Goal: Task Accomplishment & Management: Manage account settings

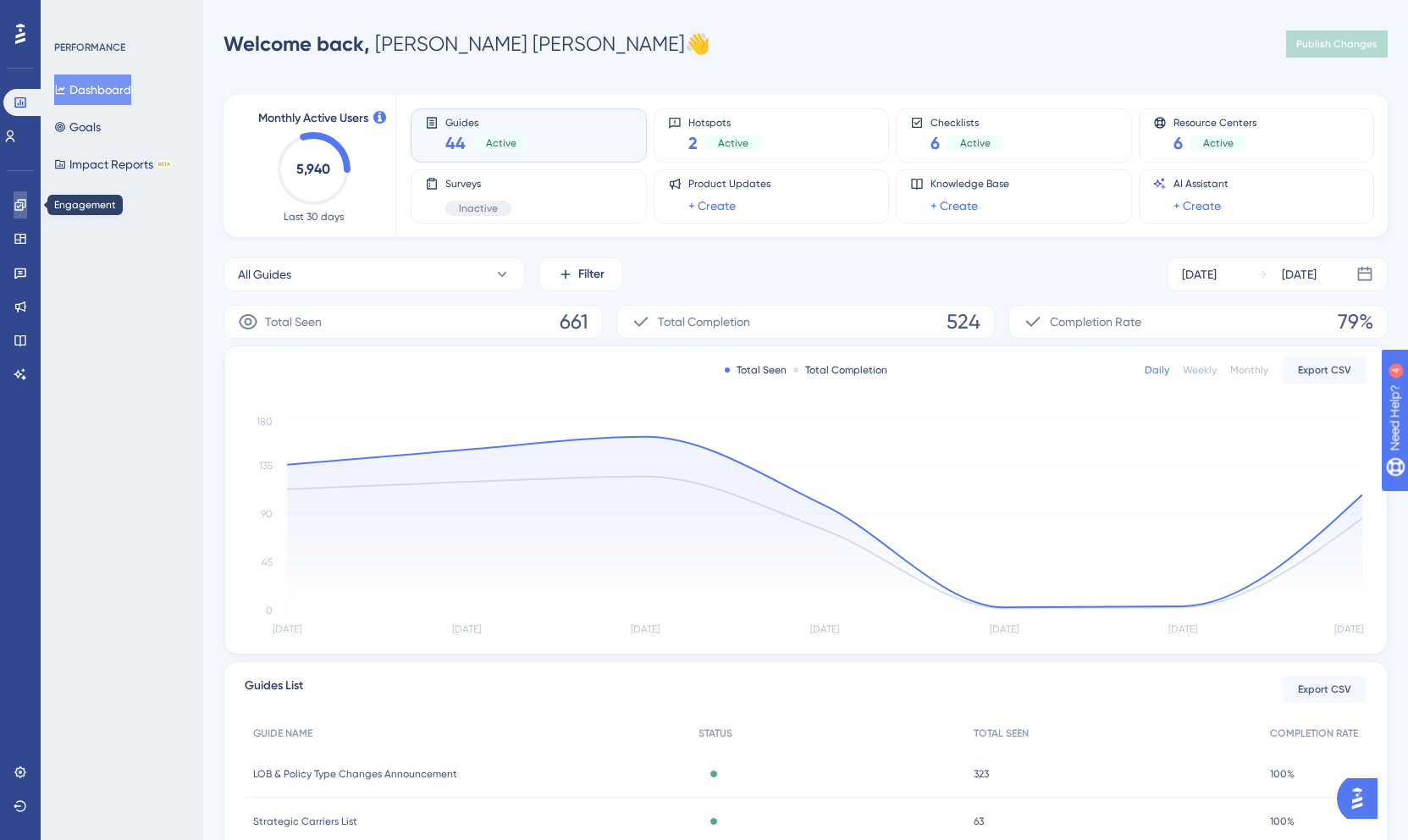
click at [24, 201] on icon at bounding box center [20, 205] width 11 height 11
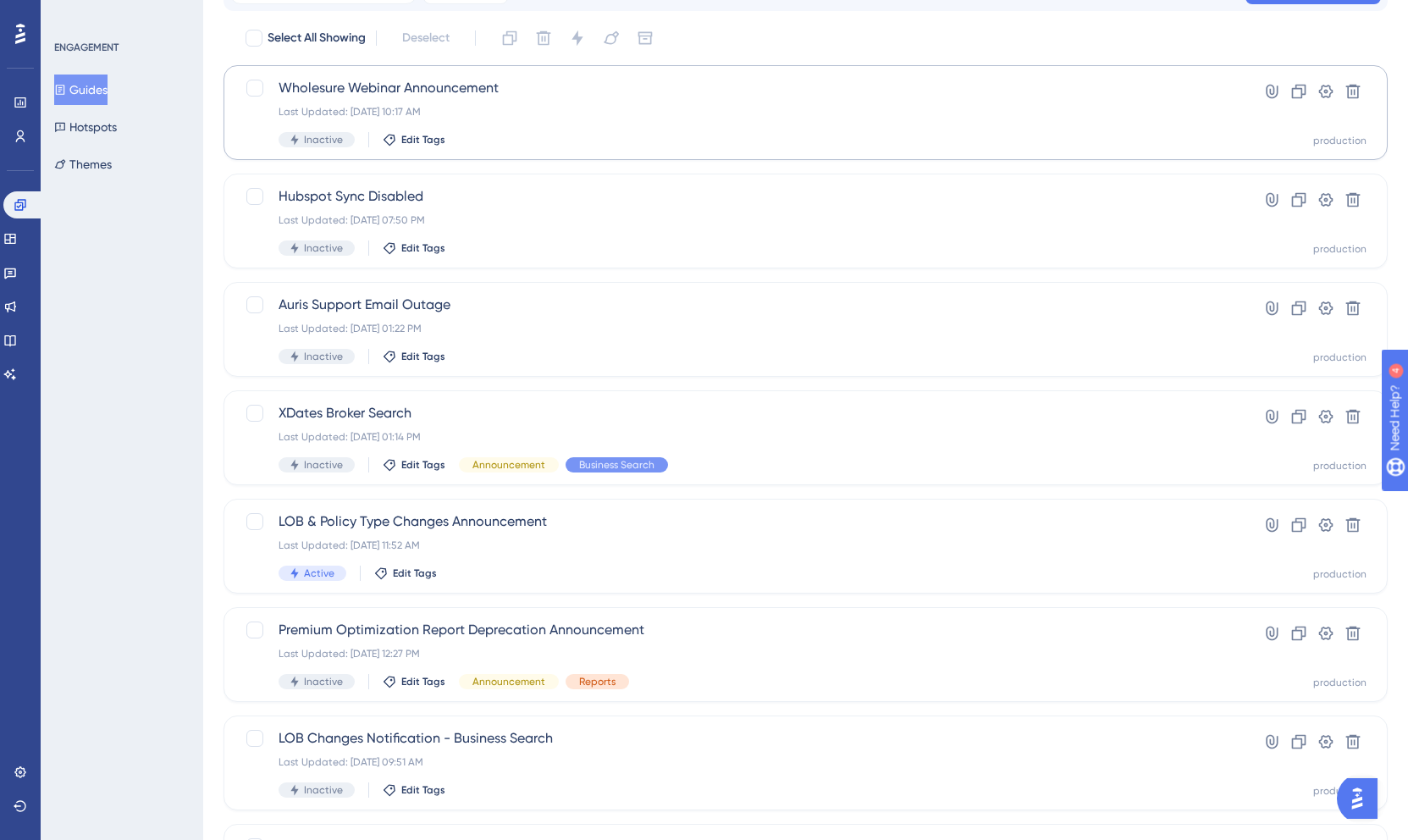
scroll to position [474, 0]
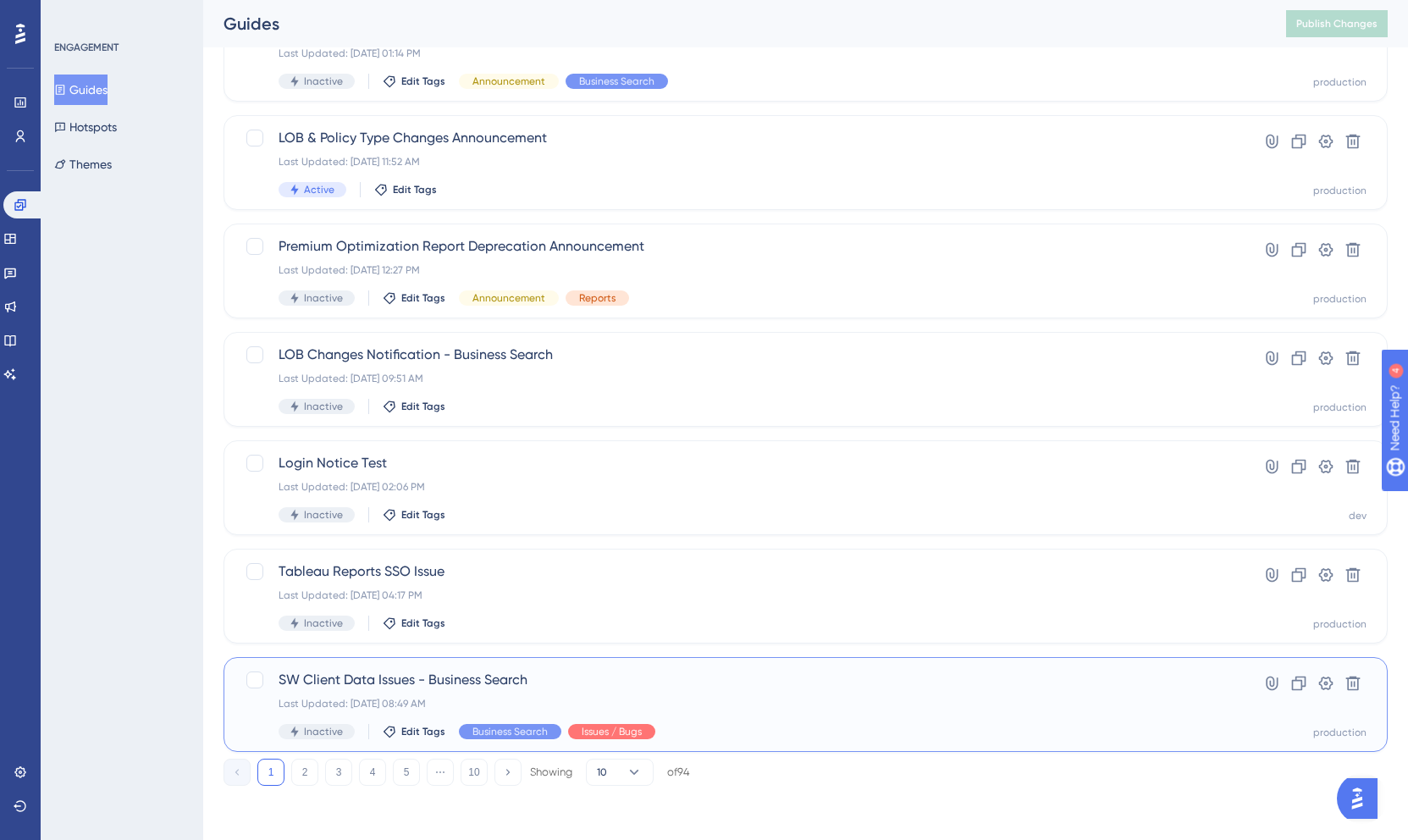
click at [569, 693] on div "SW Client Data Issues - Business Search Last Updated: Jun 23 2025, 08:49 AM Ina…" at bounding box center [738, 704] width 919 height 70
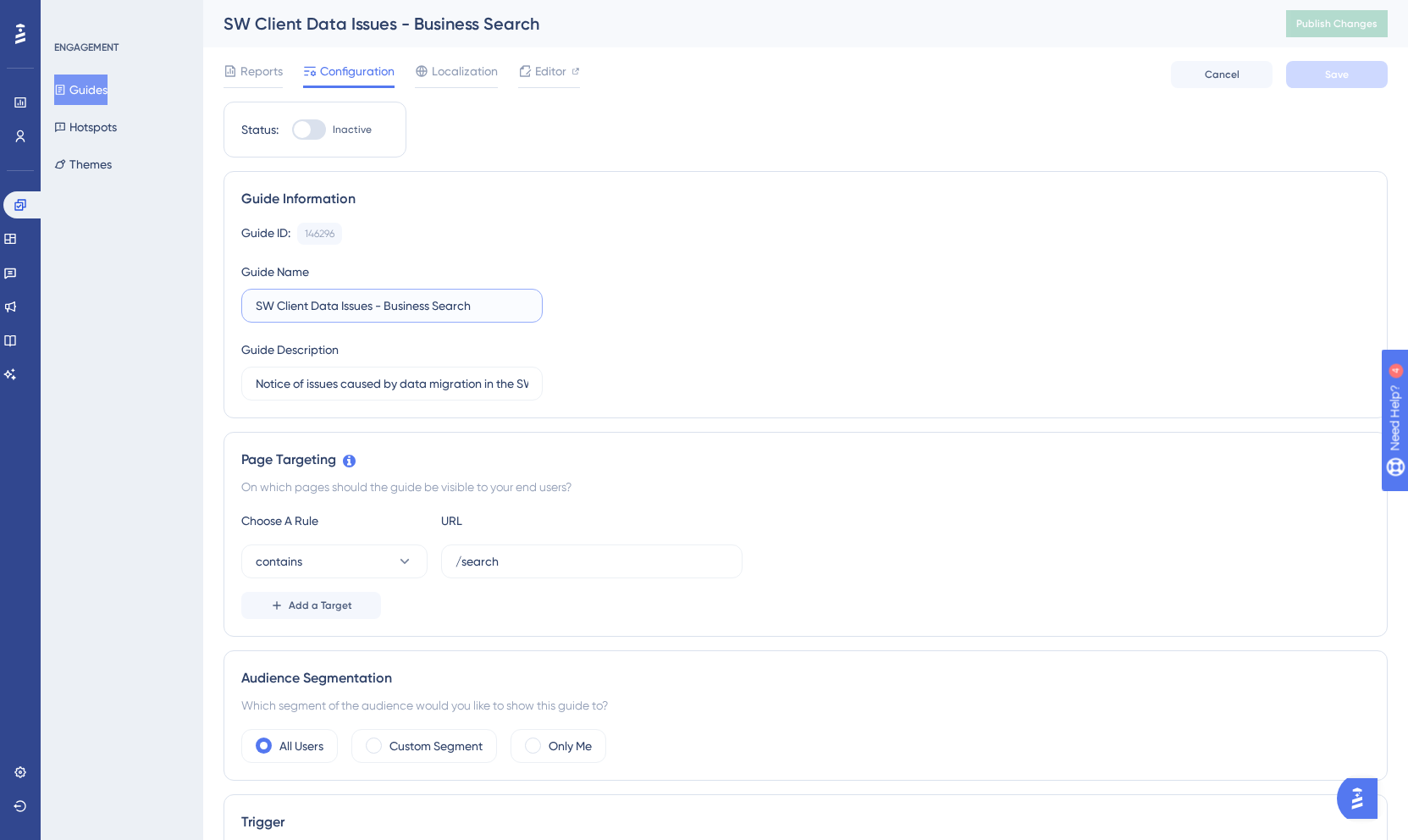
drag, startPoint x: 274, startPoint y: 306, endPoint x: 252, endPoint y: 304, distance: 22.1
click at [251, 304] on label "SW Client Data Issues - Business Search" at bounding box center [391, 305] width 302 height 34
type input "1SO Client Data Issues - Business Search"
drag, startPoint x: 471, startPoint y: 388, endPoint x: 670, endPoint y: 352, distance: 202.2
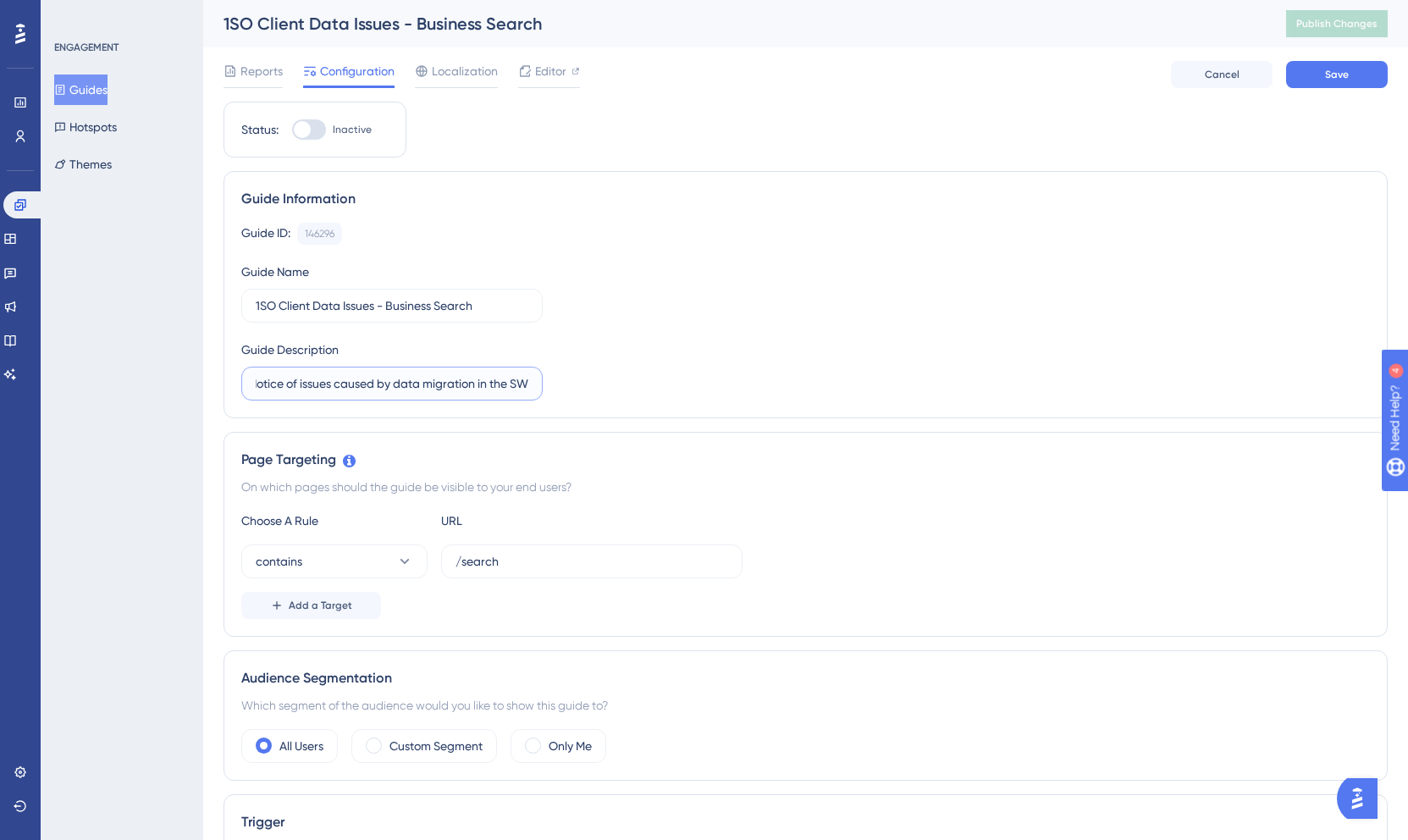
click at [670, 352] on div "Guide ID: 146296 Copy Guide Name 1SO Client Data Issues - Business Search Guide…" at bounding box center [805, 312] width 1129 height 178
click at [517, 390] on input "Notice of issues caused by data migration in the SW" at bounding box center [391, 383] width 273 height 19
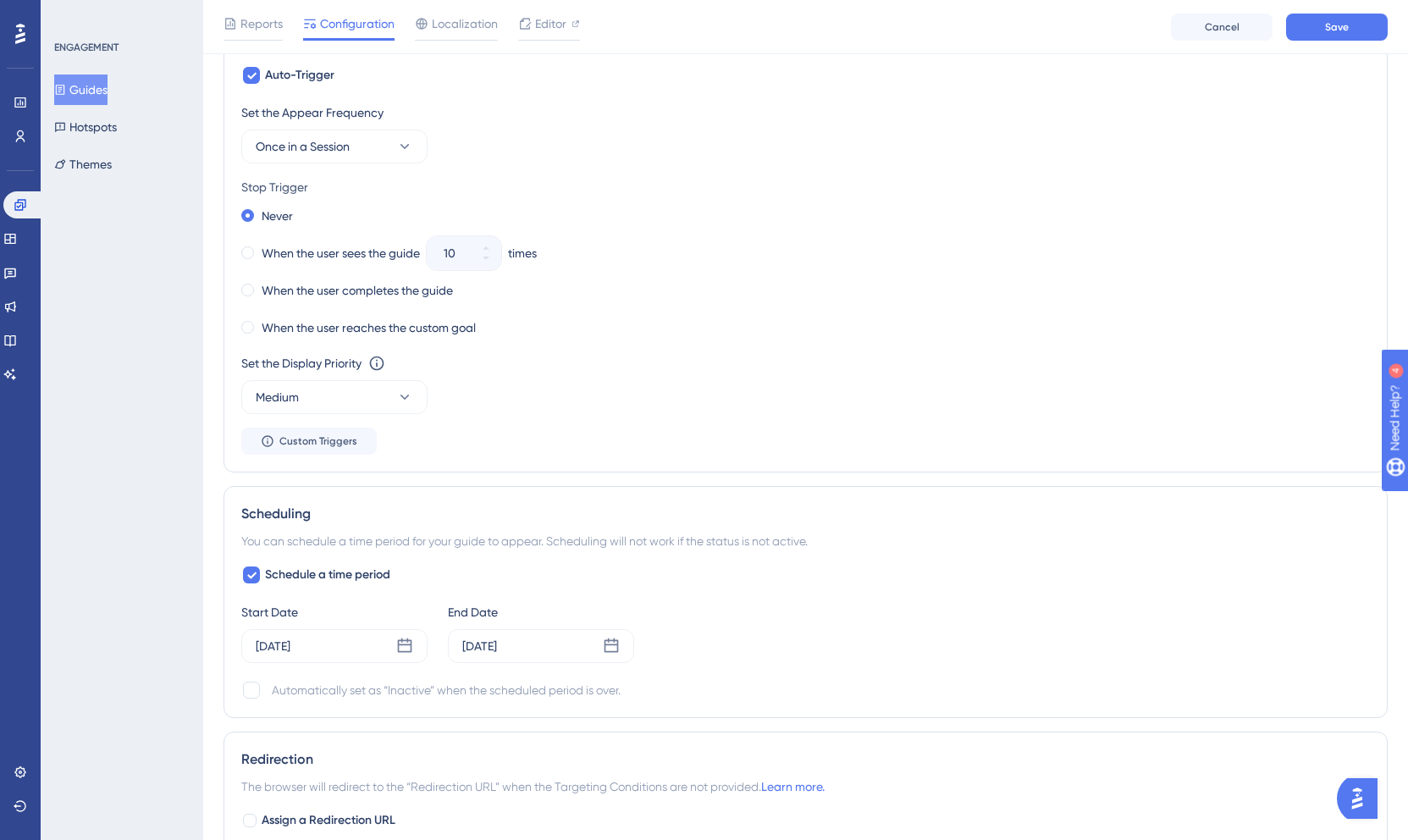
scroll to position [830, 0]
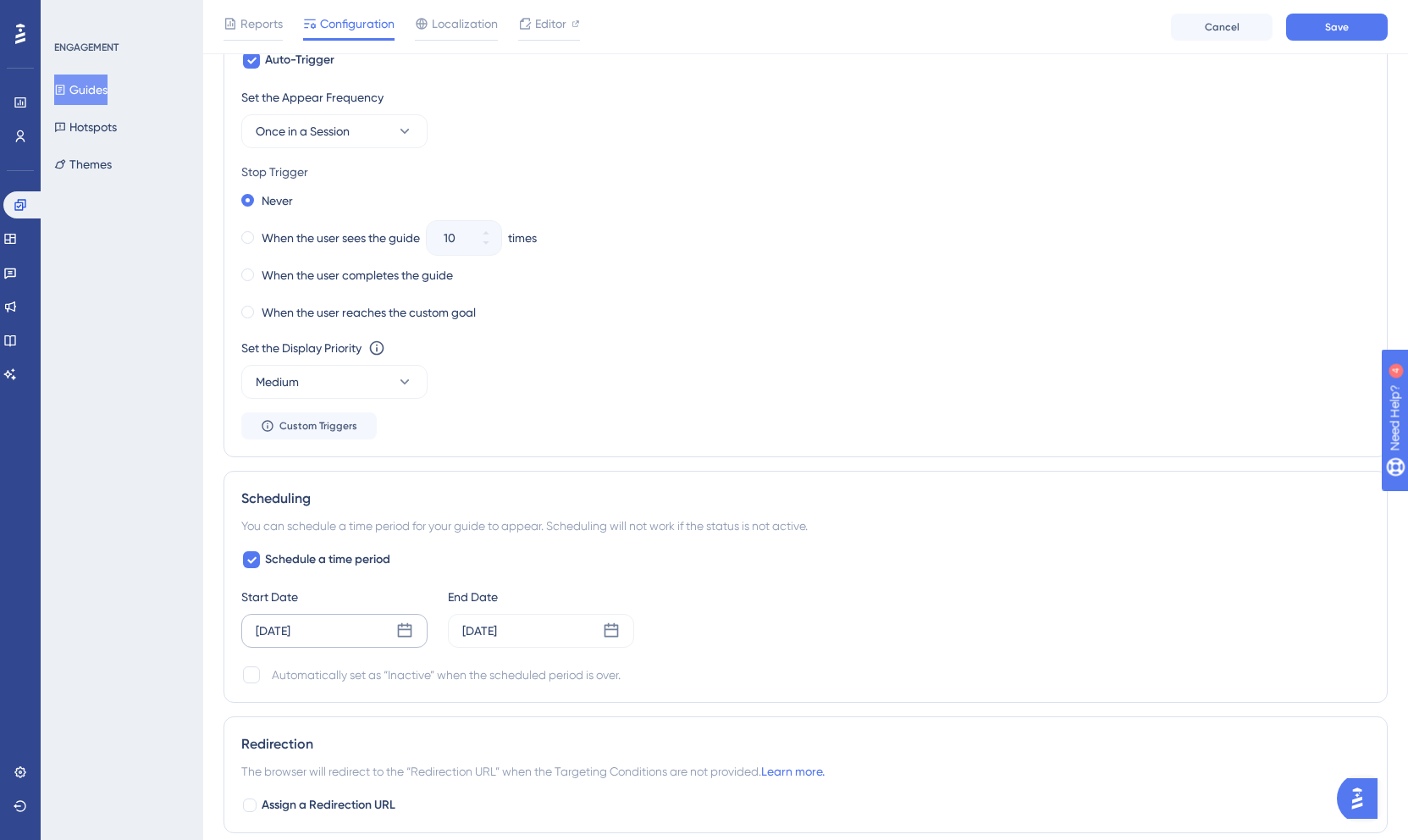
type input "Notice of issues caused by data migration in the South"
click at [403, 630] on icon at bounding box center [404, 631] width 17 height 17
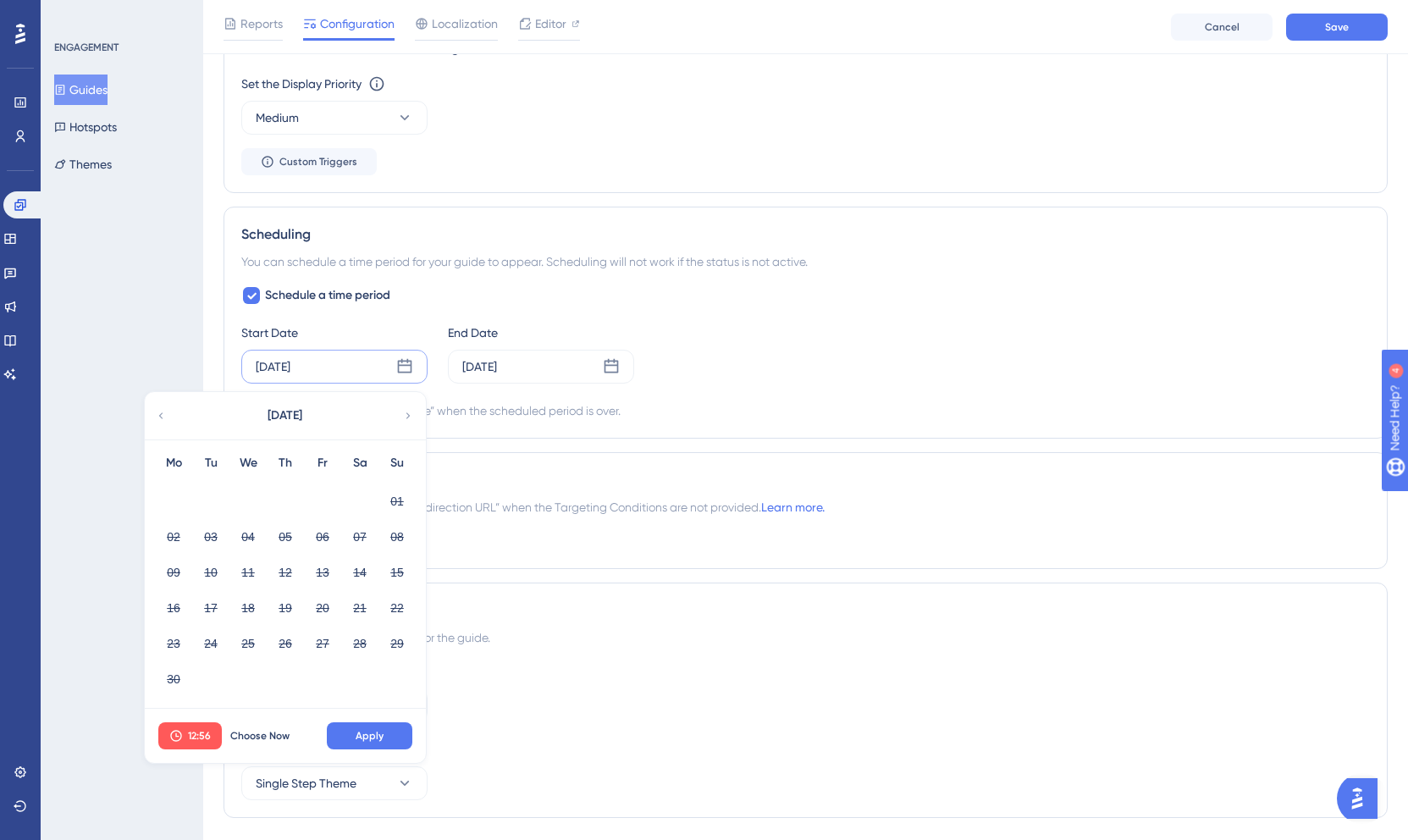
scroll to position [1140, 0]
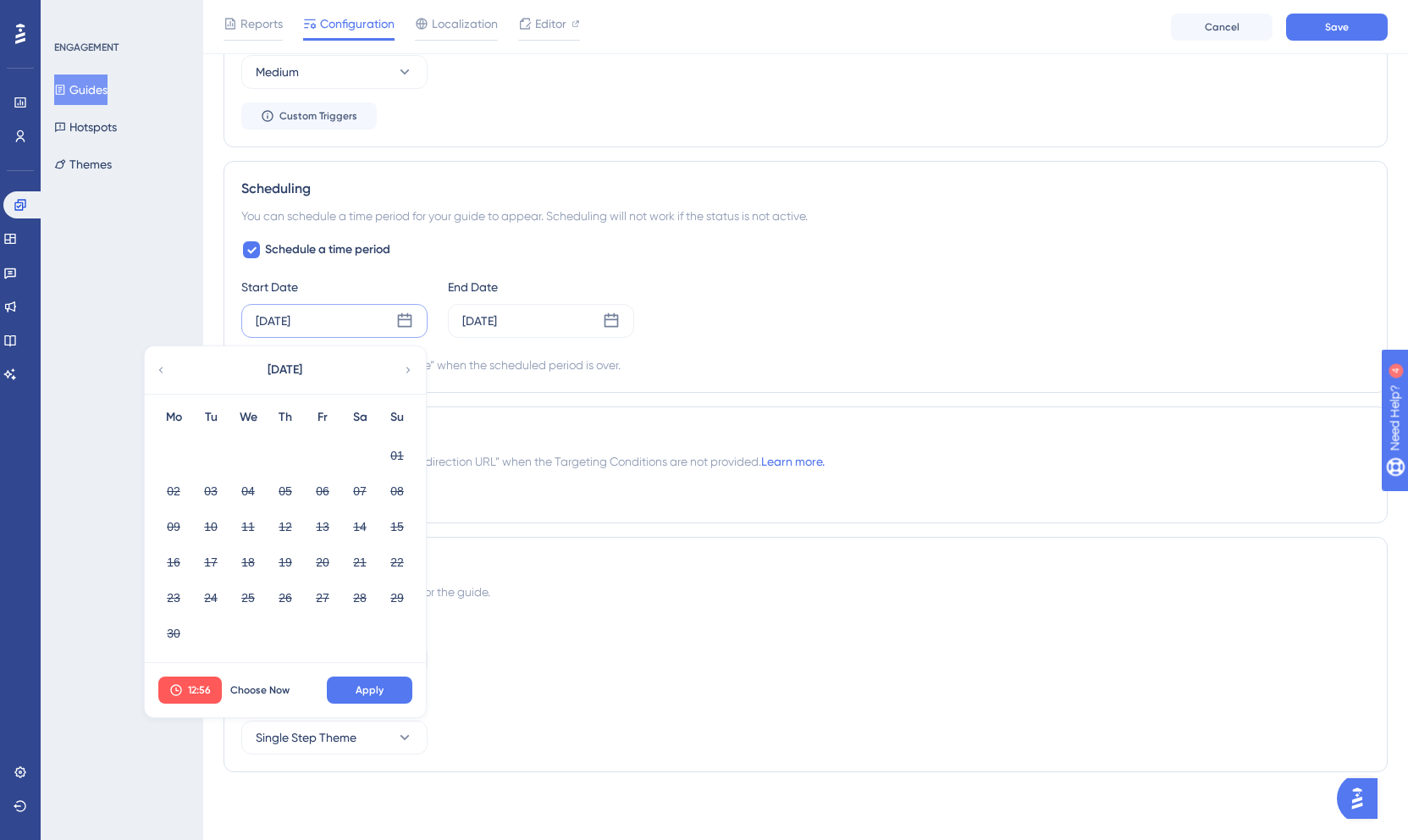
click at [343, 270] on div "Schedule a time period Start Date Jun 19 2025 June 2025 Mo Tu We Th Fr Sa Su 01…" at bounding box center [805, 308] width 1129 height 136
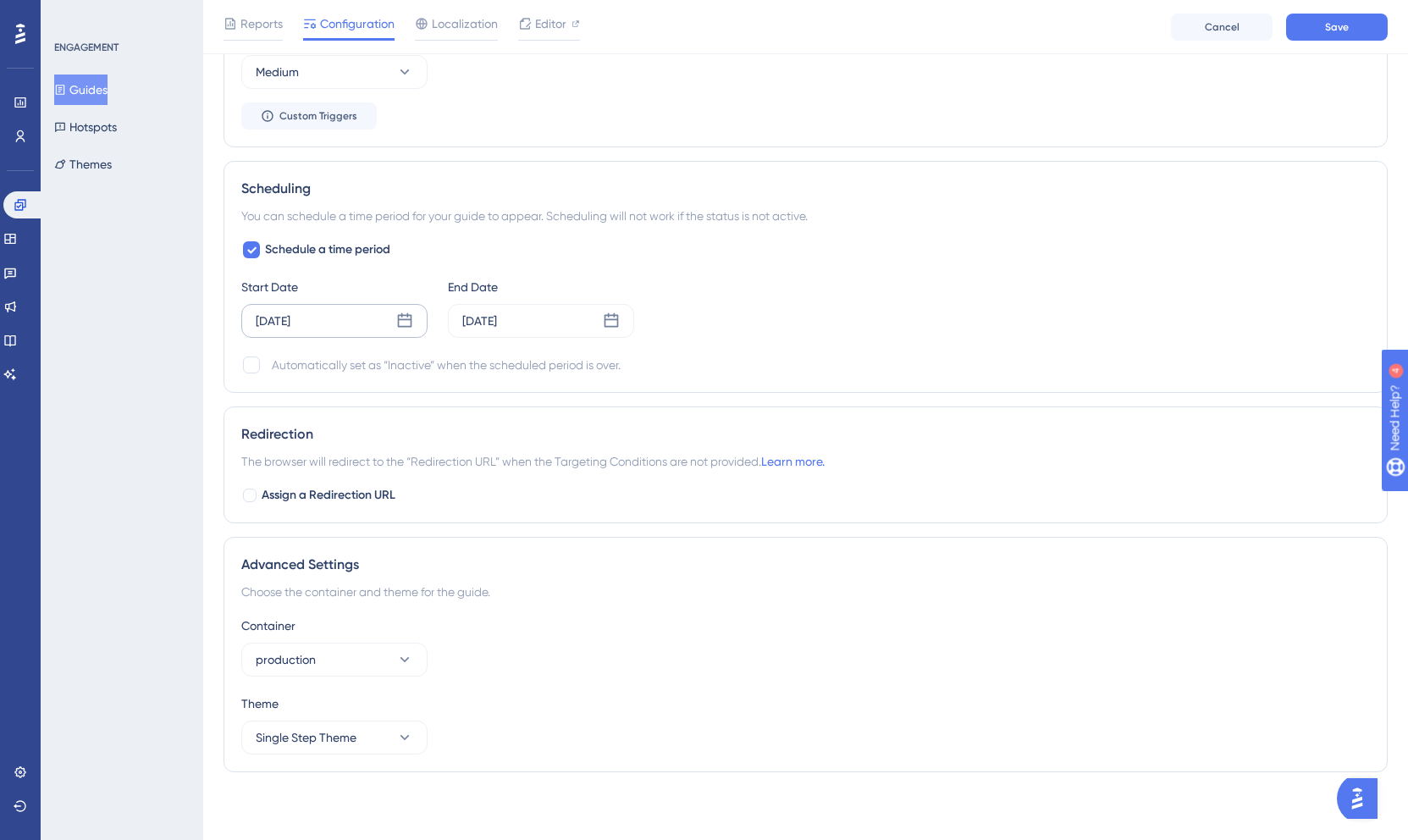
click at [405, 316] on icon at bounding box center [404, 321] width 17 height 17
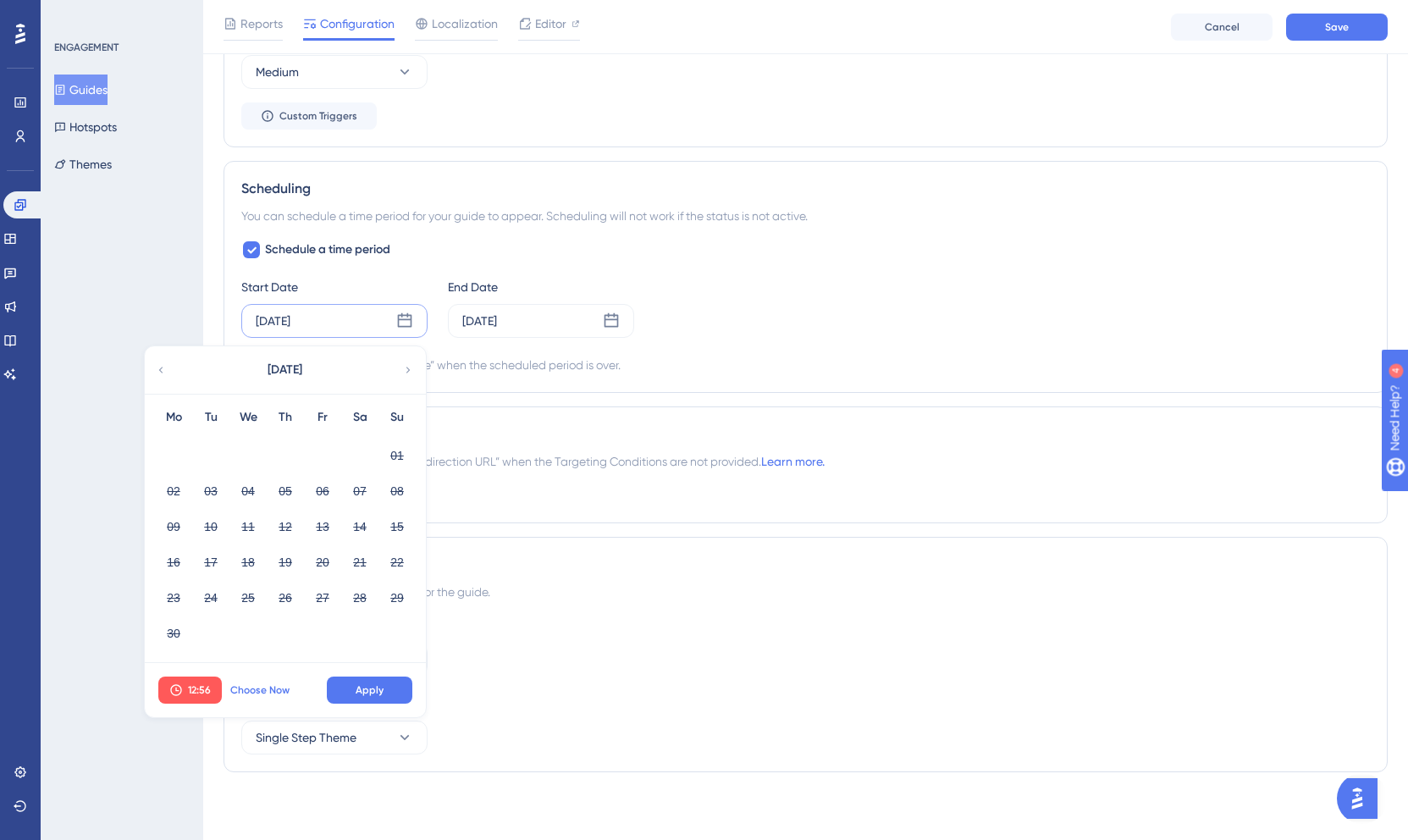
click at [257, 687] on span "Choose Now" at bounding box center [259, 690] width 59 height 14
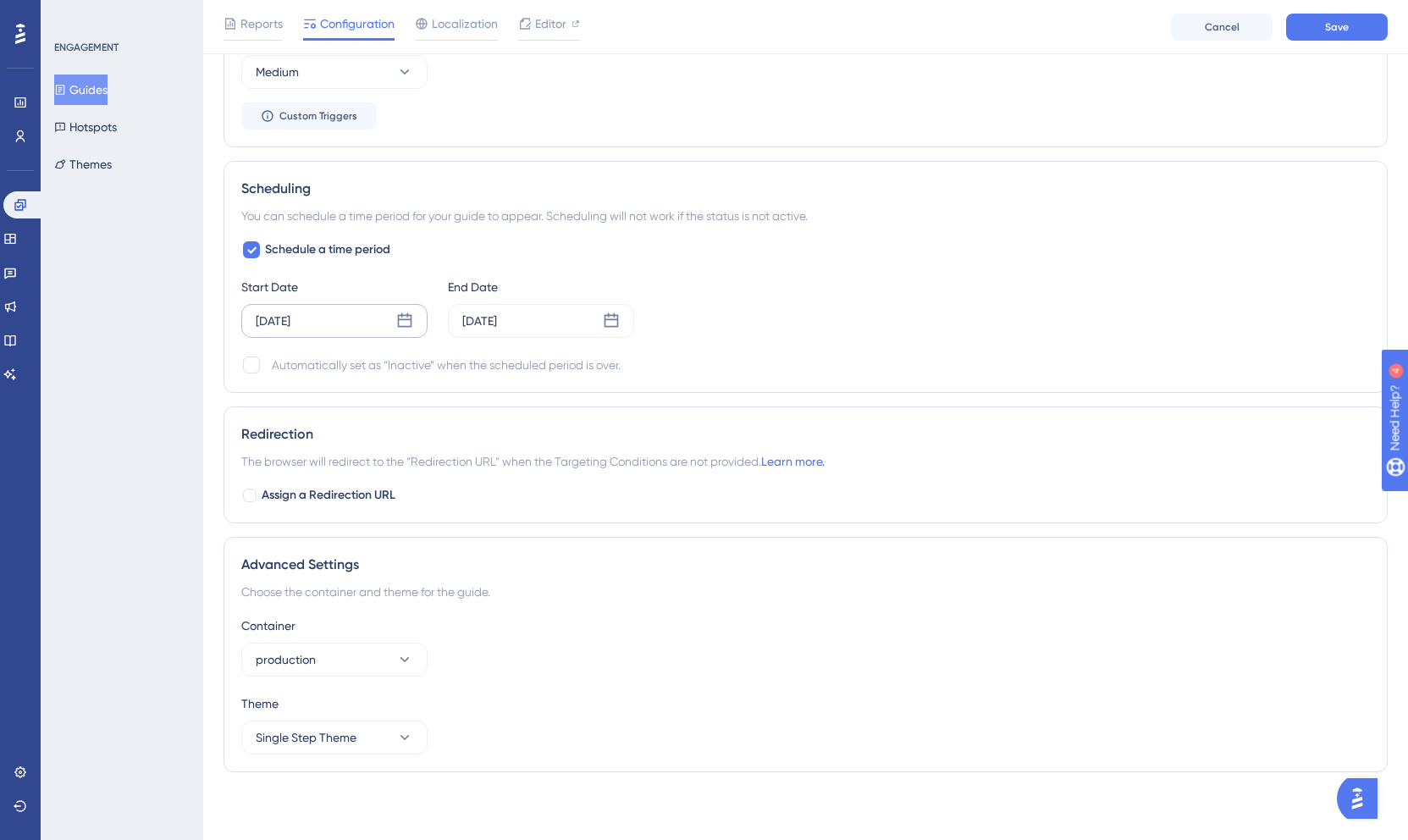
click at [400, 322] on icon at bounding box center [404, 321] width 17 height 17
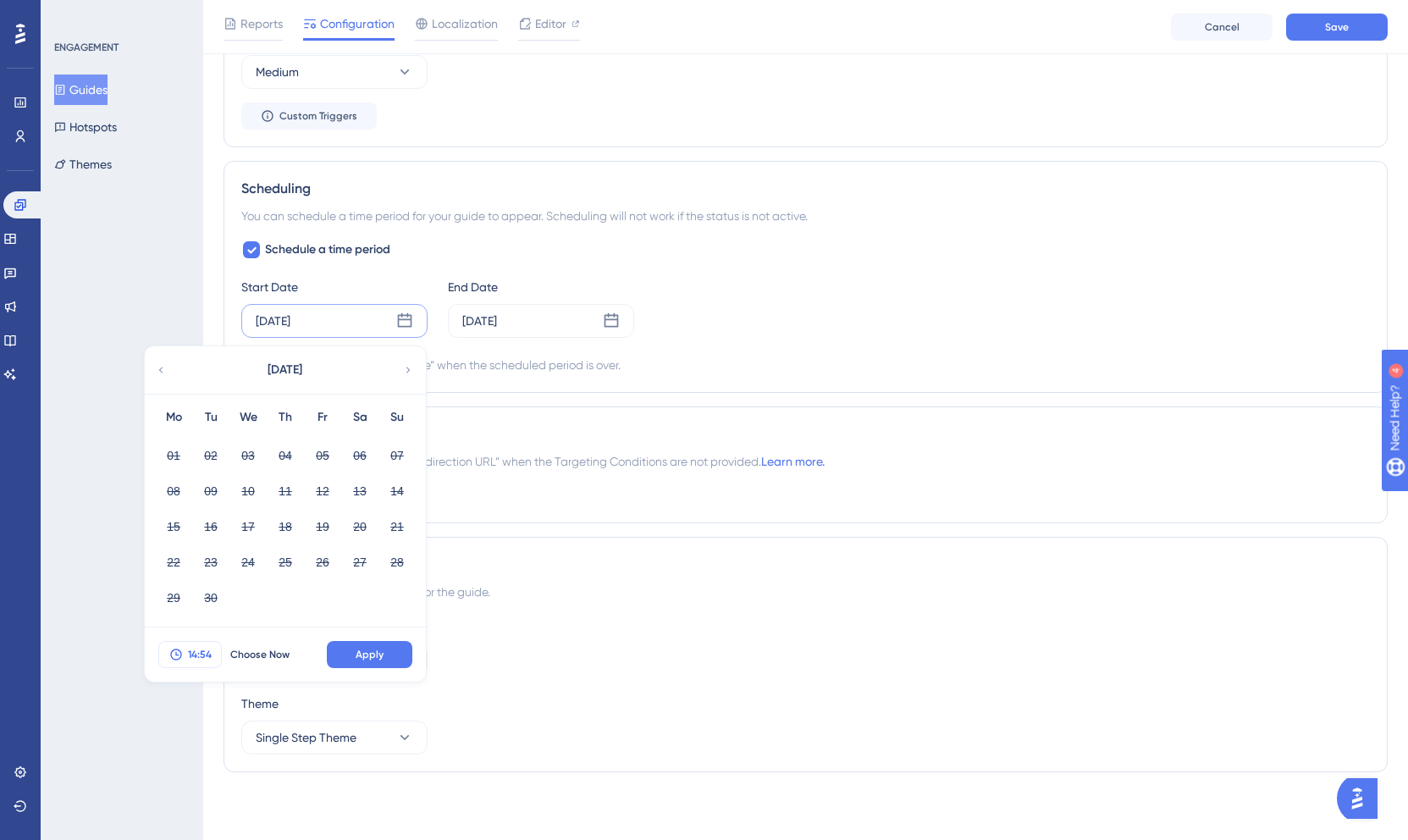
click at [194, 655] on span "14:54" at bounding box center [199, 654] width 24 height 14
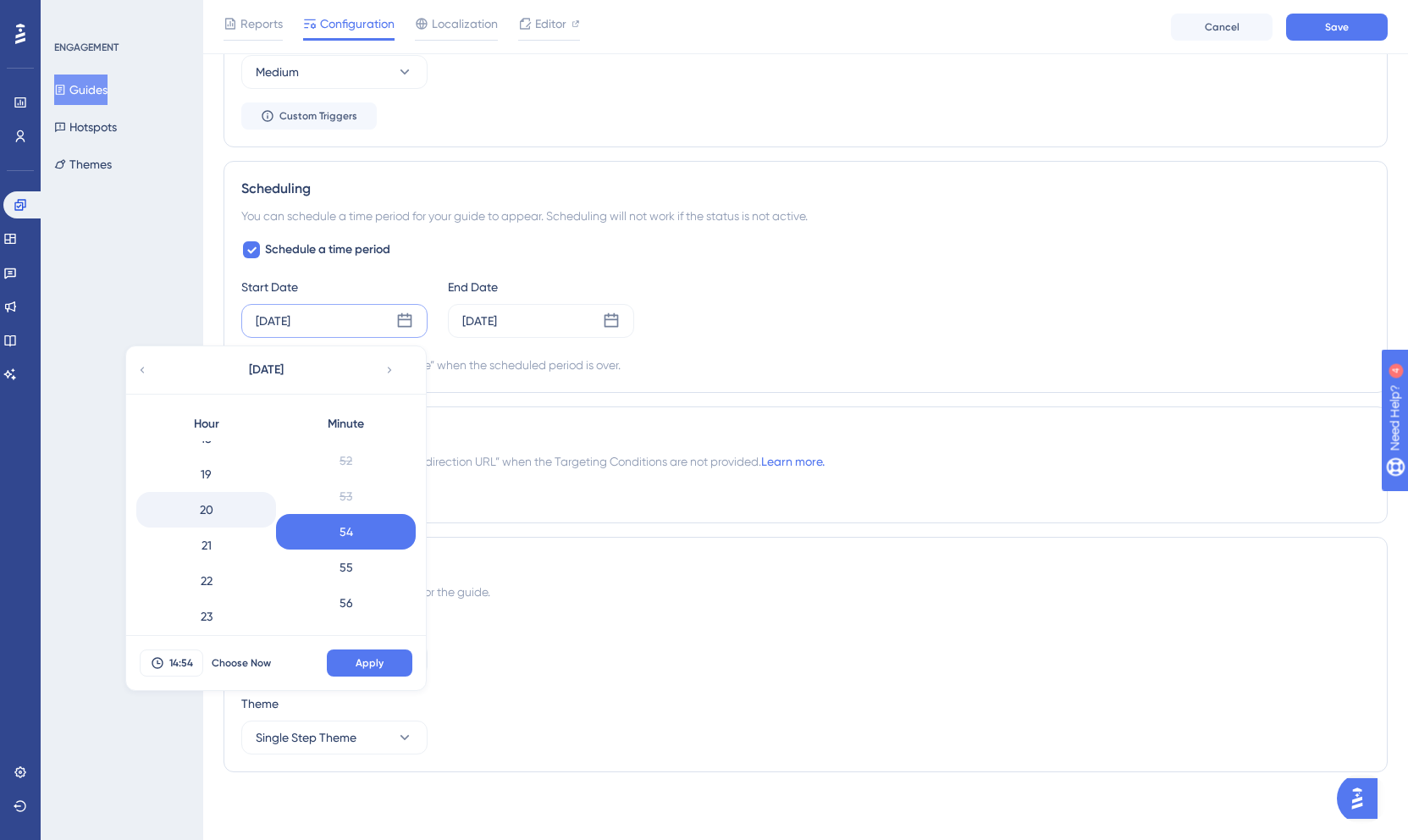
scroll to position [672, 0]
click at [226, 575] on div "22" at bounding box center [206, 568] width 140 height 35
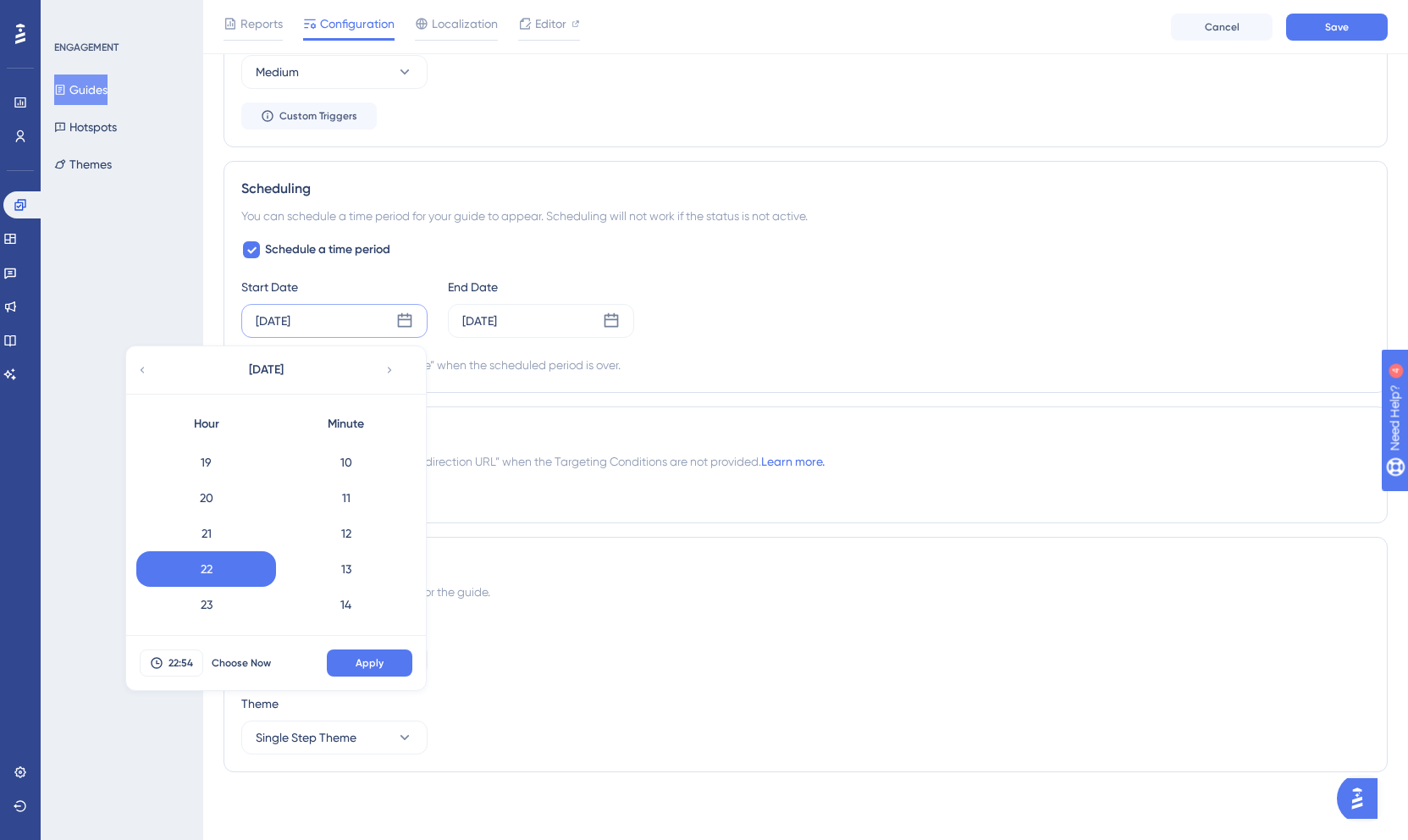
scroll to position [0, 0]
click at [365, 459] on div "0" at bounding box center [346, 459] width 140 height 35
click at [385, 661] on button "Apply" at bounding box center [370, 663] width 85 height 27
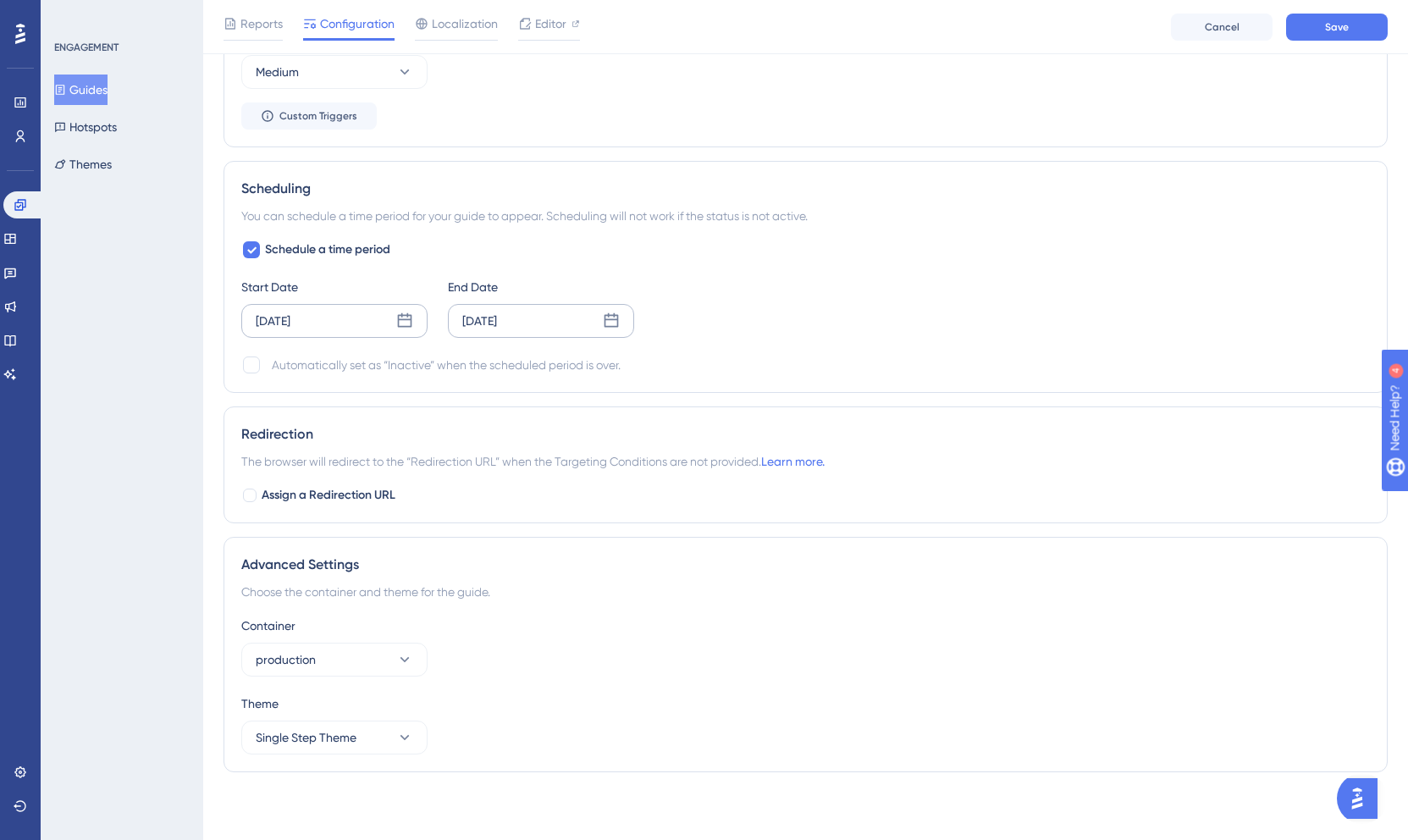
click at [497, 317] on div "Jun 23 2025" at bounding box center [479, 321] width 34 height 20
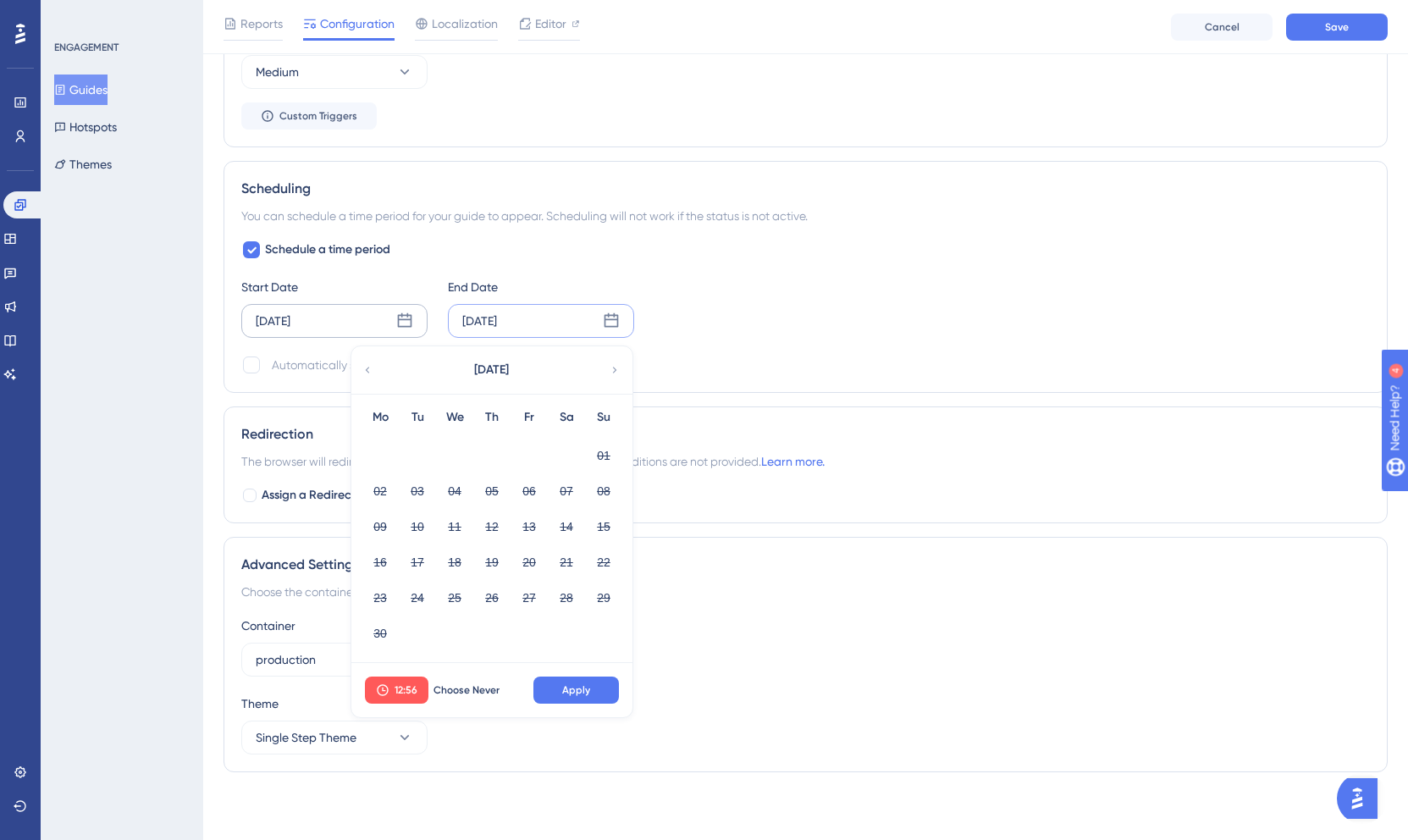
click at [615, 362] on icon at bounding box center [614, 370] width 12 height 15
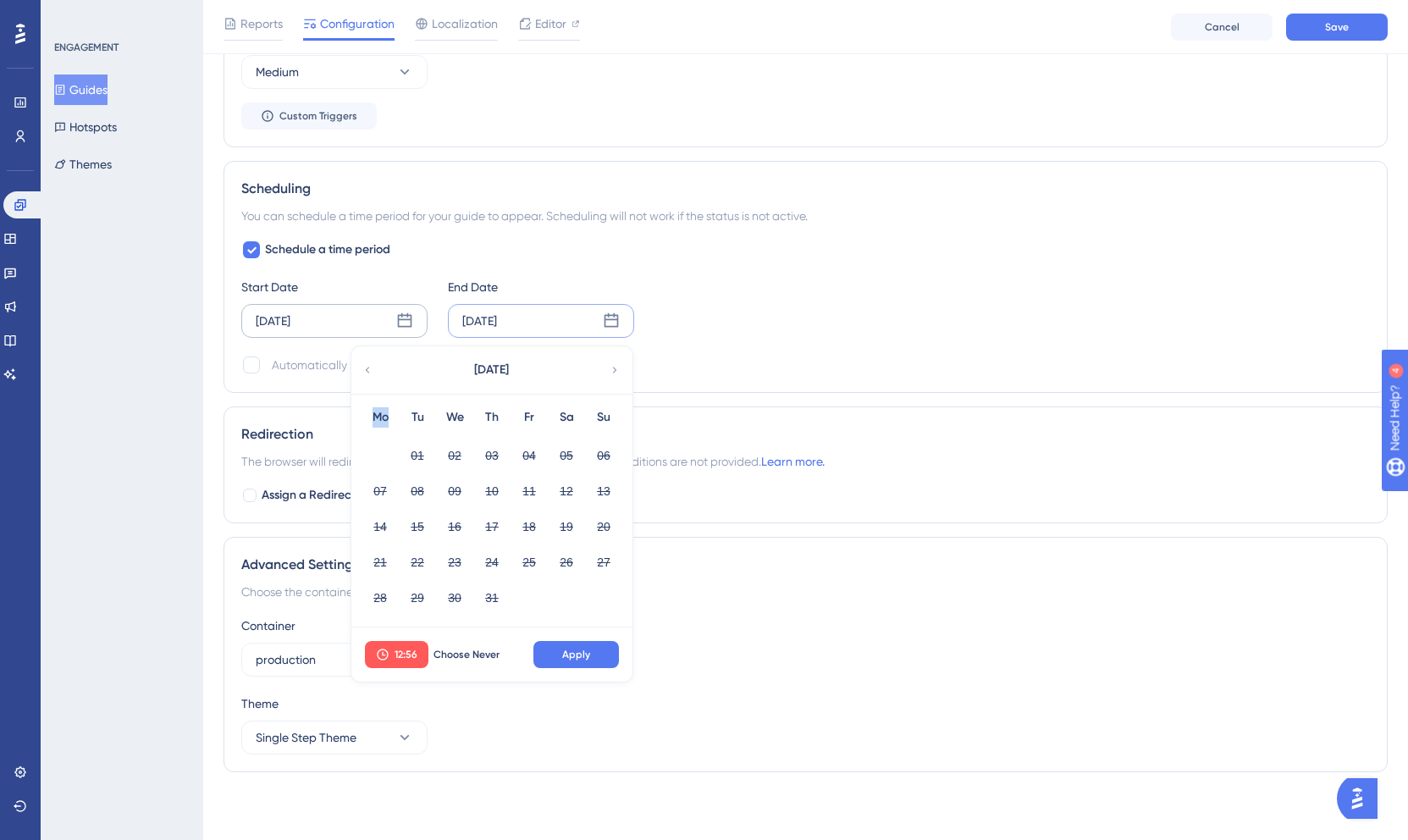
click at [615, 362] on icon at bounding box center [614, 370] width 12 height 15
click at [534, 494] on button "12" at bounding box center [529, 491] width 29 height 29
click at [411, 657] on span "12:56" at bounding box center [406, 654] width 23 height 14
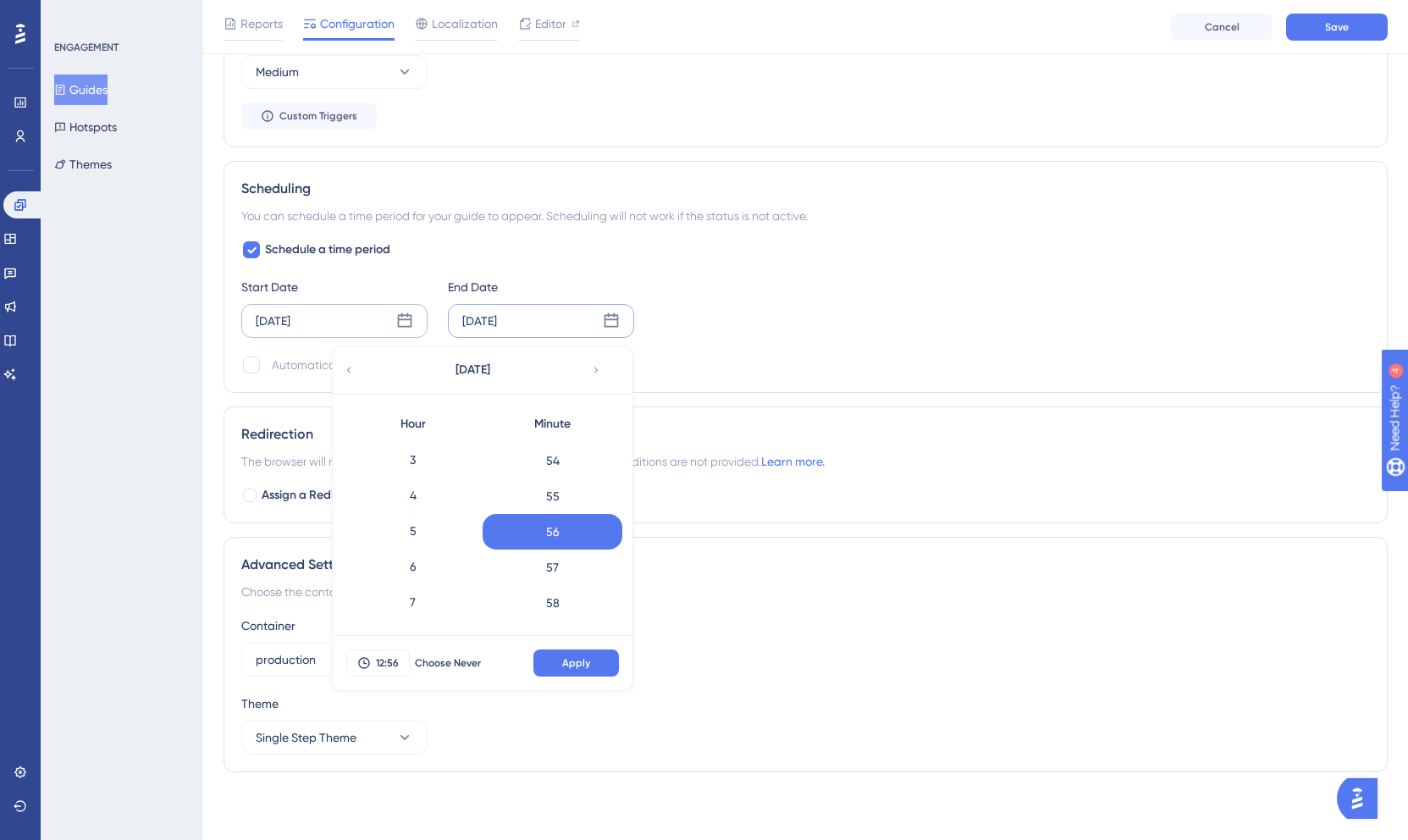
scroll to position [107, 0]
click at [424, 604] on div "7" at bounding box center [413, 601] width 140 height 35
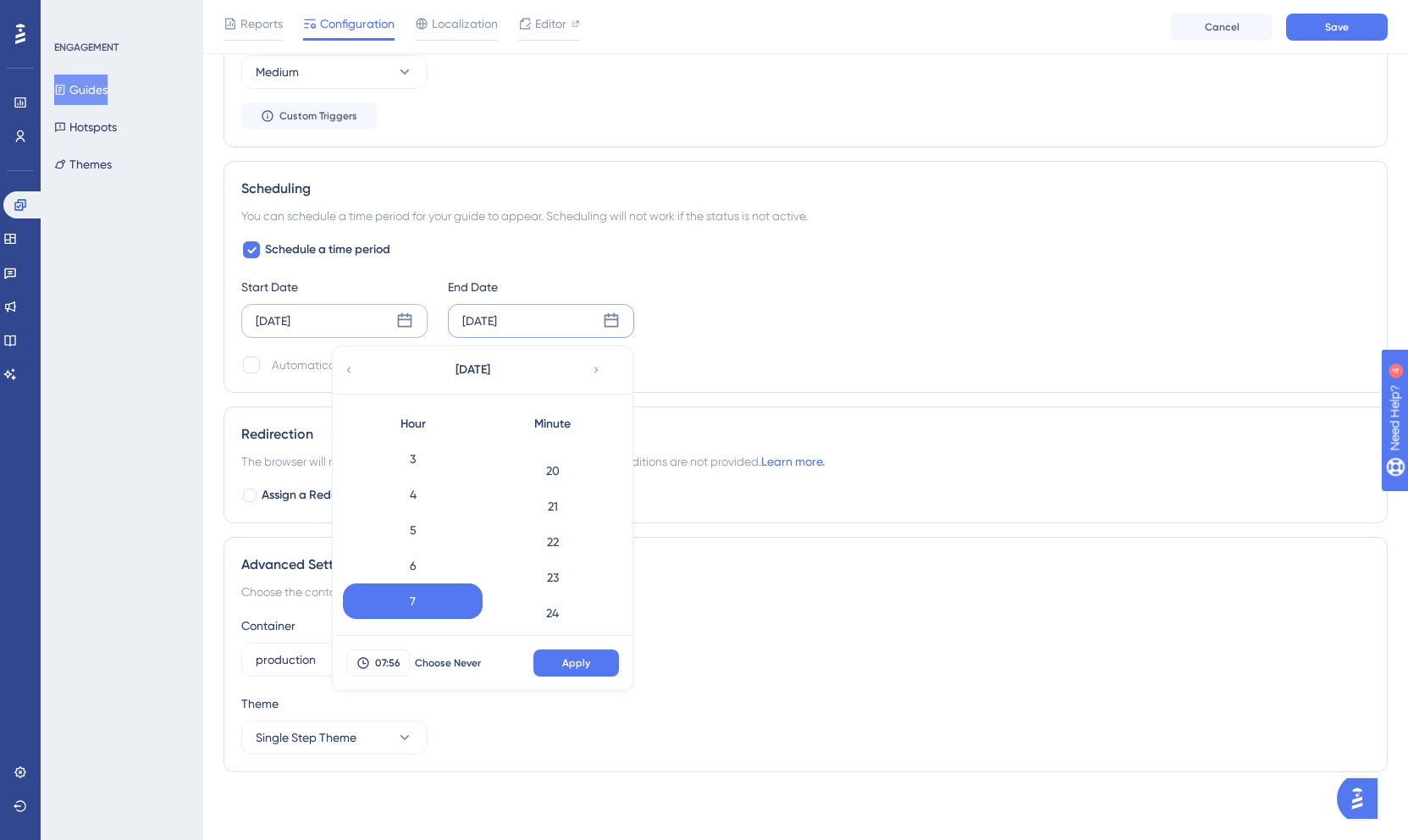
scroll to position [0, 0]
click at [568, 451] on div "0" at bounding box center [553, 459] width 140 height 35
click at [594, 654] on button "Apply" at bounding box center [576, 663] width 85 height 27
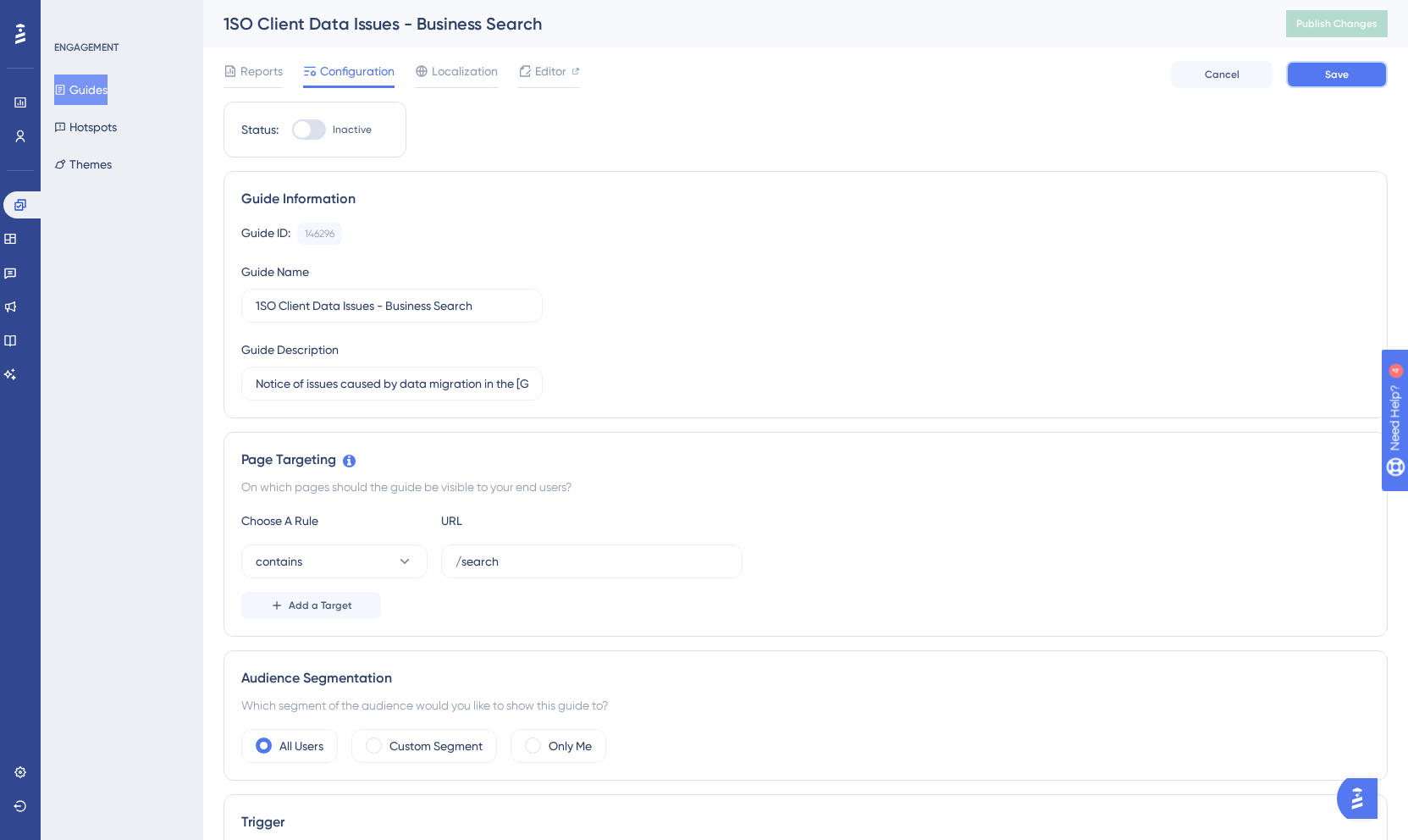
click at [1326, 74] on span "Save" at bounding box center [1337, 74] width 24 height 14
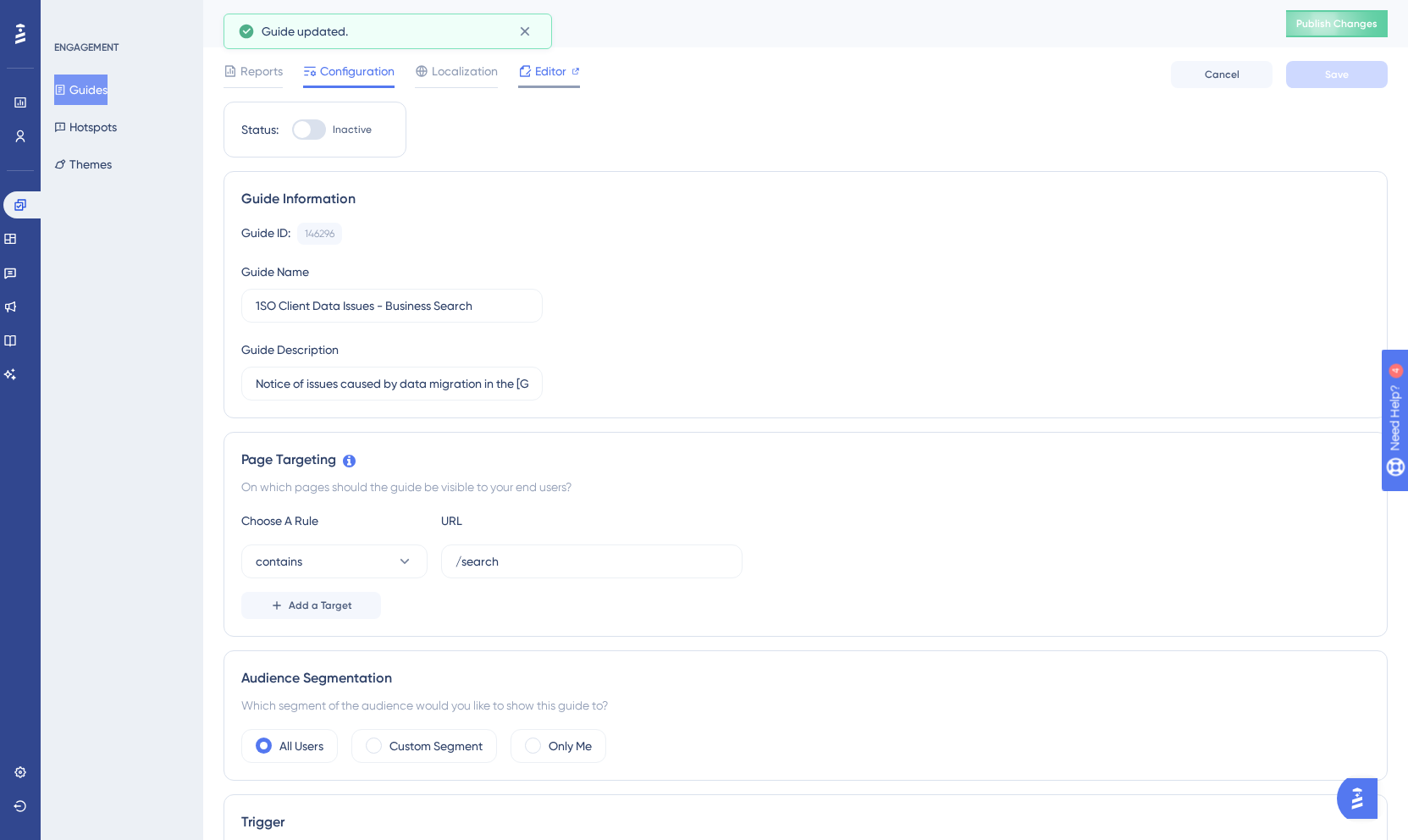
click at [555, 61] on span "Editor" at bounding box center [551, 71] width 32 height 20
click at [314, 136] on div at bounding box center [308, 130] width 34 height 20
click at [292, 130] on input "Inactive" at bounding box center [292, 130] width 1 height 1
checkbox input "true"
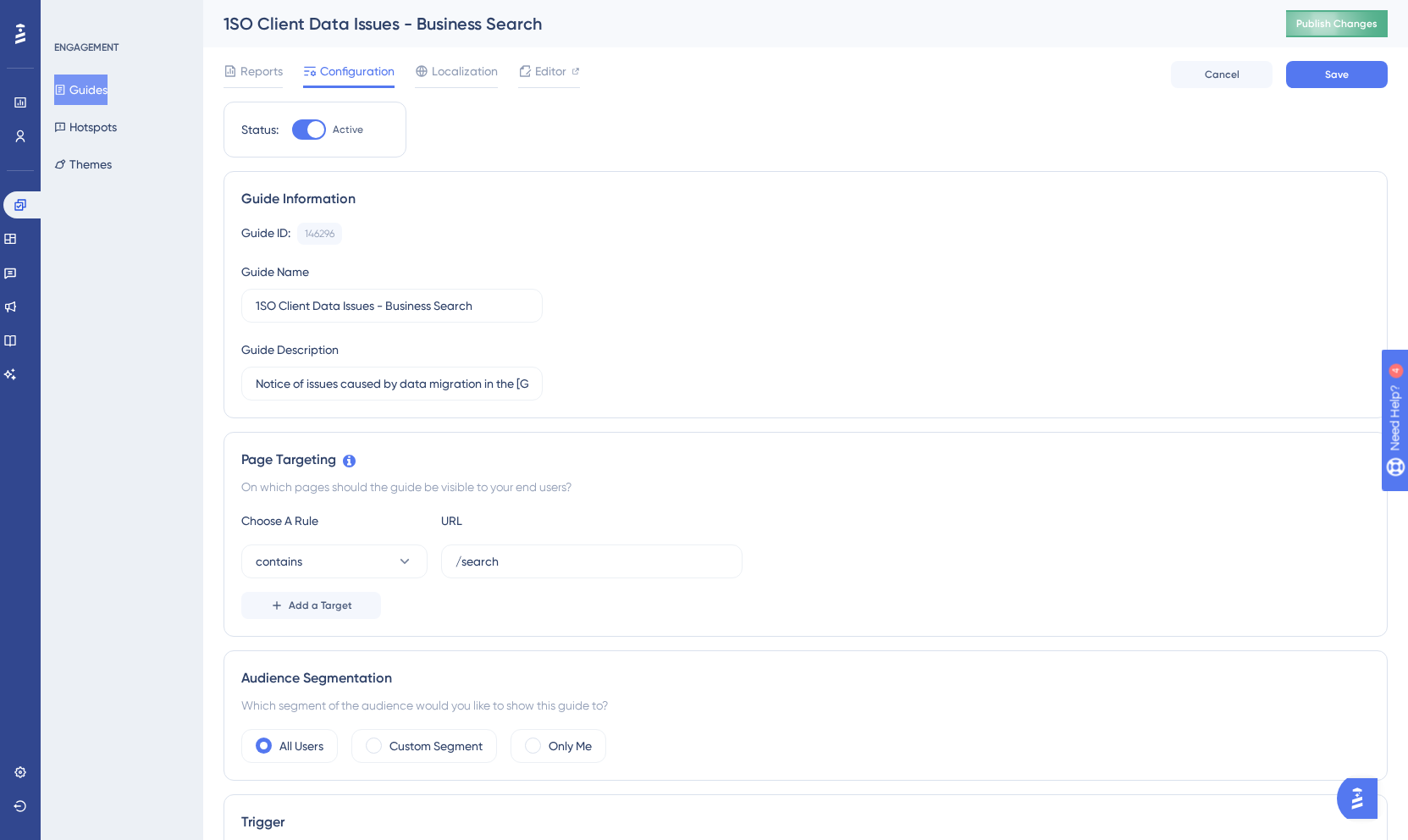
click at [1363, 24] on span "Publish Changes" at bounding box center [1337, 24] width 82 height 14
click at [97, 97] on button "Guides" at bounding box center [81, 90] width 53 height 31
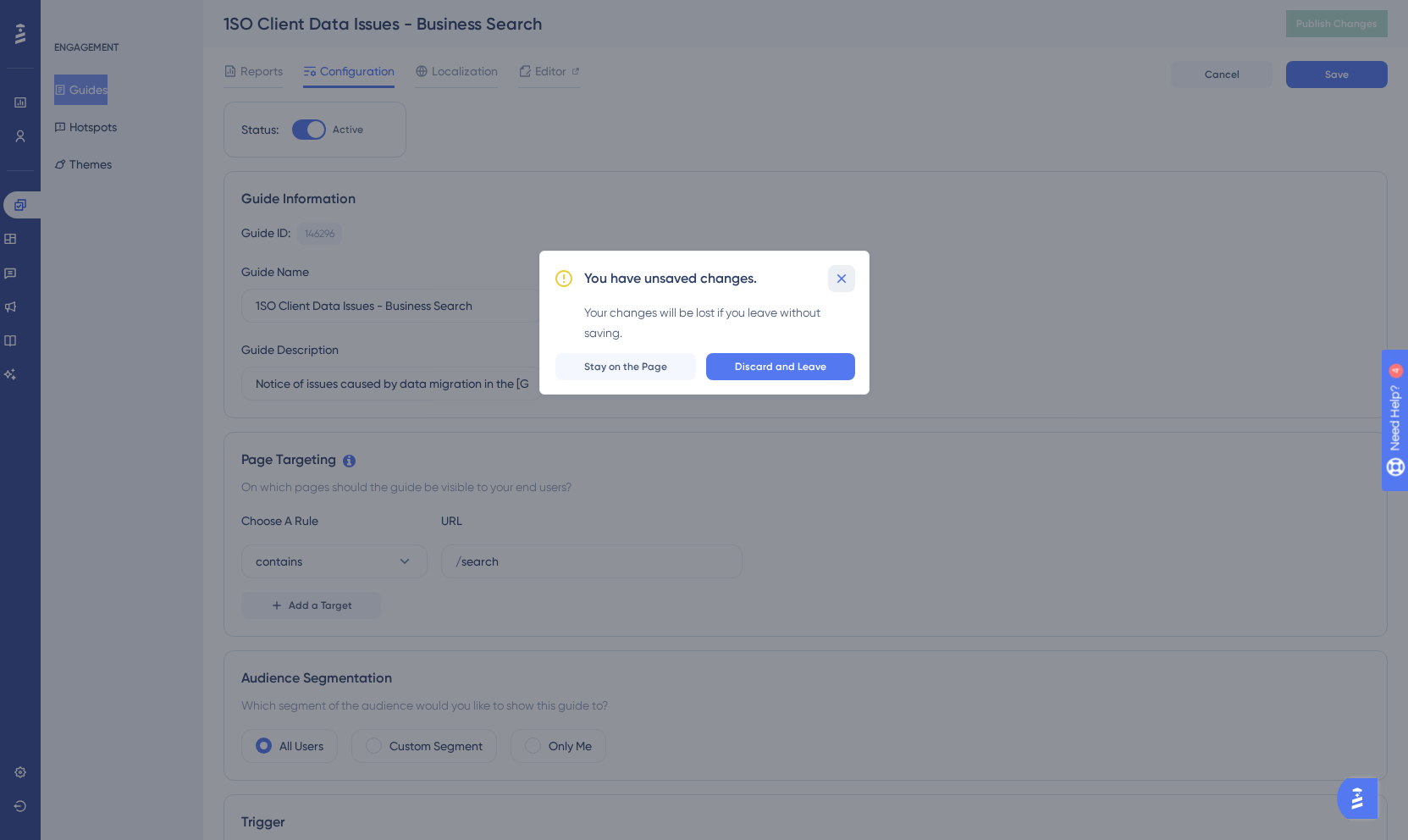
click at [835, 276] on icon at bounding box center [842, 278] width 17 height 17
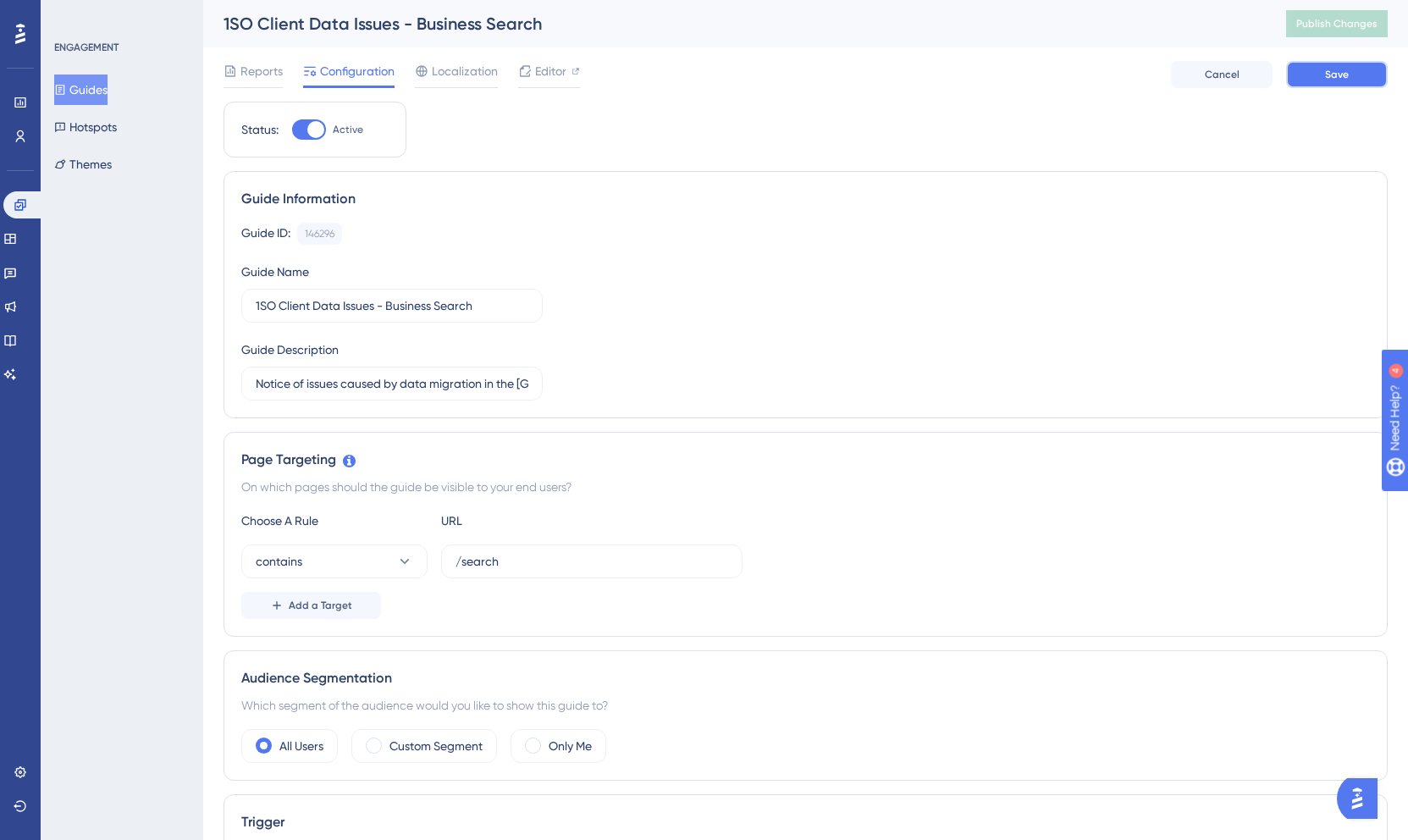
click at [1336, 66] on button "Save" at bounding box center [1337, 74] width 101 height 27
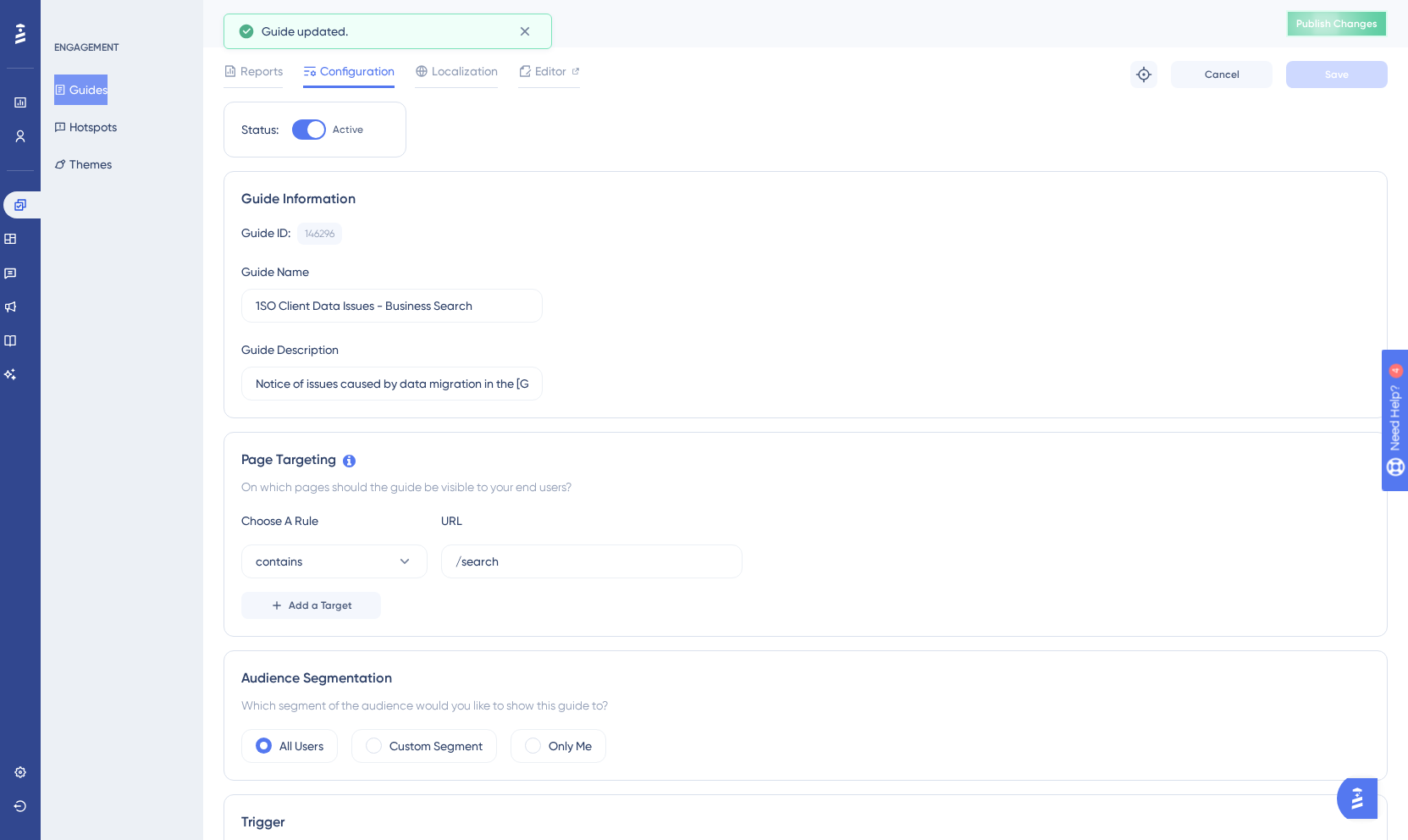
click at [1344, 23] on span "Publish Changes" at bounding box center [1337, 24] width 82 height 14
click at [530, 30] on icon at bounding box center [525, 31] width 17 height 17
click at [108, 83] on button "Guides" at bounding box center [81, 90] width 53 height 31
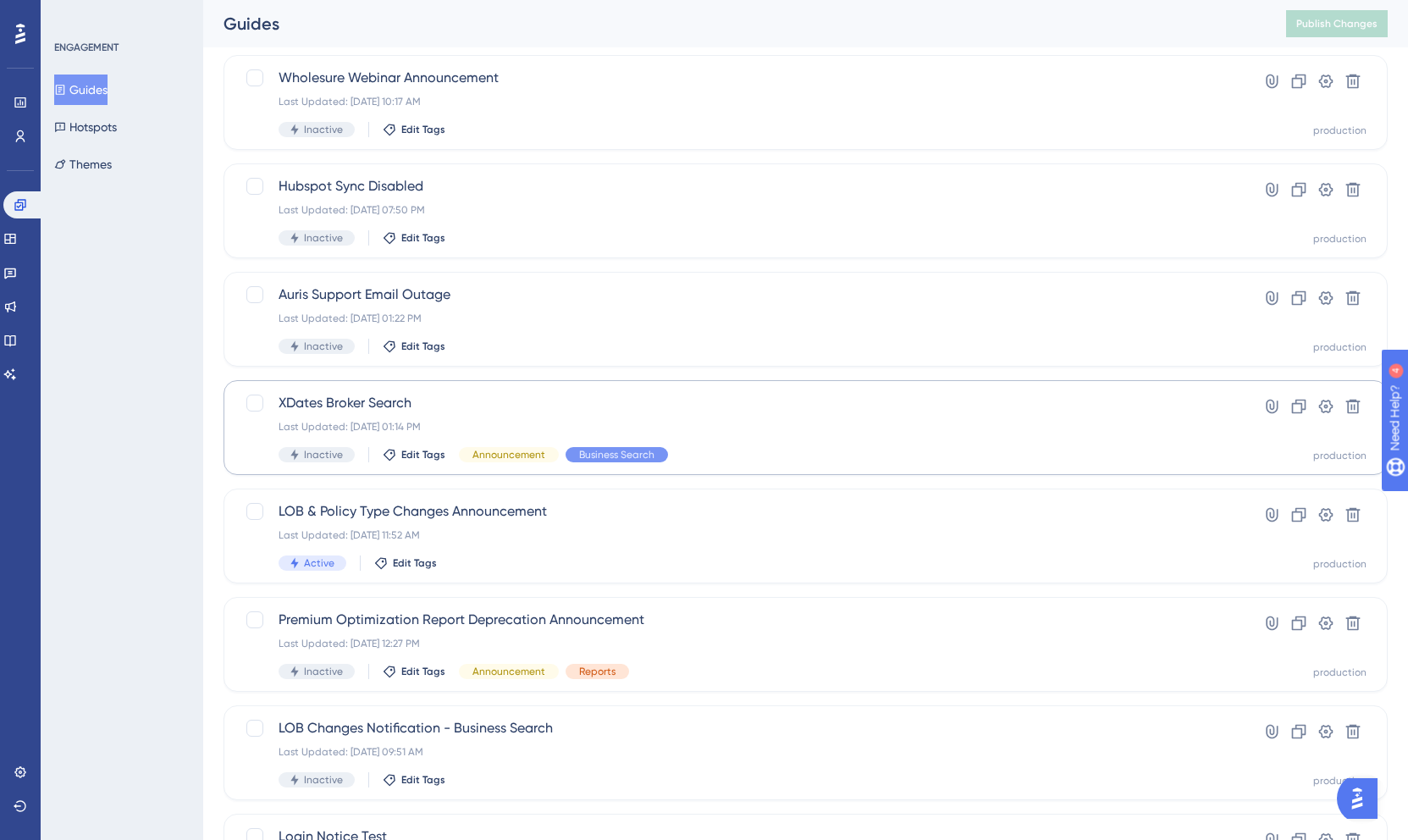
scroll to position [474, 0]
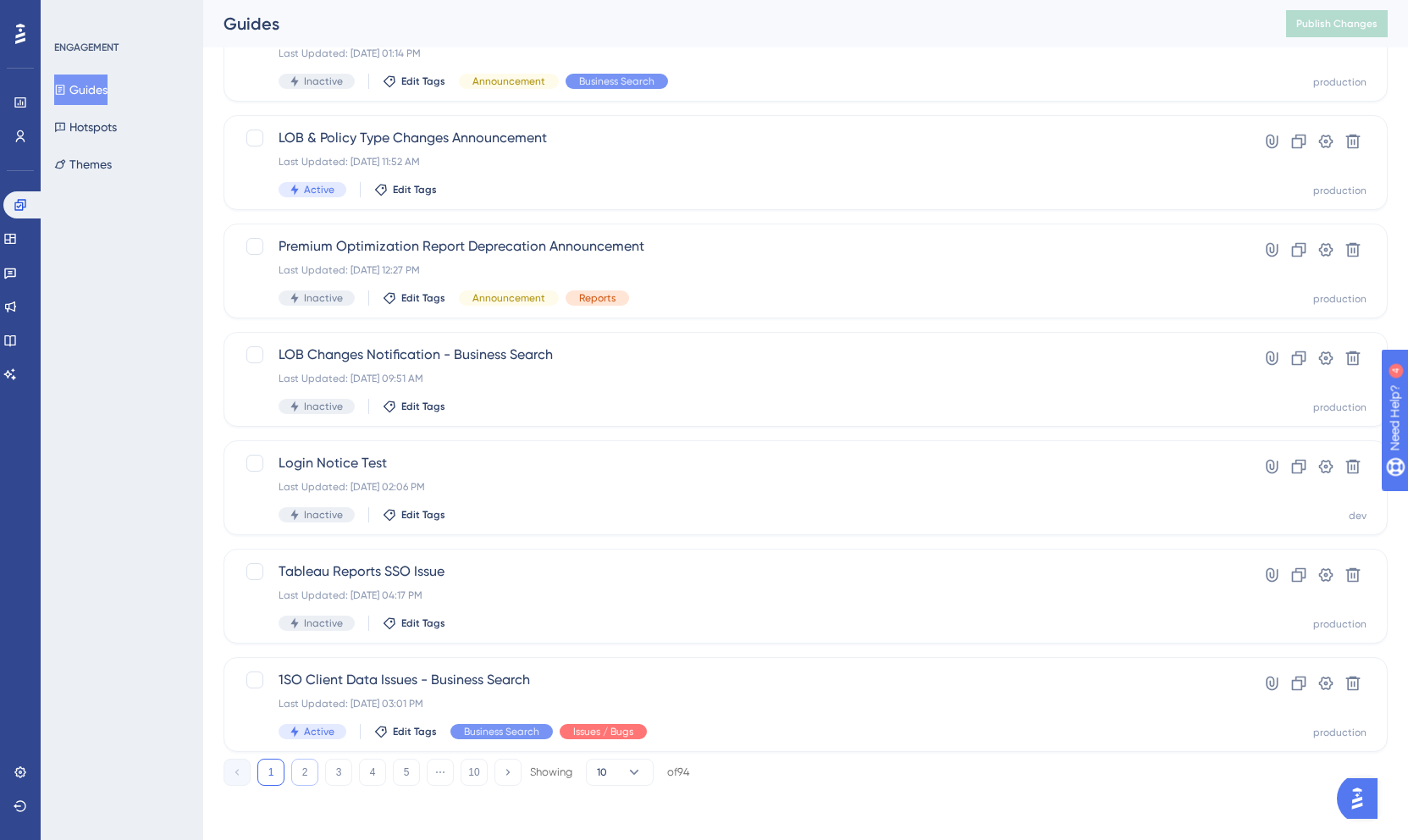
click at [301, 771] on button "2" at bounding box center [305, 772] width 27 height 27
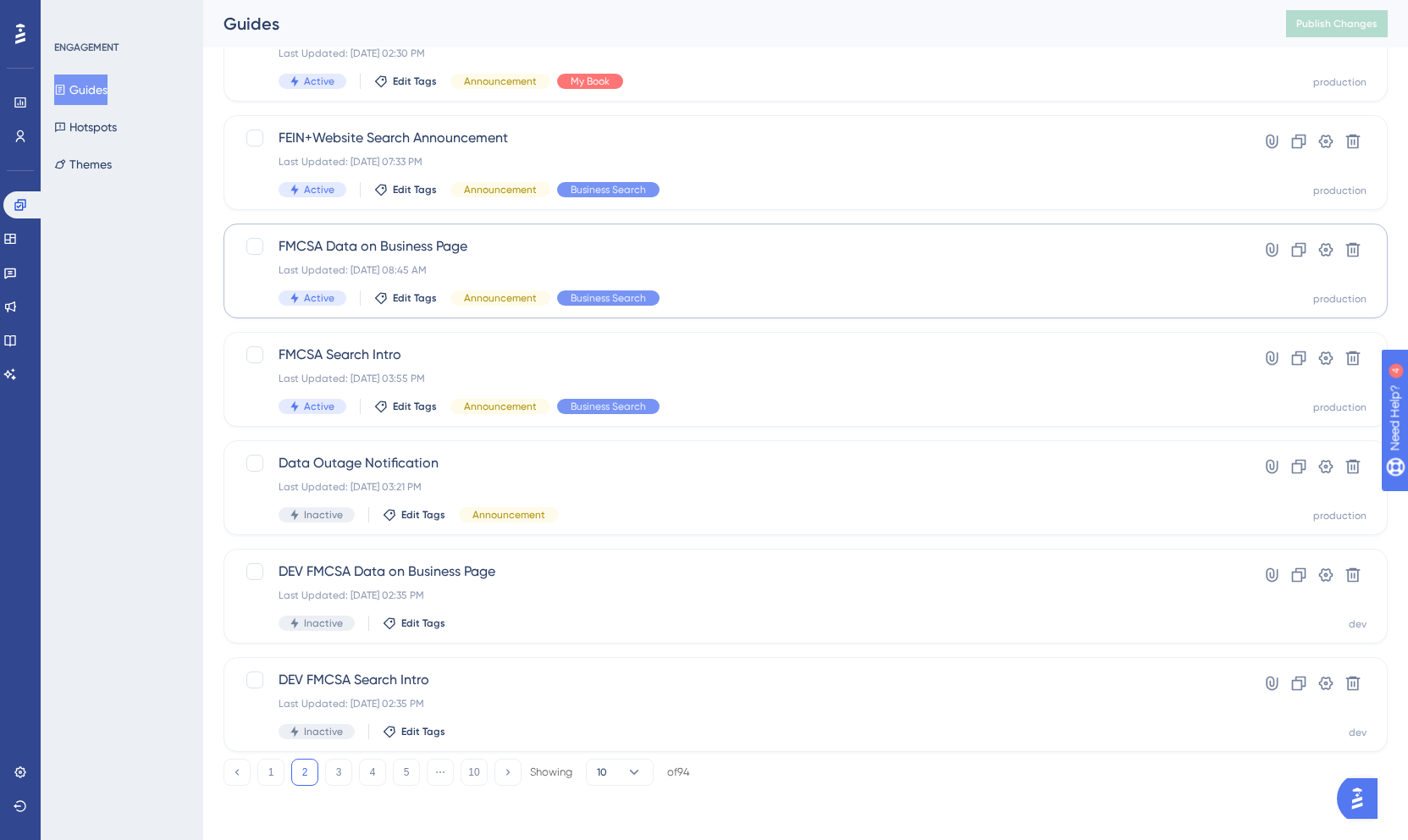
scroll to position [0, 0]
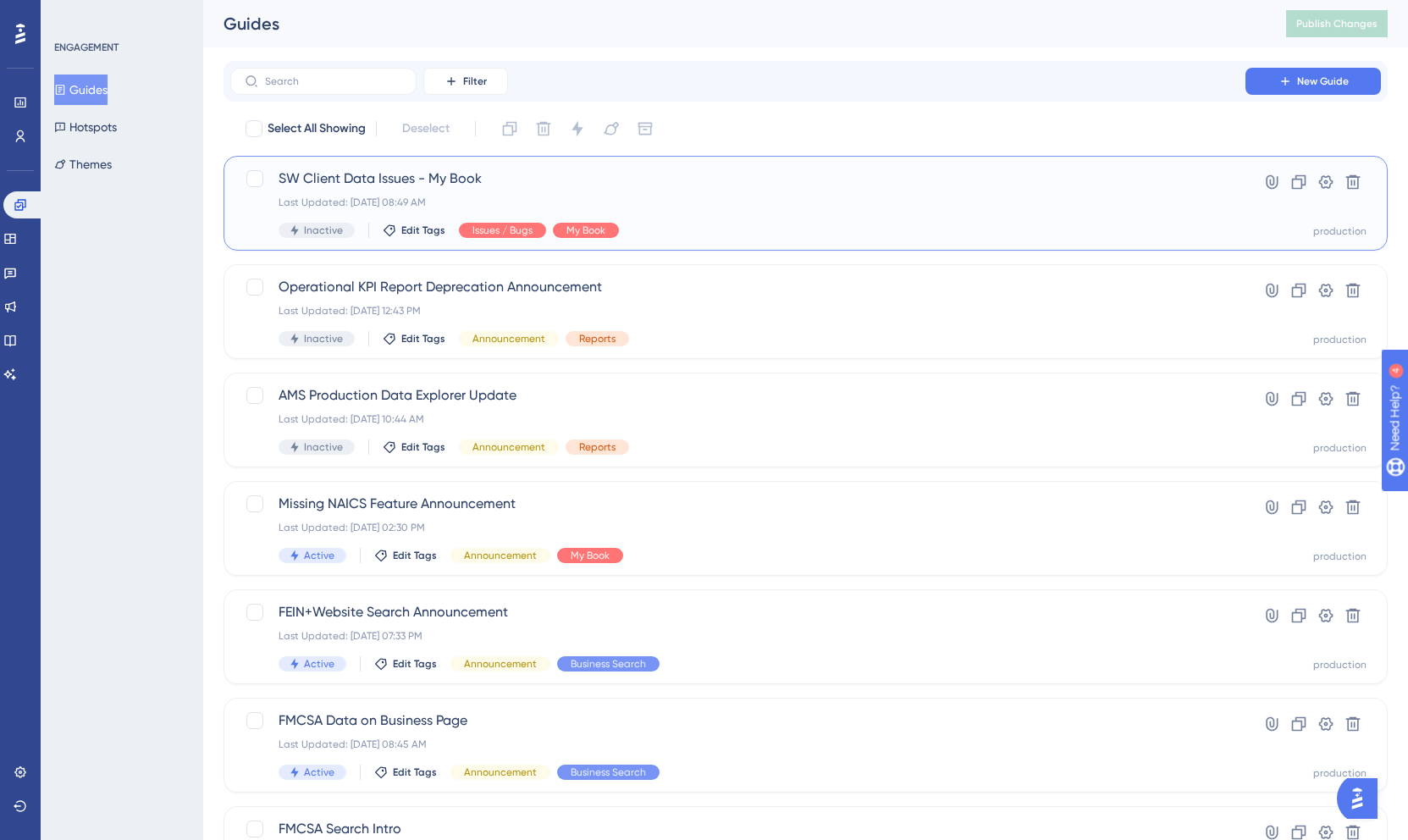
click at [614, 182] on span "SW Client Data Issues - My Book" at bounding box center [738, 179] width 919 height 20
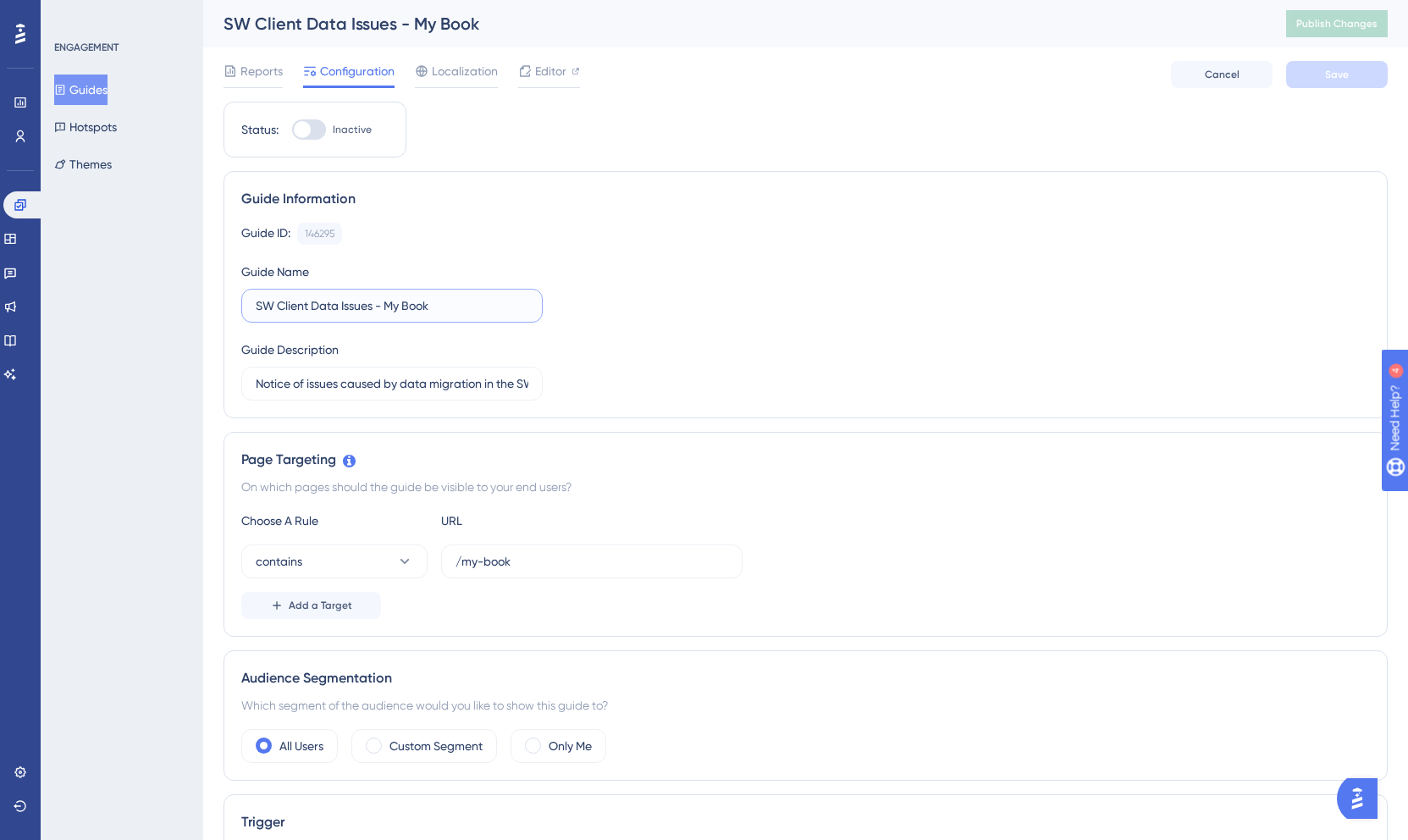
drag, startPoint x: 272, startPoint y: 306, endPoint x: 241, endPoint y: 305, distance: 31.0
click at [241, 306] on label "SW Client Data Issues - My Book" at bounding box center [391, 305] width 302 height 34
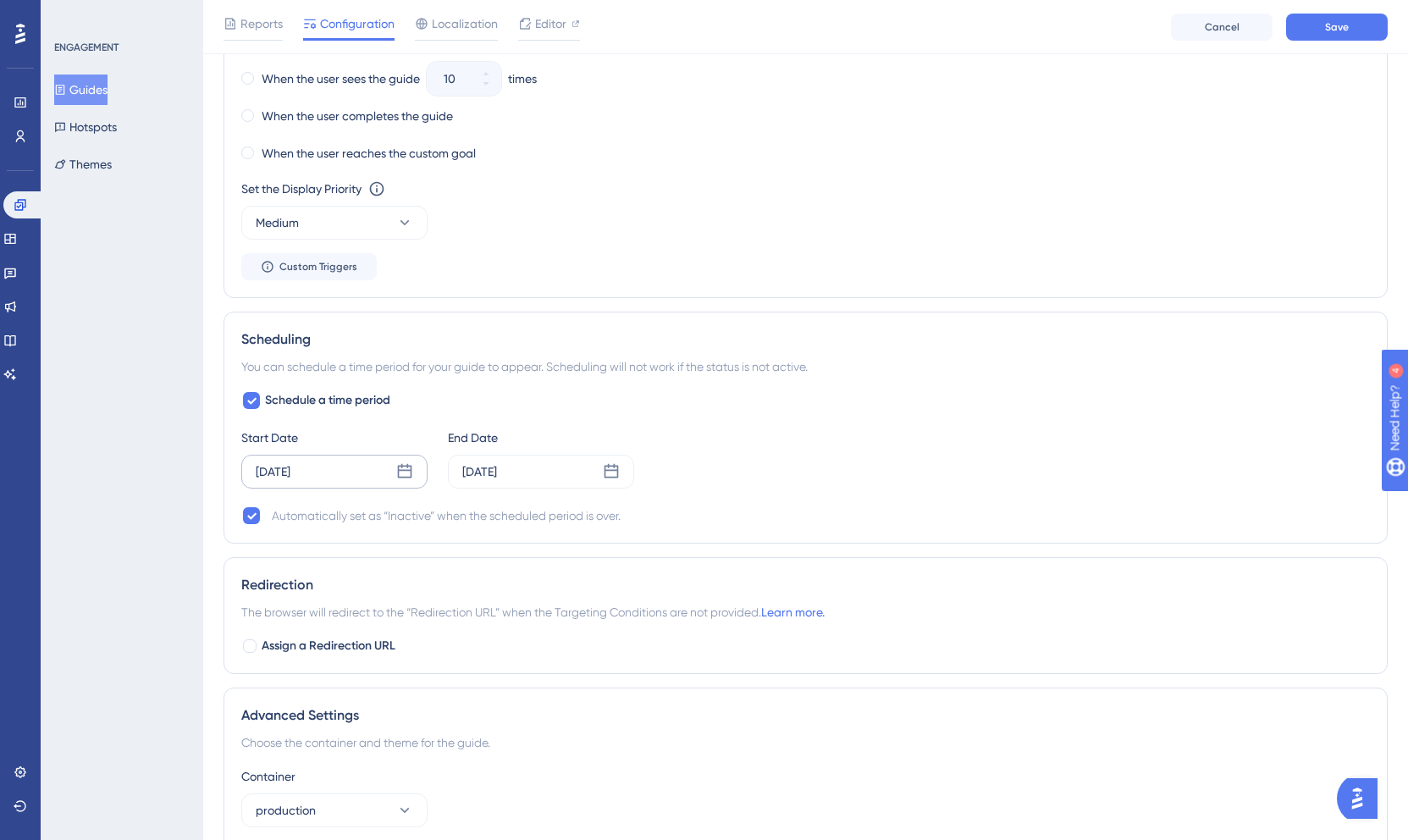
scroll to position [990, 0]
type input "1SO Client Data Issues - My Book"
click at [410, 470] on icon at bounding box center [405, 470] width 14 height 14
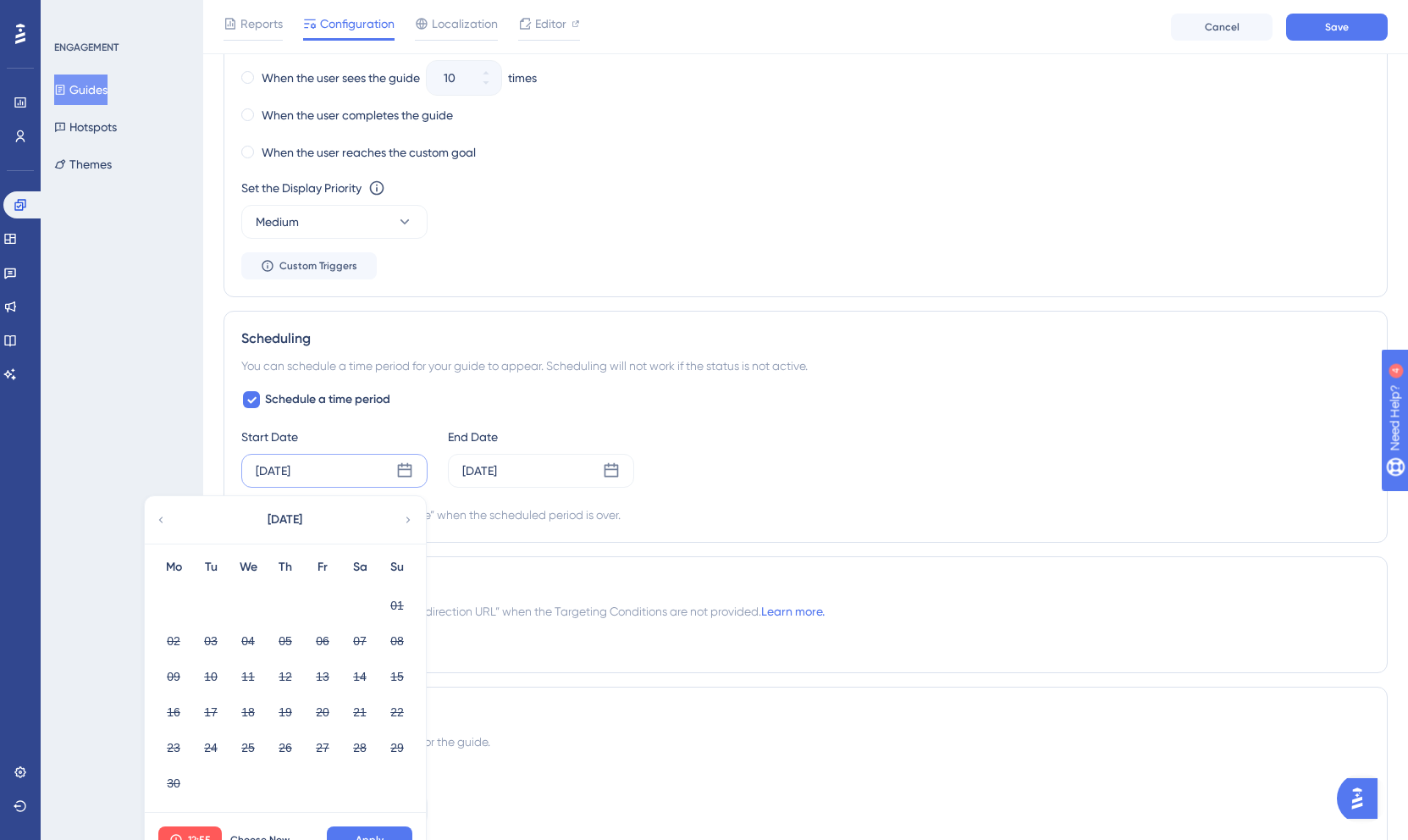
click at [402, 518] on icon at bounding box center [408, 519] width 12 height 15
click at [253, 806] on span "Choose Now" at bounding box center [259, 804] width 59 height 14
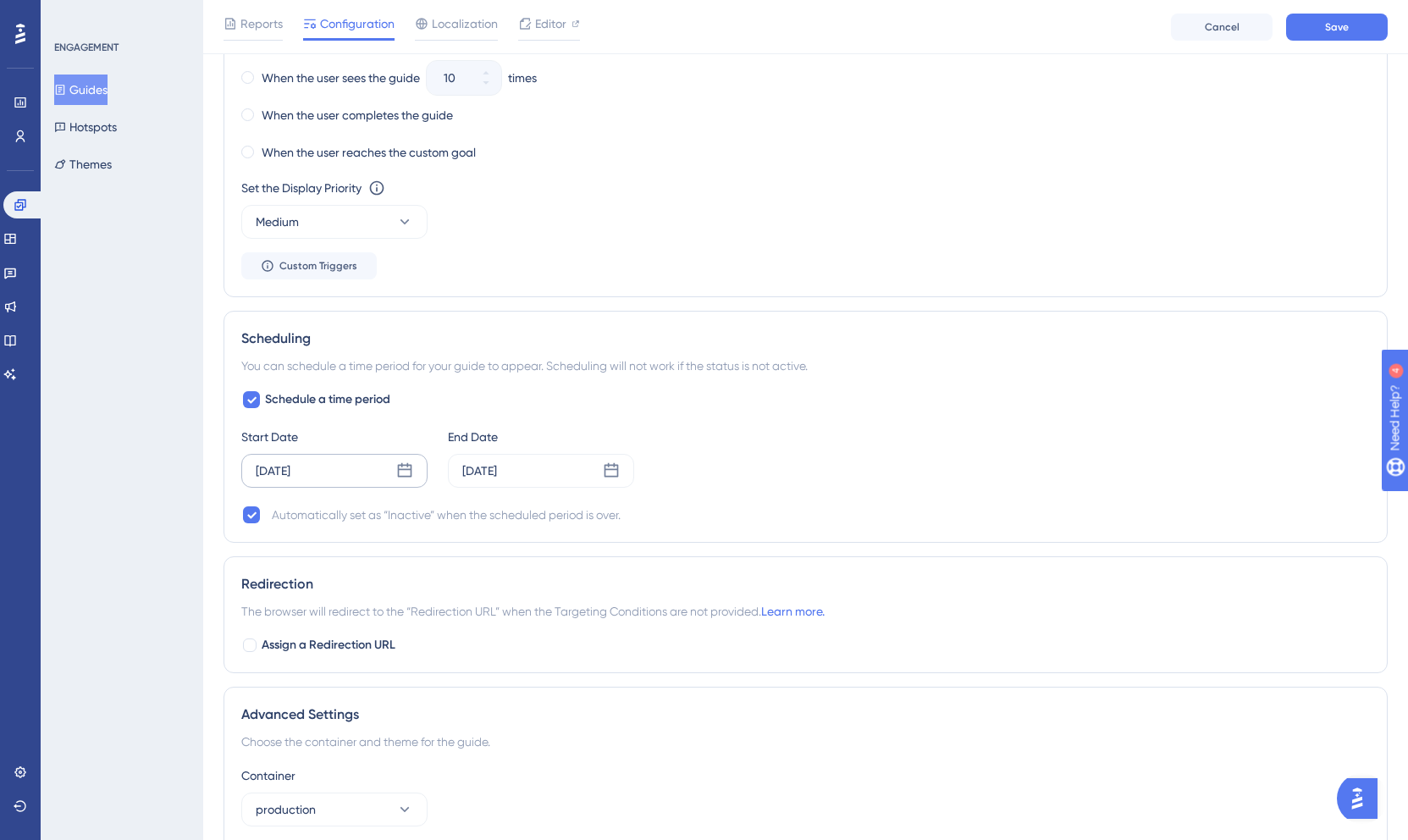
click at [417, 463] on div "Sep 08 2025" at bounding box center [334, 470] width 187 height 34
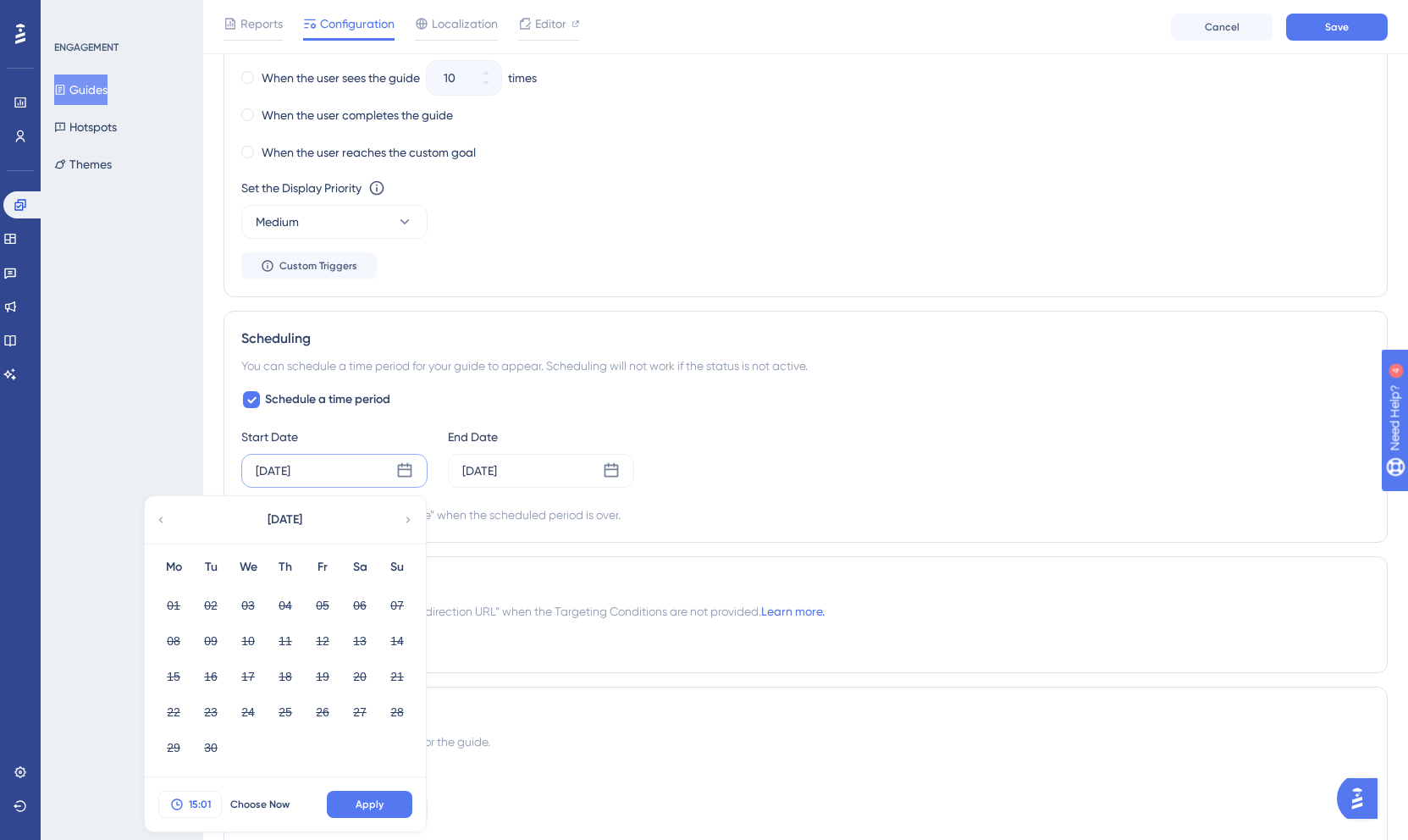
click at [198, 798] on span "15:01" at bounding box center [199, 804] width 22 height 14
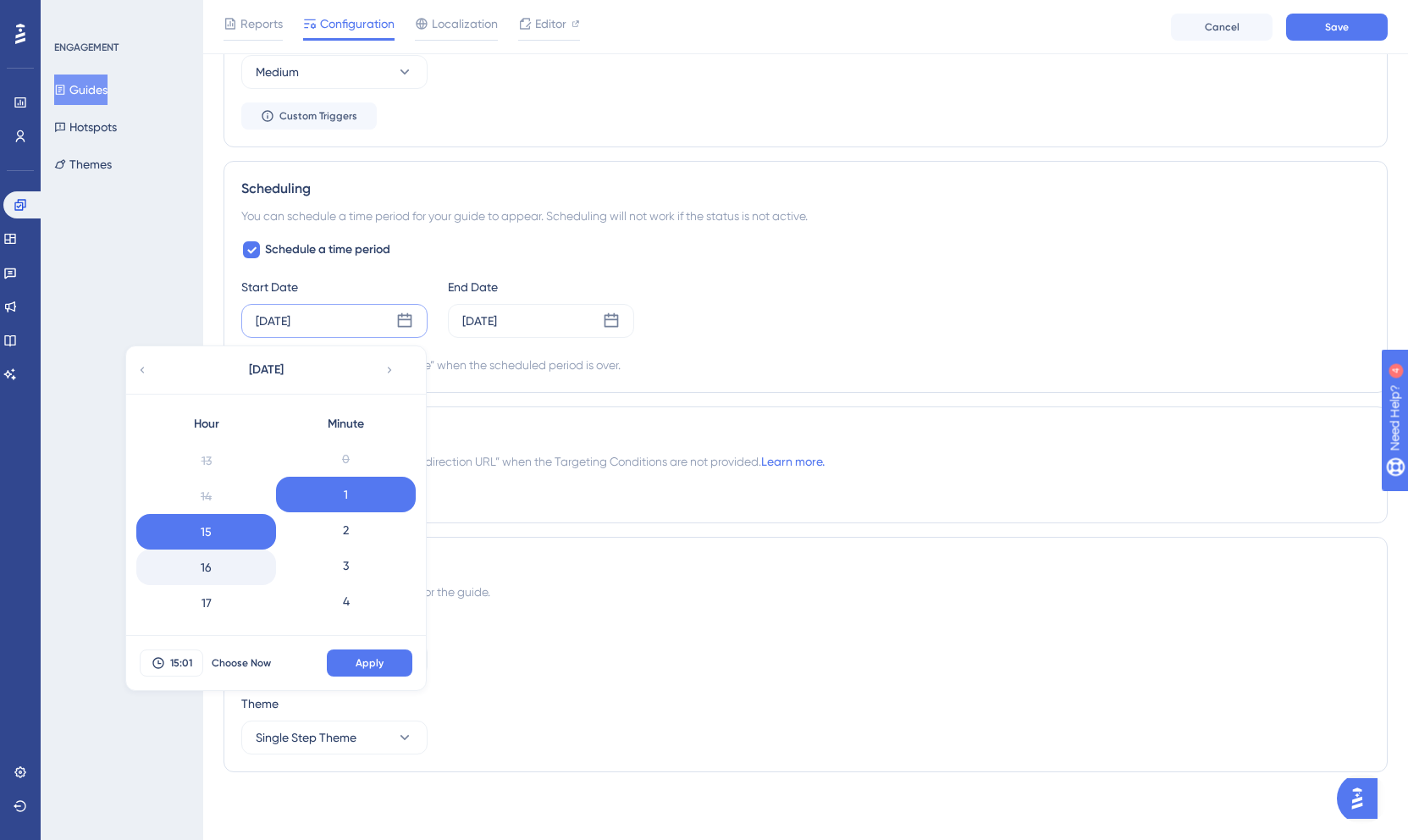
scroll to position [672, 0]
click at [217, 572] on div "22" at bounding box center [206, 568] width 140 height 35
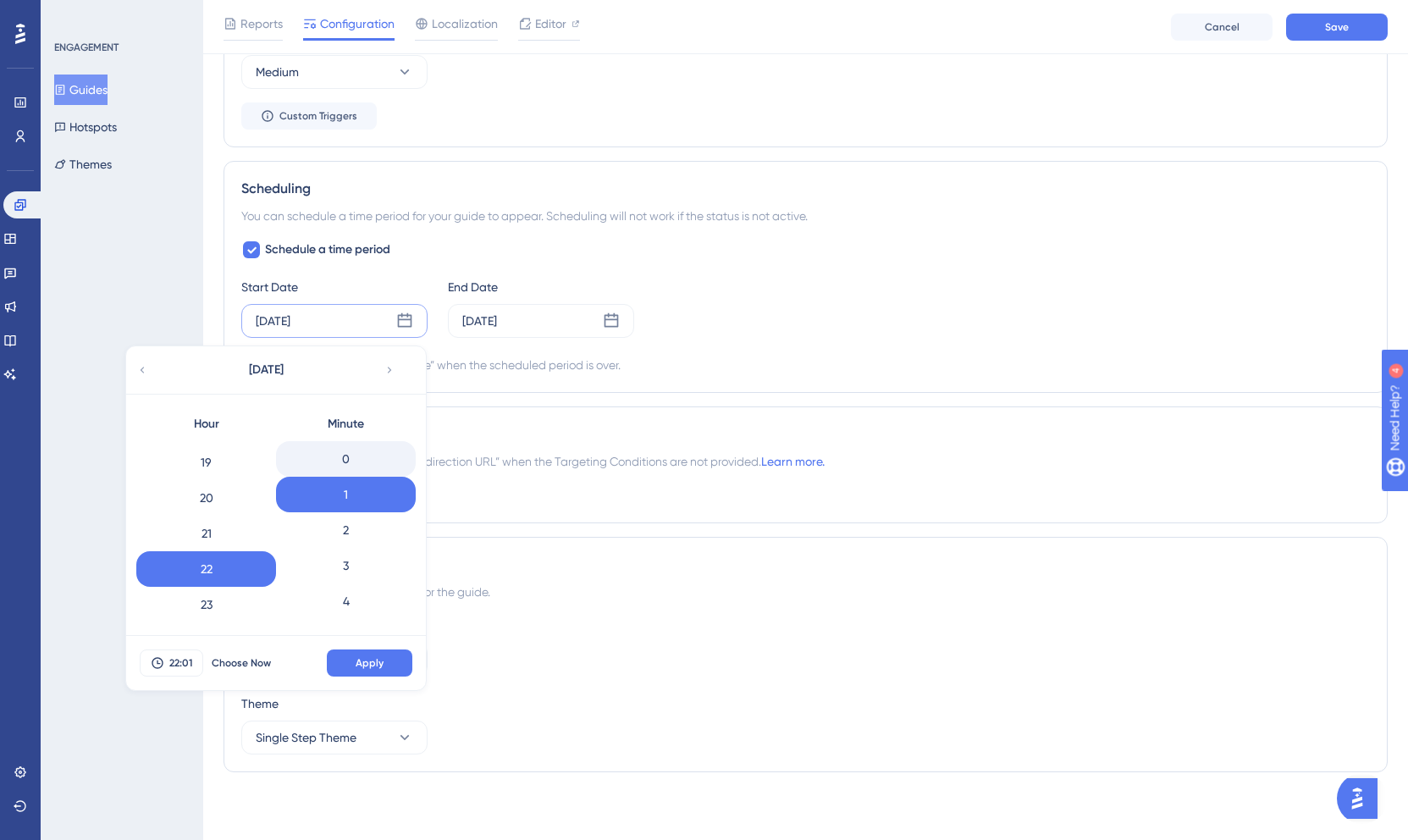
click at [348, 456] on div "0" at bounding box center [346, 459] width 140 height 35
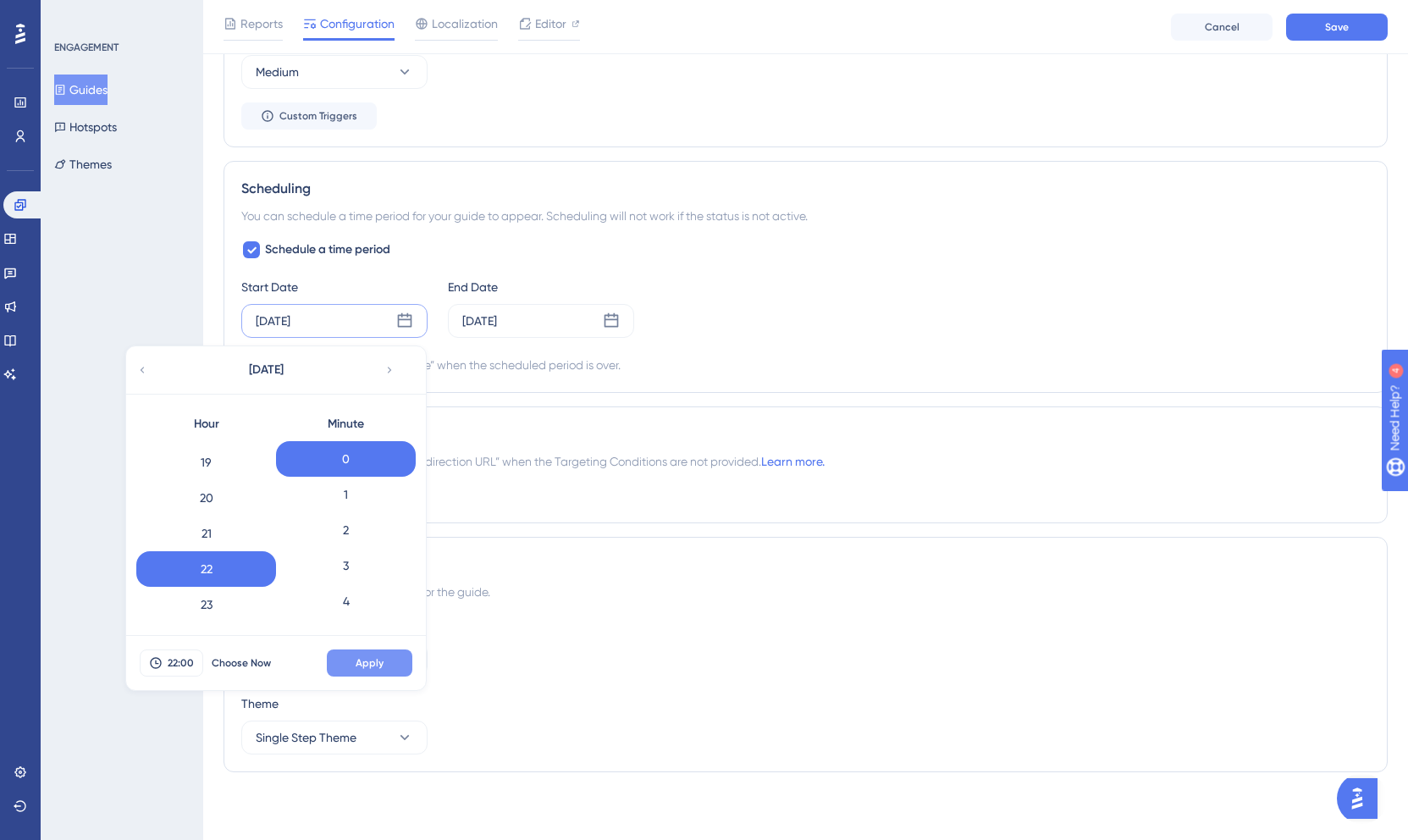
click at [366, 662] on span "Apply" at bounding box center [370, 662] width 28 height 14
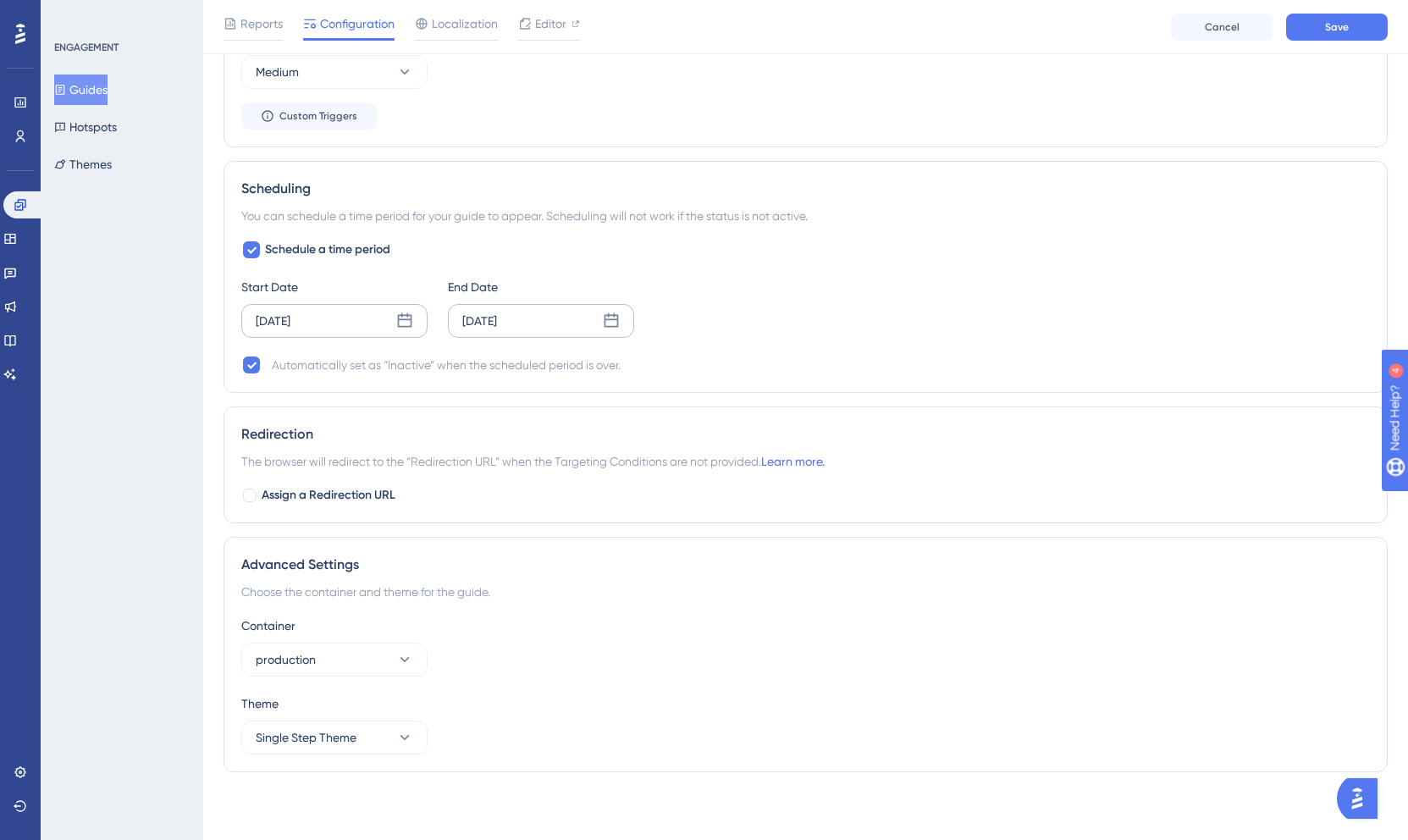
click at [497, 327] on div "Jun 23 2025" at bounding box center [479, 321] width 34 height 20
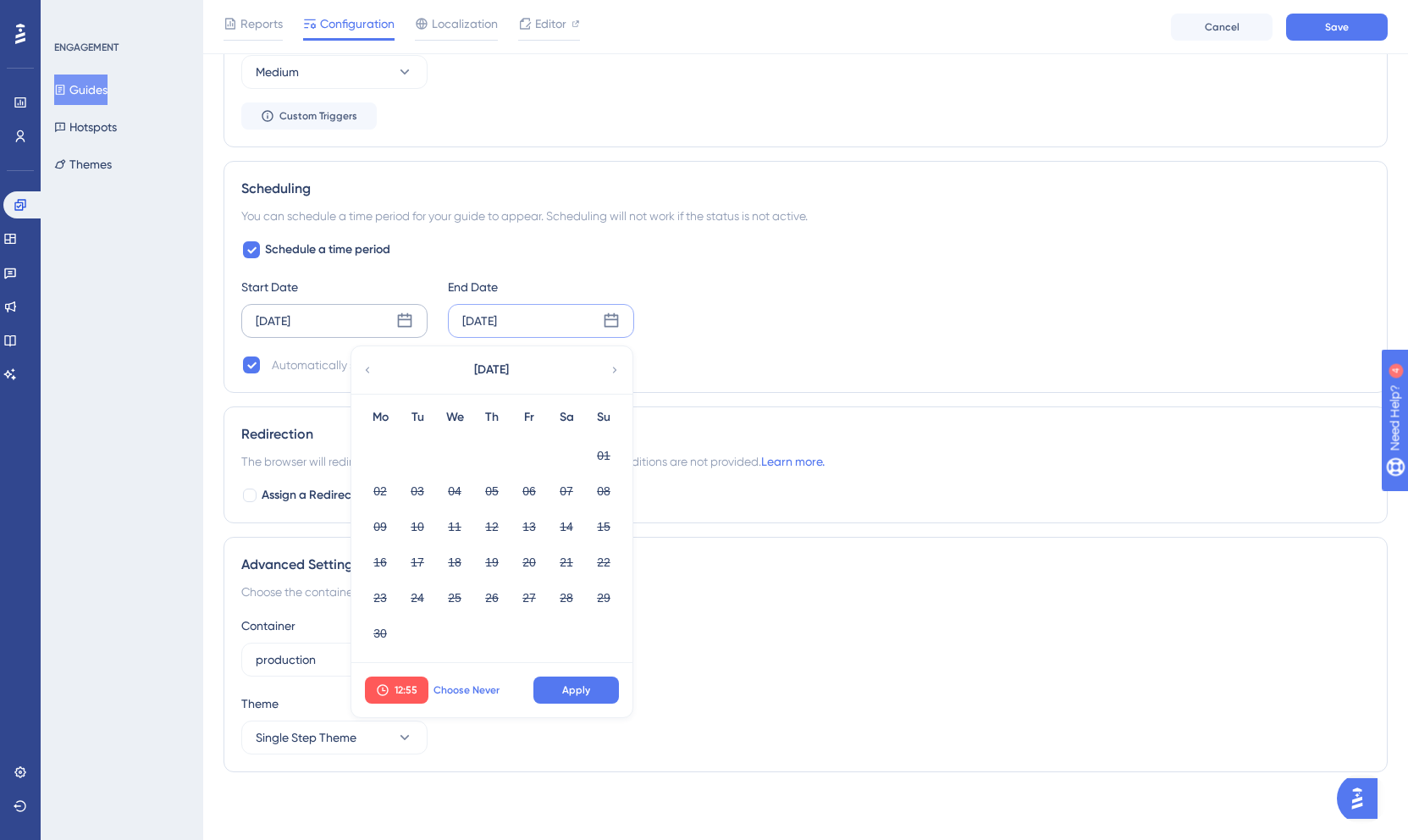
drag, startPoint x: 476, startPoint y: 691, endPoint x: 494, endPoint y: 639, distance: 55.0
click at [495, 639] on div "June 2025 Mo Tu We Th Fr Sa Su 01 02 03 04 05 06 07 08 09 10 11 12 13 14 15 16 …" at bounding box center [492, 531] width 283 height 372
click at [613, 363] on icon at bounding box center [614, 370] width 12 height 15
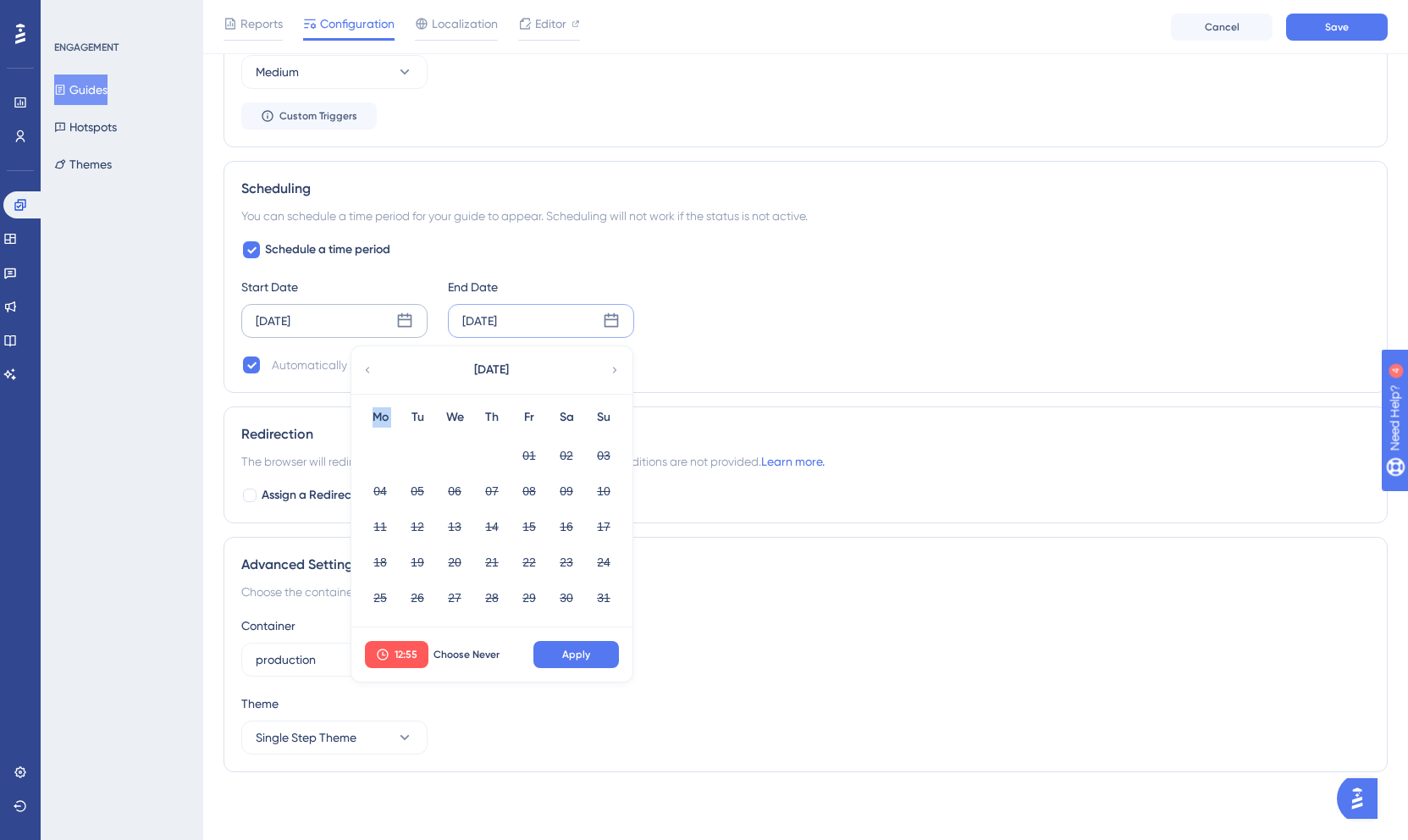
click at [613, 363] on icon at bounding box center [614, 370] width 12 height 15
click at [534, 497] on button "12" at bounding box center [529, 491] width 29 height 29
click at [391, 666] on button "12:55" at bounding box center [397, 655] width 63 height 27
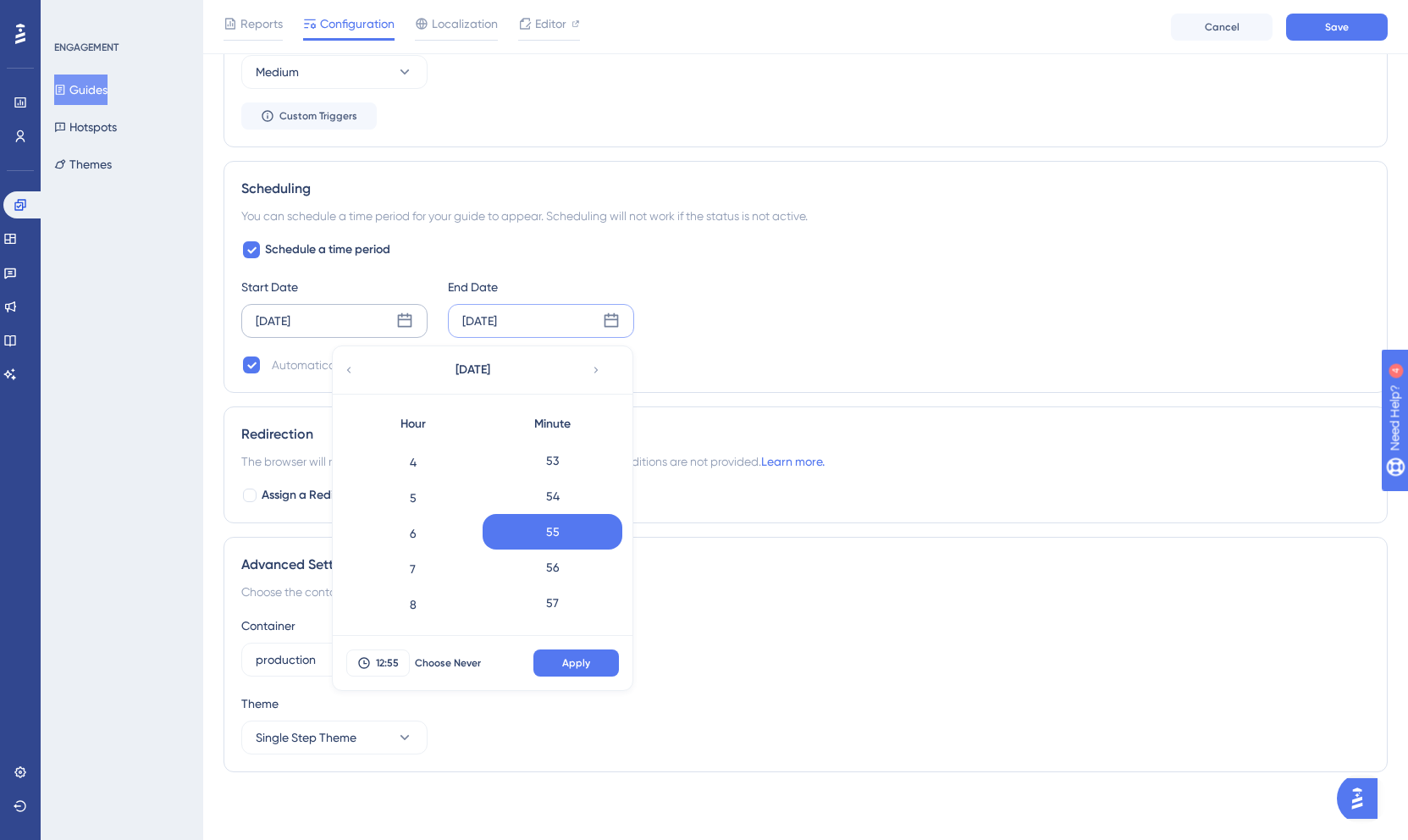
scroll to position [140, 0]
click at [421, 562] on div "7" at bounding box center [413, 567] width 140 height 35
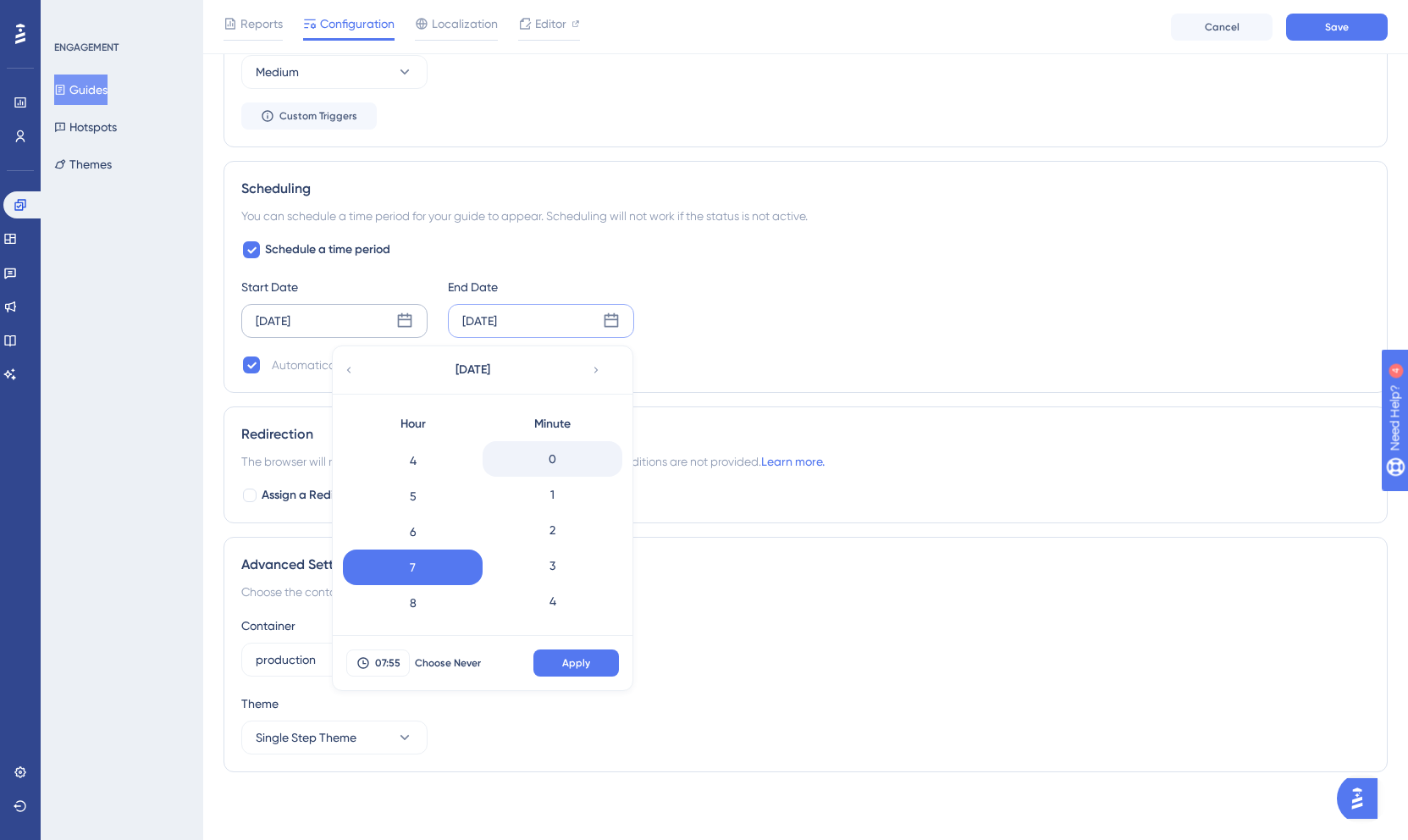
click at [565, 453] on div "0" at bounding box center [553, 459] width 140 height 35
click at [590, 661] on button "Apply" at bounding box center [576, 663] width 85 height 27
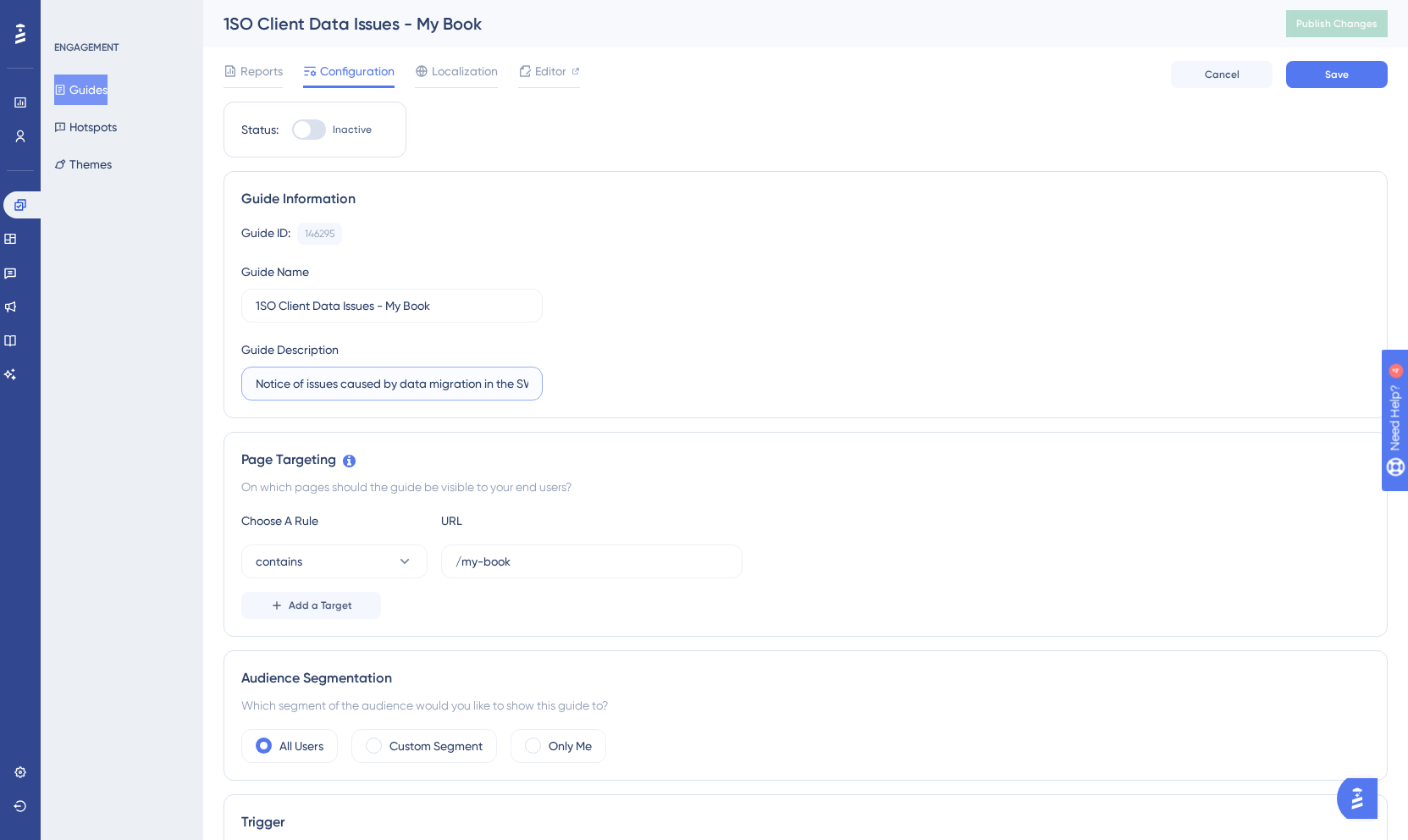
scroll to position [0, 10]
drag, startPoint x: 432, startPoint y: 391, endPoint x: 663, endPoint y: 390, distance: 231.0
click at [663, 390] on div "Guide ID: 146295 Copy Guide Name 1SO Client Data Issues - My Book Guide Descrip…" at bounding box center [805, 312] width 1129 height 178
click at [518, 389] on input "Notice of issues caused by data migration in the SW" at bounding box center [391, 383] width 273 height 19
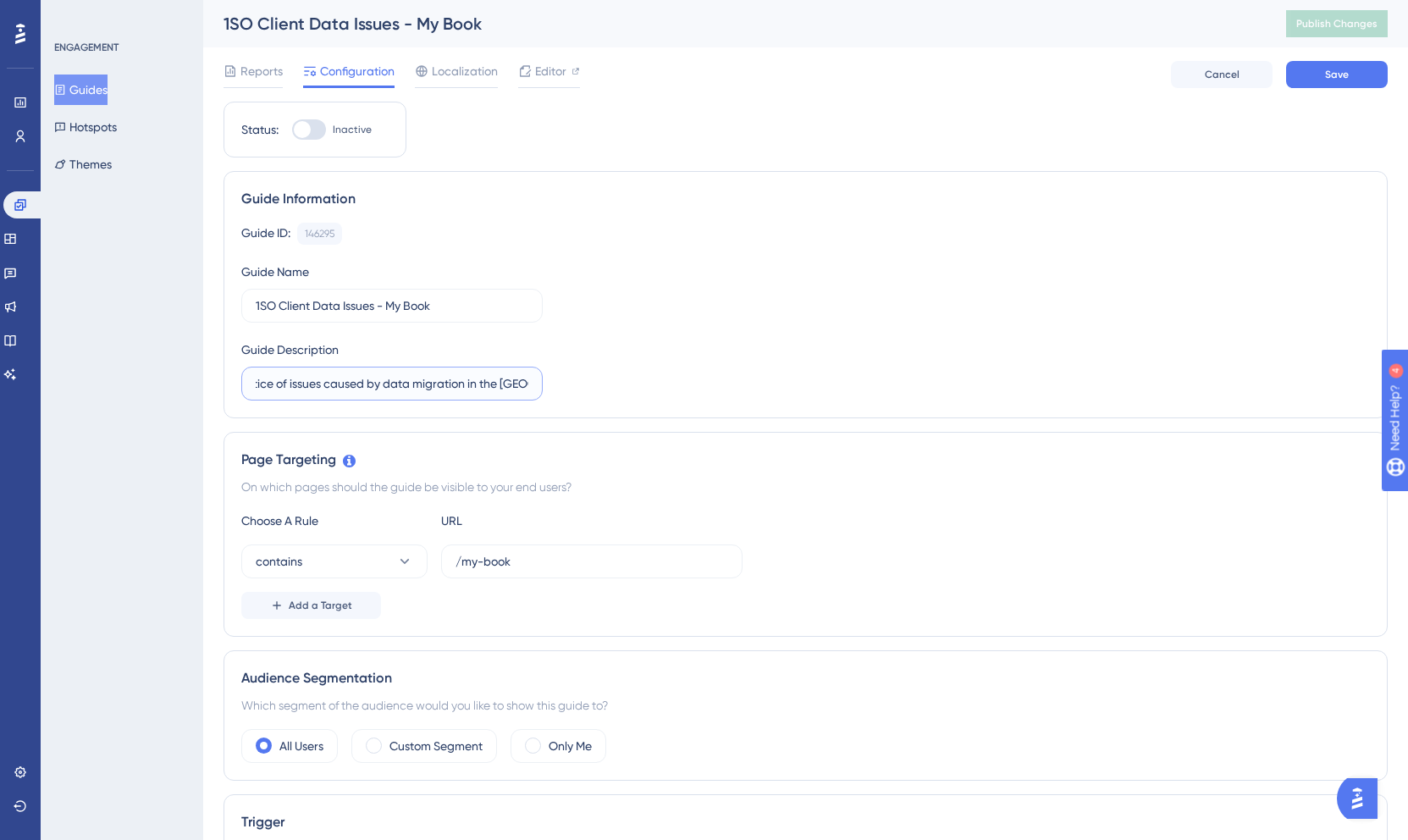
scroll to position [0, 23]
type input "Notice of issues caused by data migration in the South"
click at [1345, 77] on span "Save" at bounding box center [1337, 74] width 24 height 14
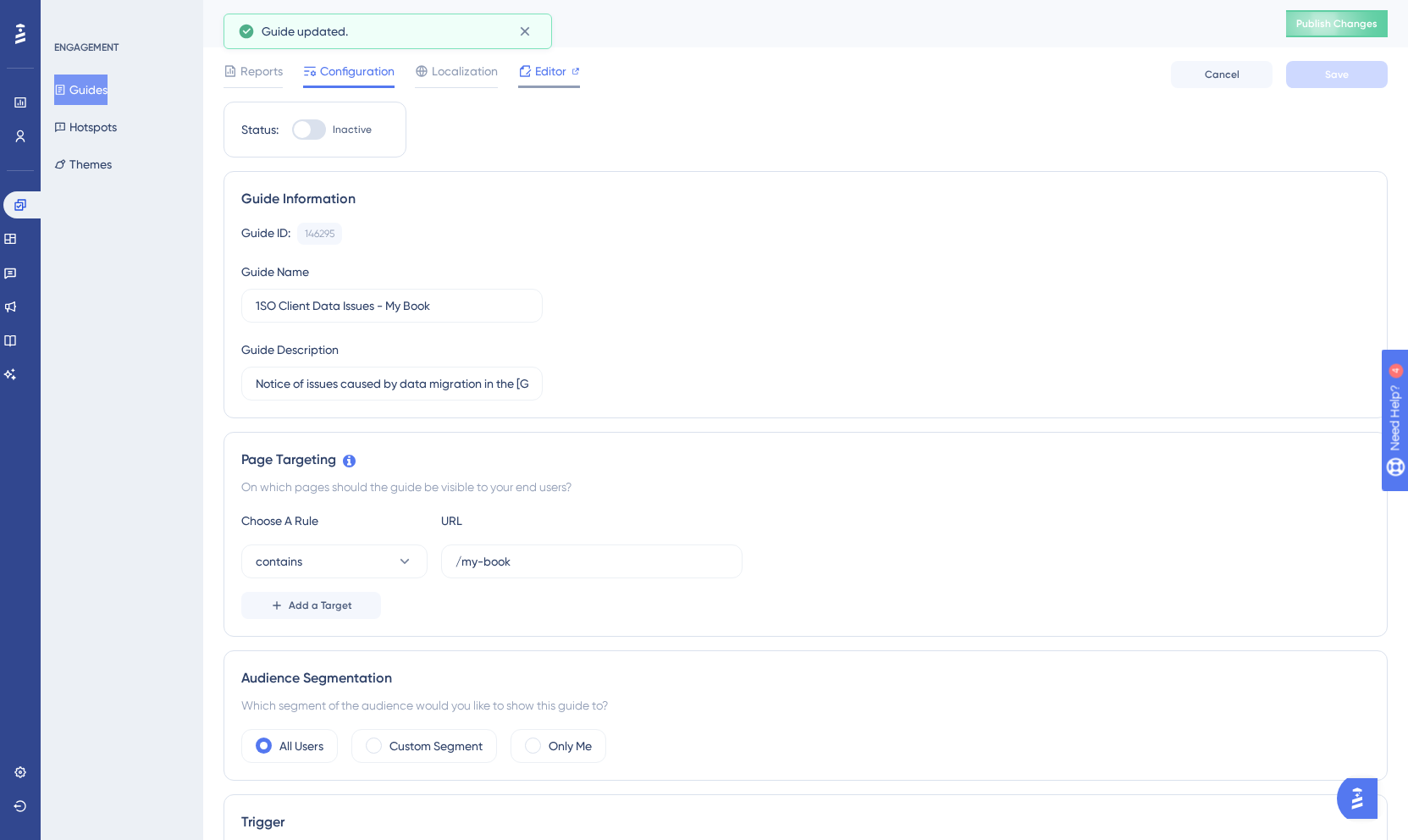
click at [577, 72] on icon at bounding box center [575, 71] width 6 height 6
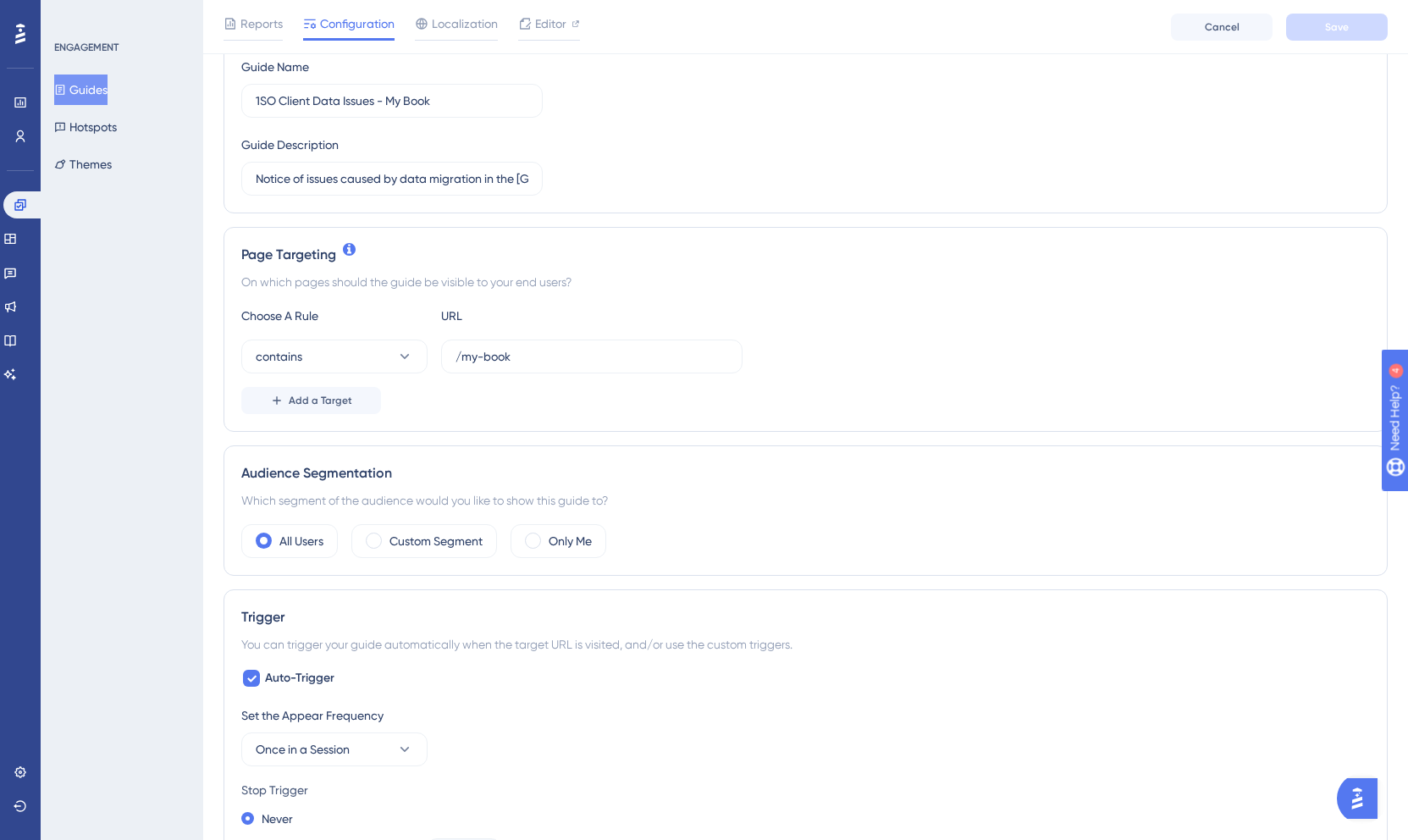
scroll to position [379, 0]
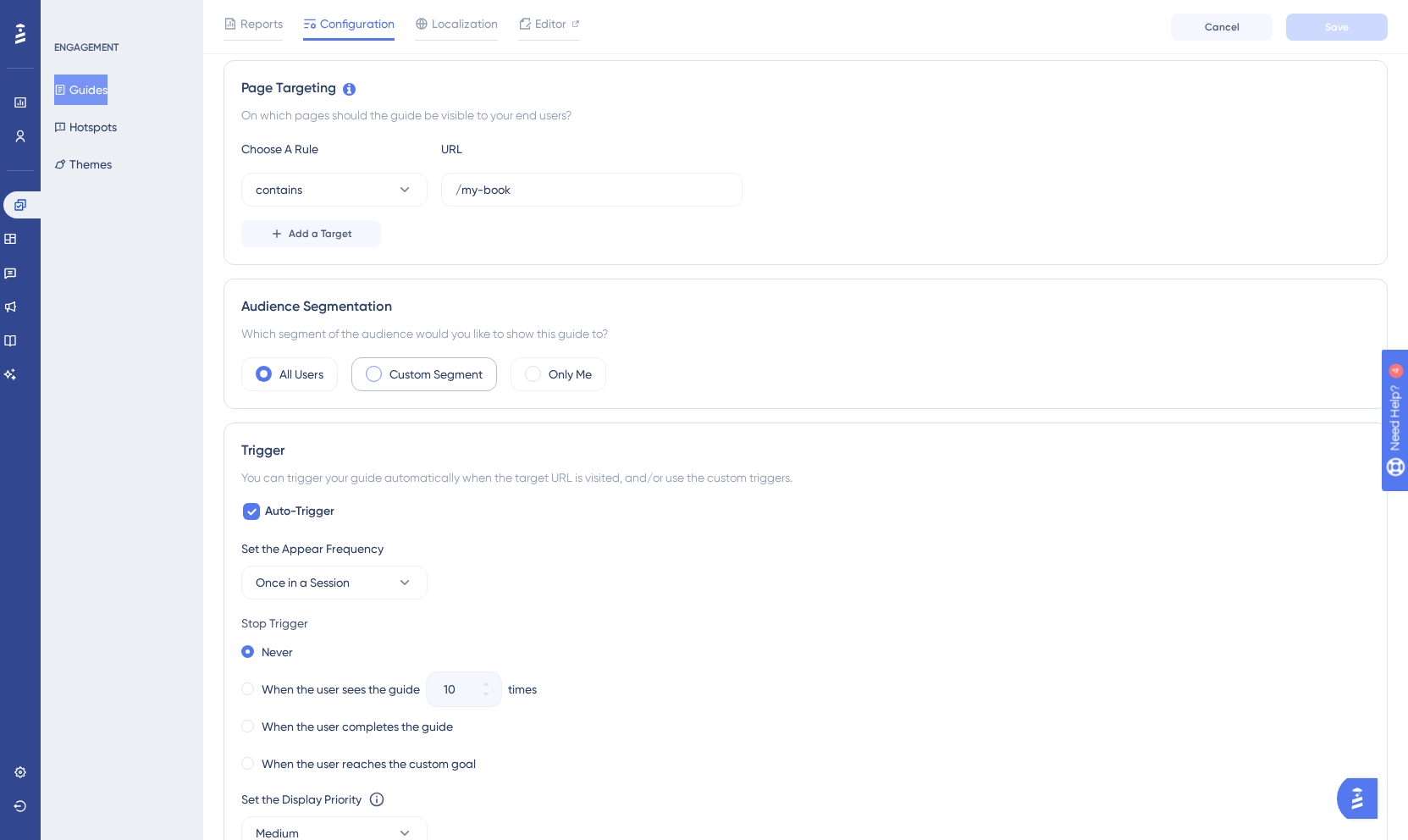
click at [439, 381] on label "Custom Segment" at bounding box center [436, 374] width 93 height 20
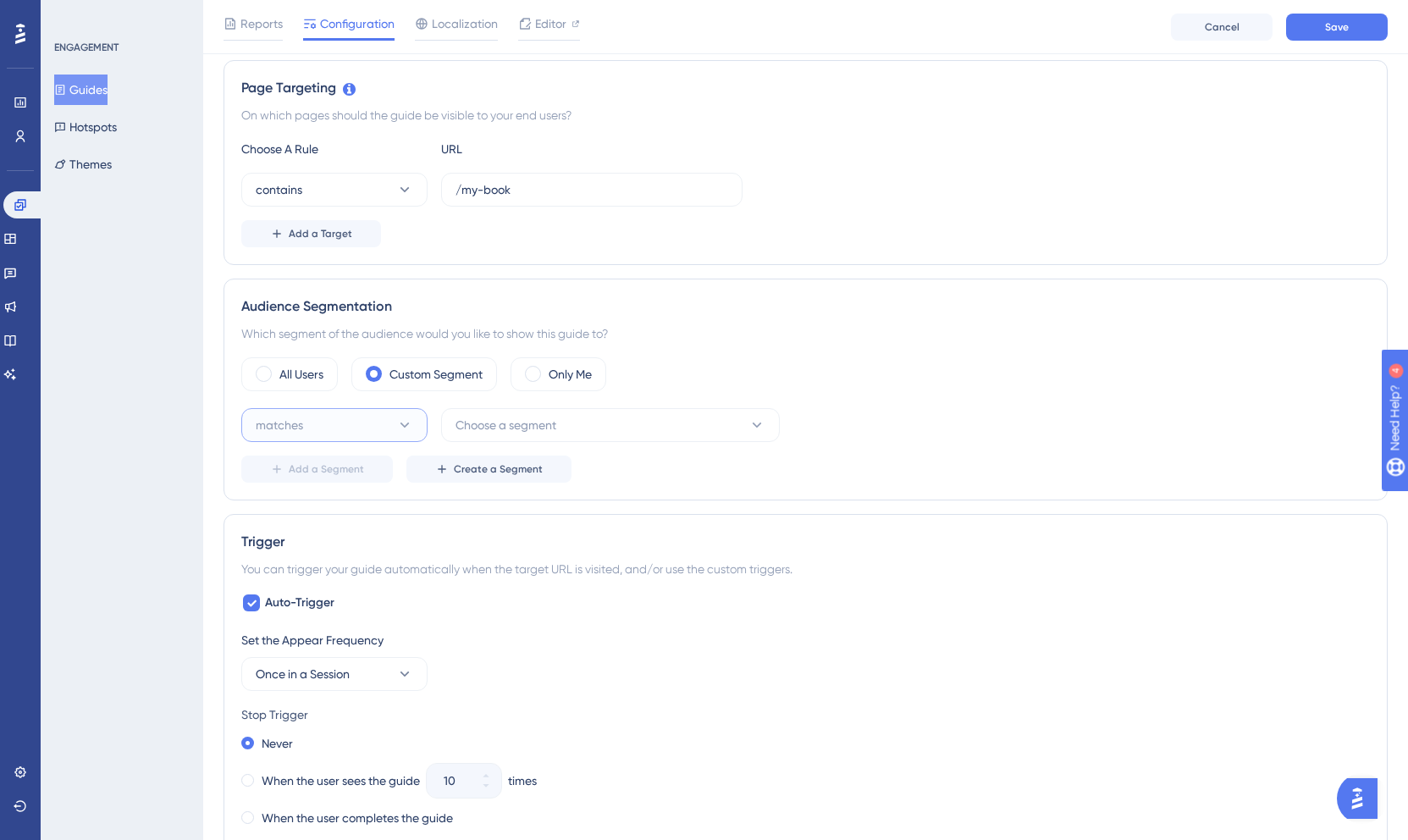
click at [392, 414] on button "matches" at bounding box center [334, 425] width 187 height 34
click at [408, 410] on button "matches" at bounding box center [334, 425] width 187 height 34
click at [480, 415] on span "Choose a segment" at bounding box center [506, 425] width 101 height 20
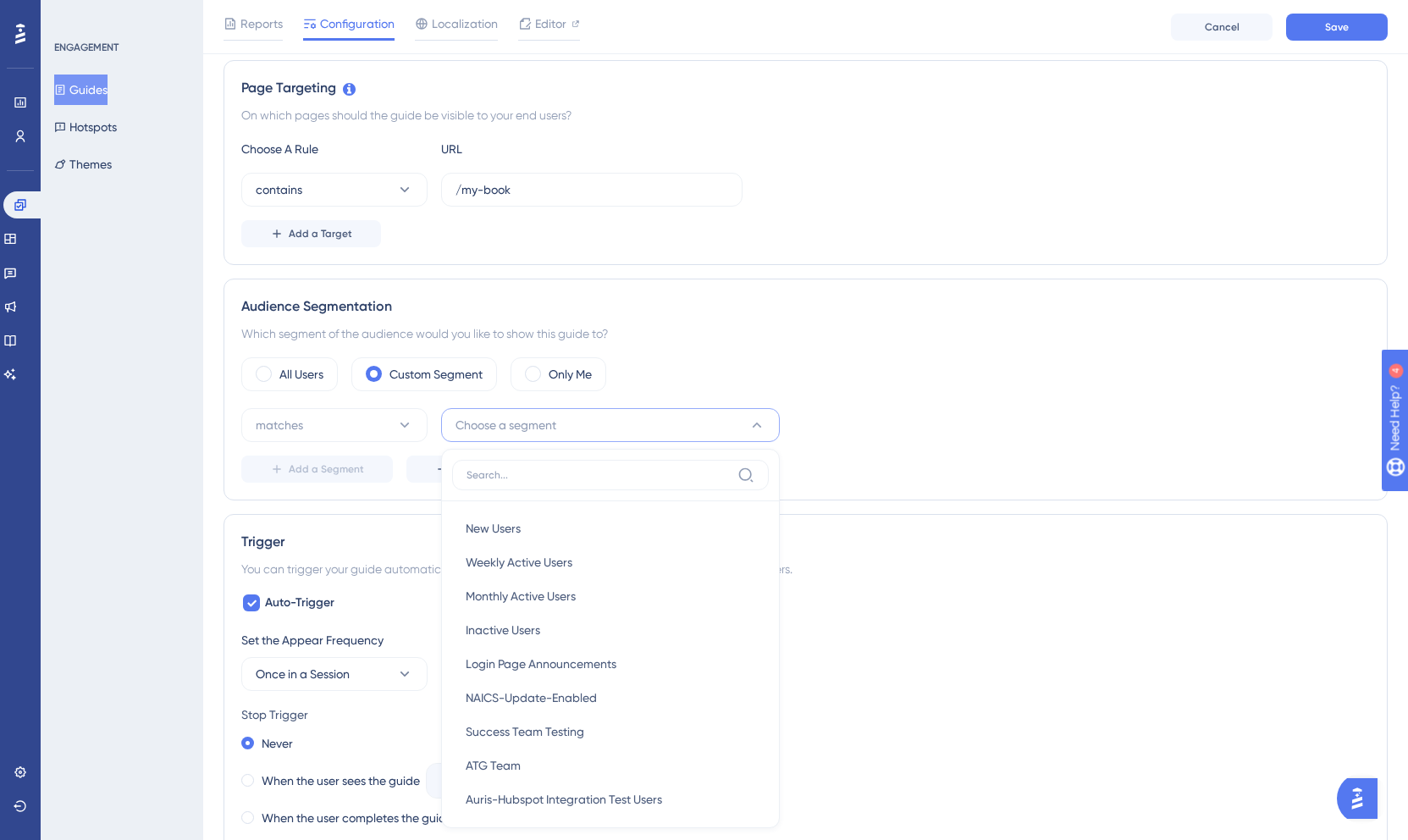
scroll to position [594, 0]
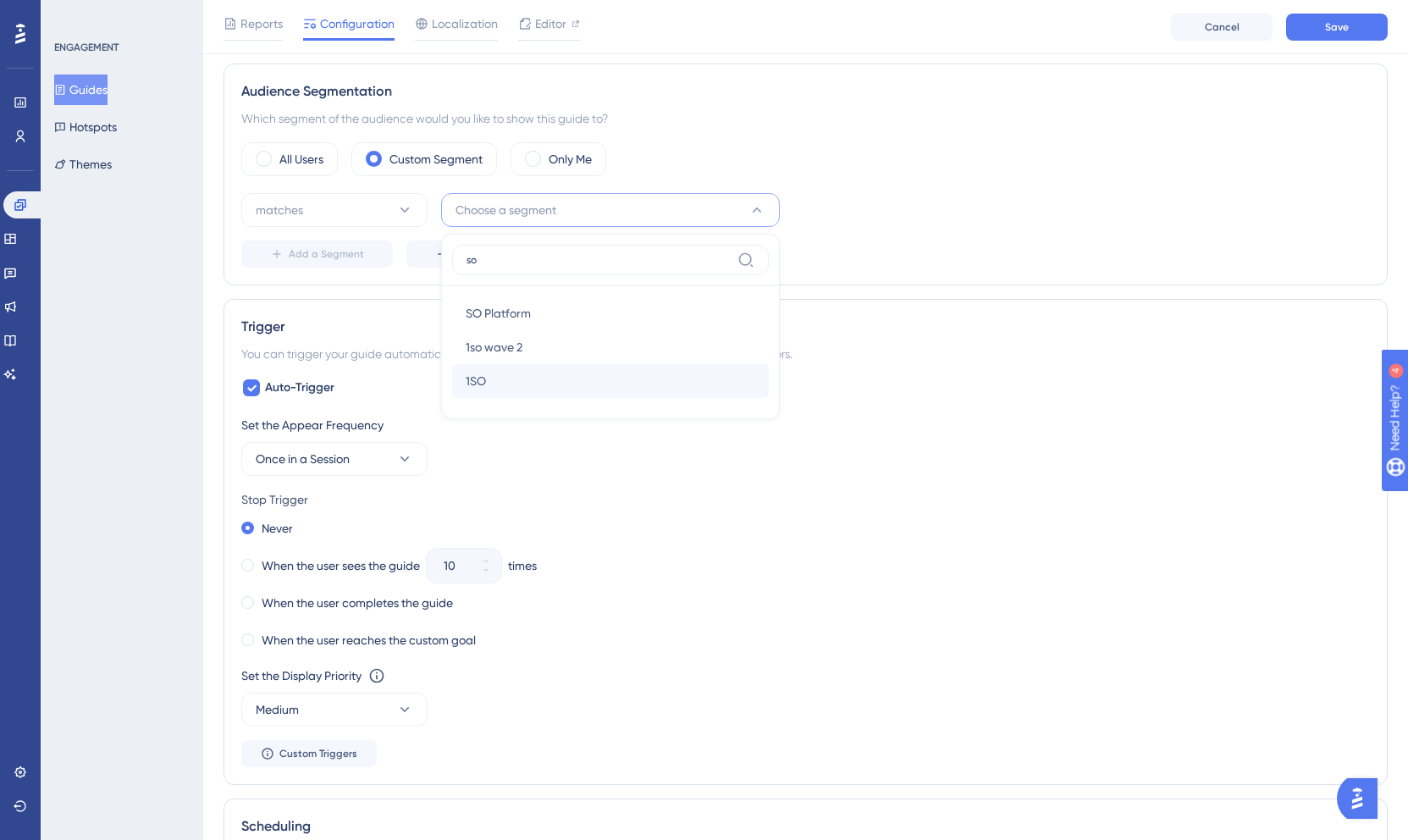
type input "so"
click at [538, 391] on div "1SO 1SO" at bounding box center [611, 381] width 290 height 34
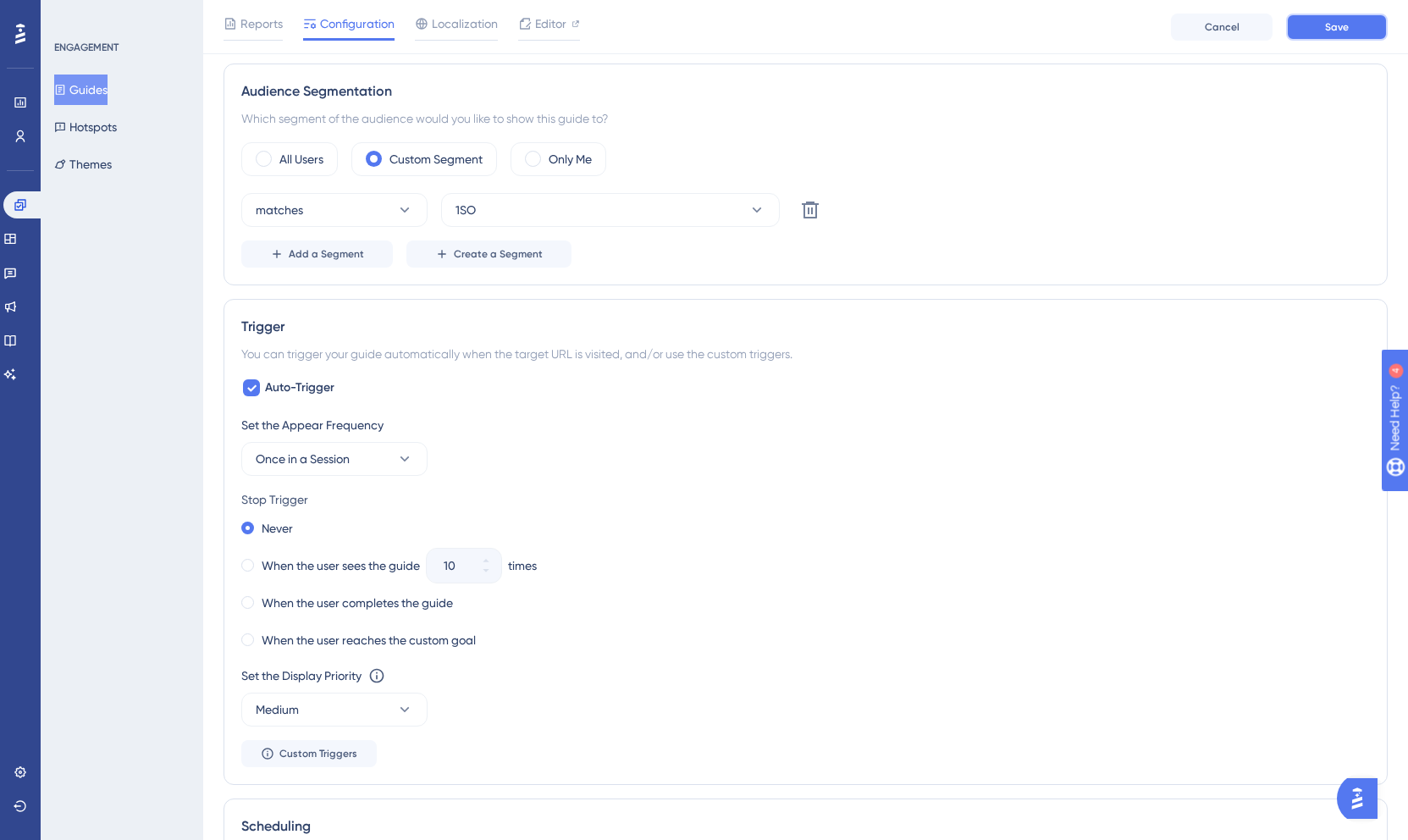
click at [1355, 33] on button "Save" at bounding box center [1337, 27] width 101 height 27
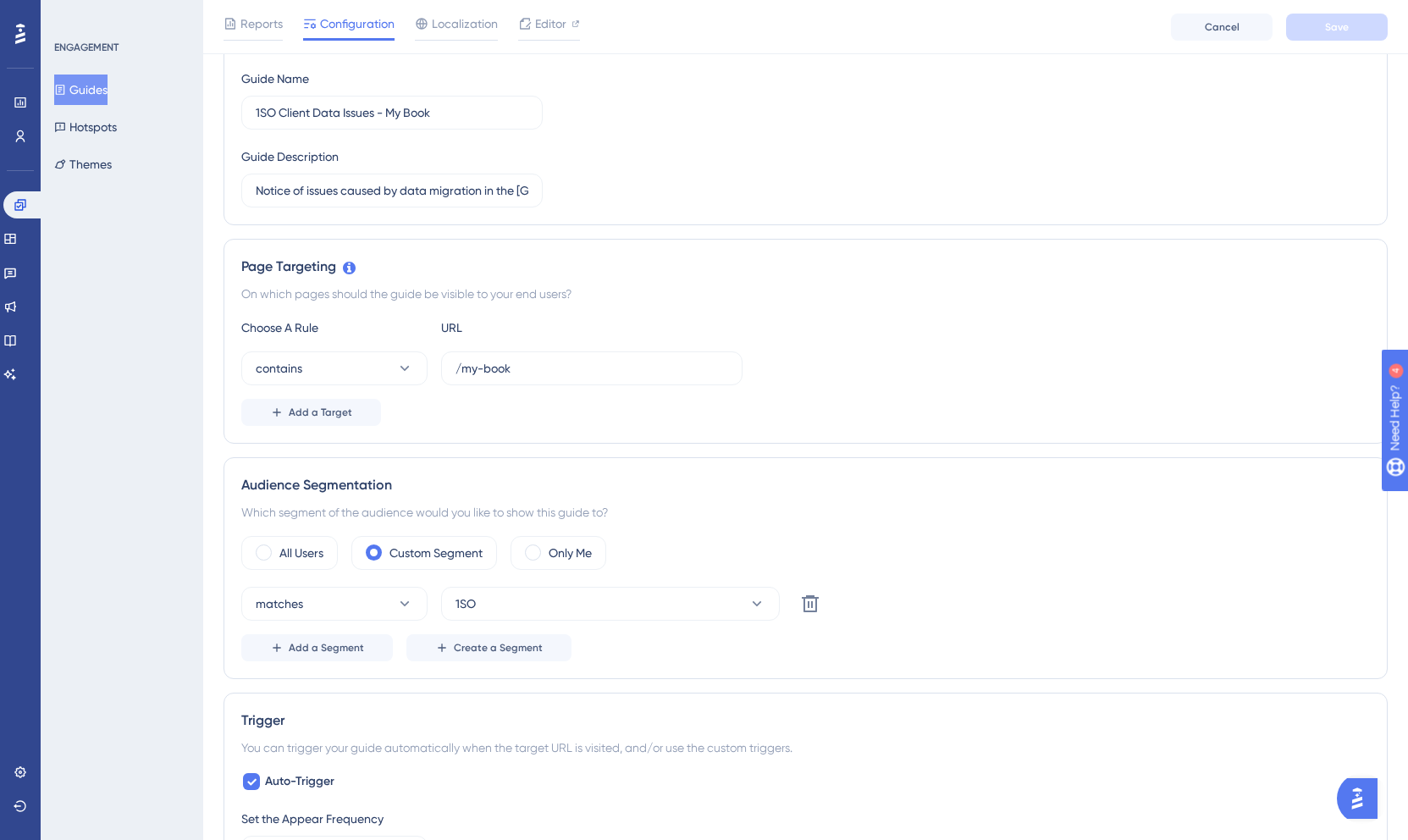
scroll to position [0, 0]
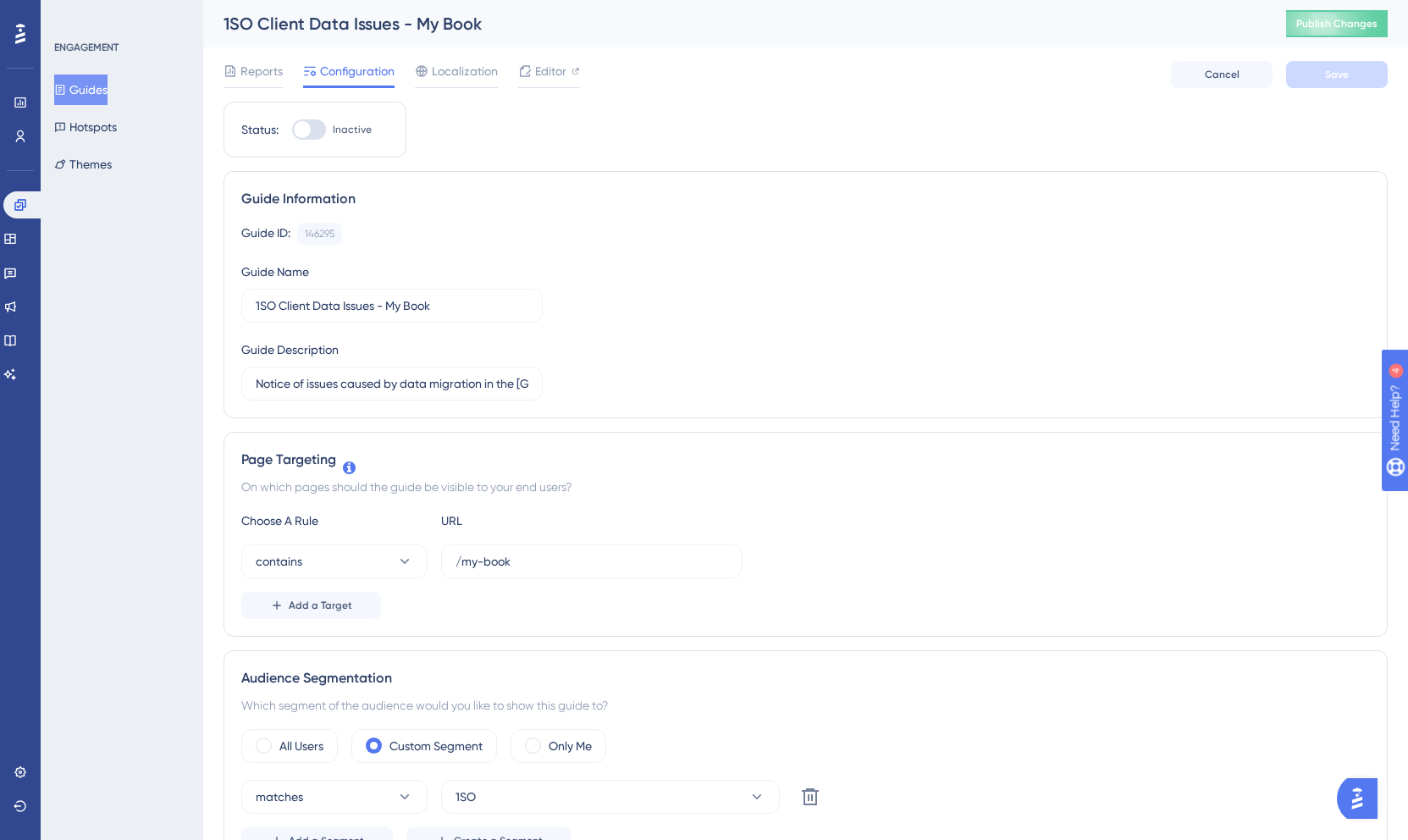
click at [305, 121] on div at bounding box center [308, 130] width 34 height 20
click at [292, 130] on input "Inactive" at bounding box center [292, 130] width 1 height 1
checkbox input "true"
click at [1351, 76] on button "Save" at bounding box center [1337, 74] width 101 height 27
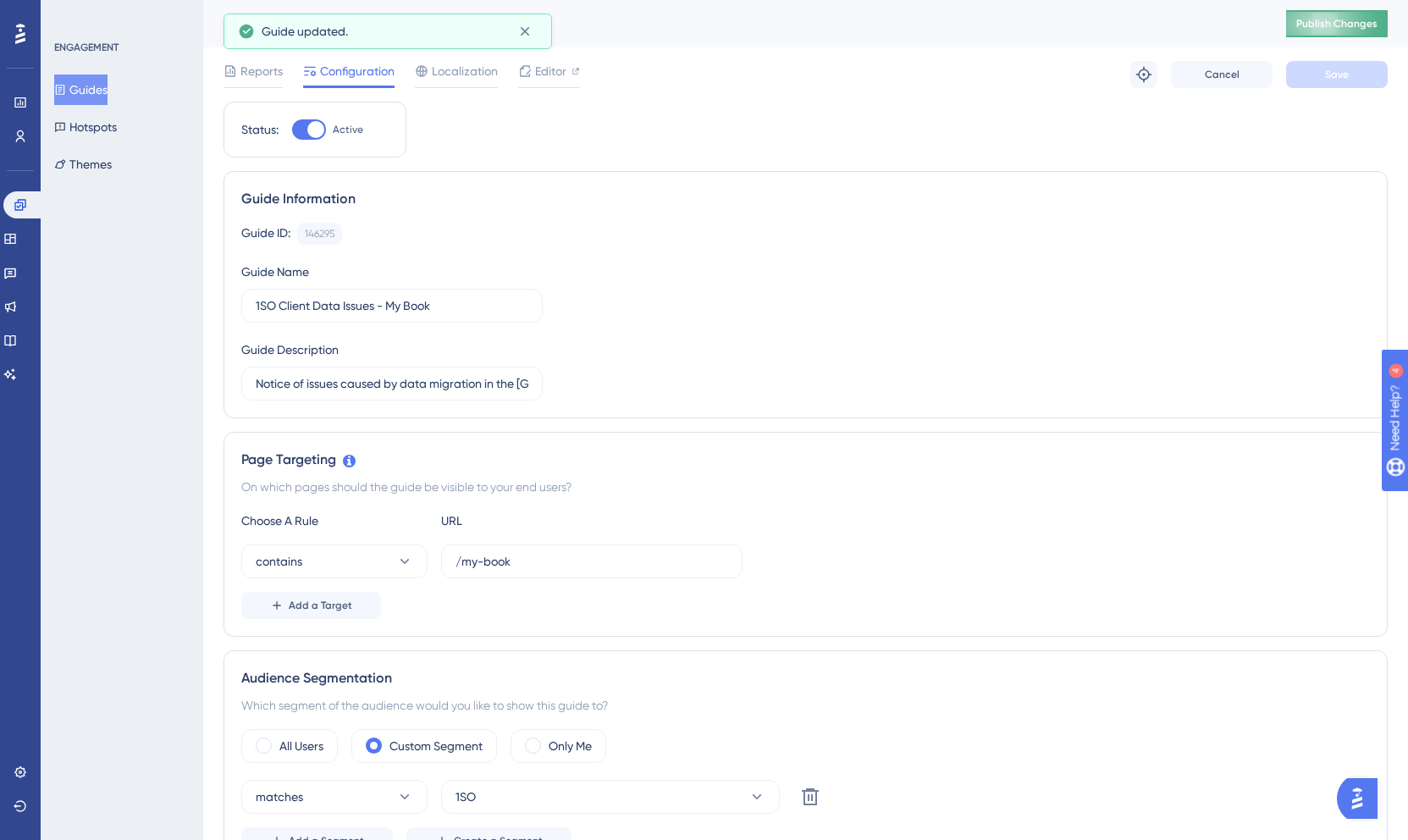
click at [1339, 26] on span "Publish Changes" at bounding box center [1337, 24] width 82 height 14
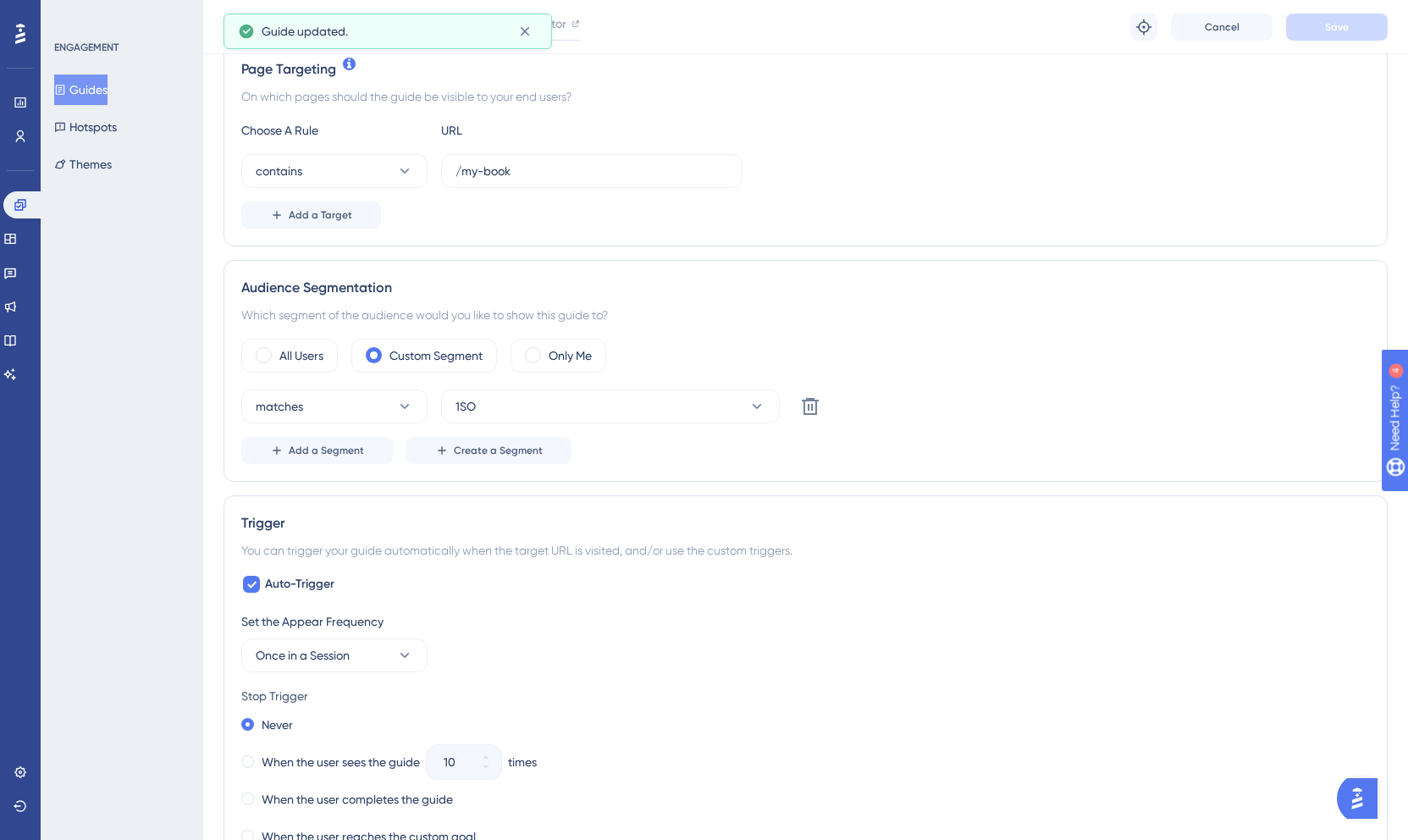
scroll to position [449, 0]
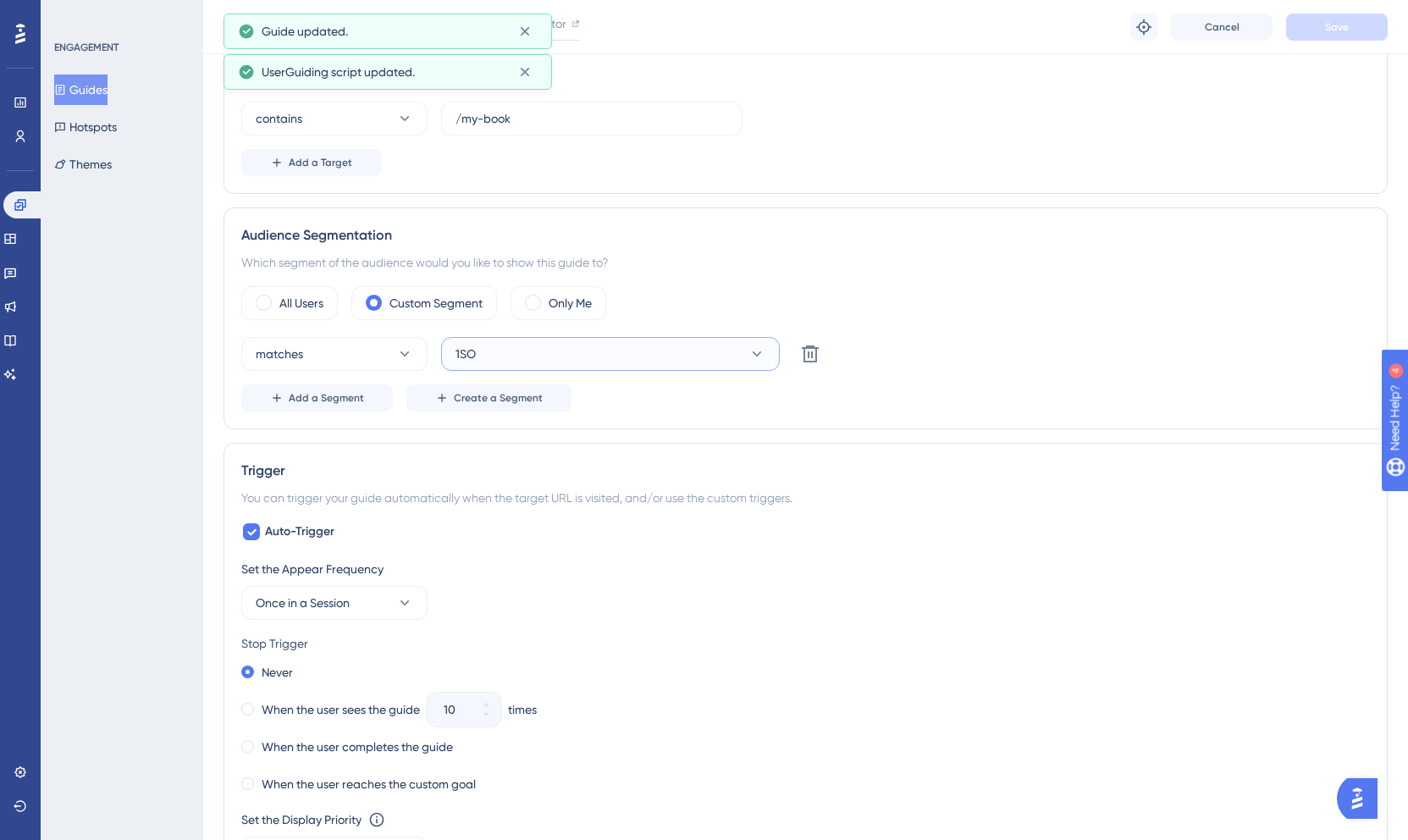
click at [733, 357] on button "1SO" at bounding box center [611, 353] width 339 height 34
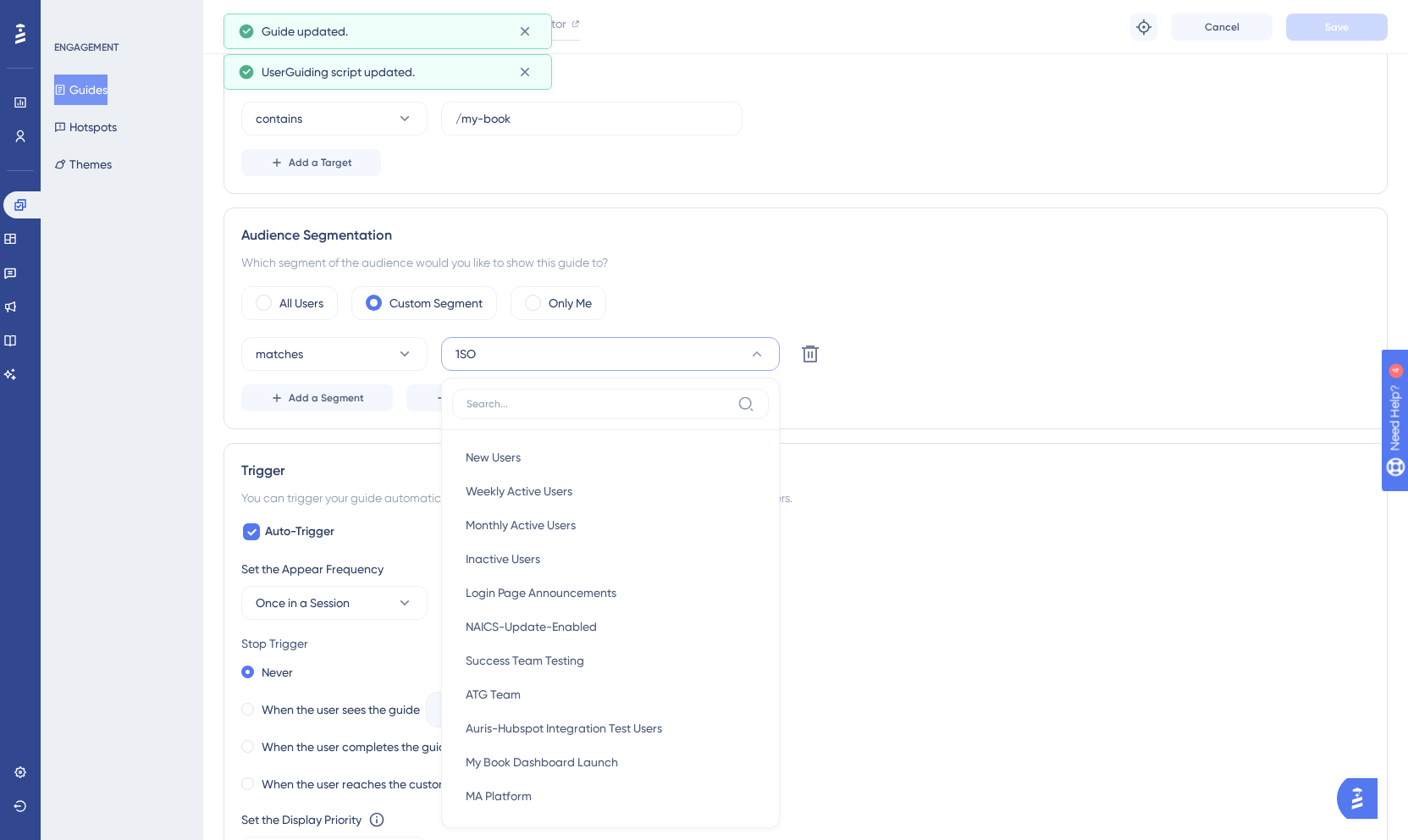
scroll to position [629, 0]
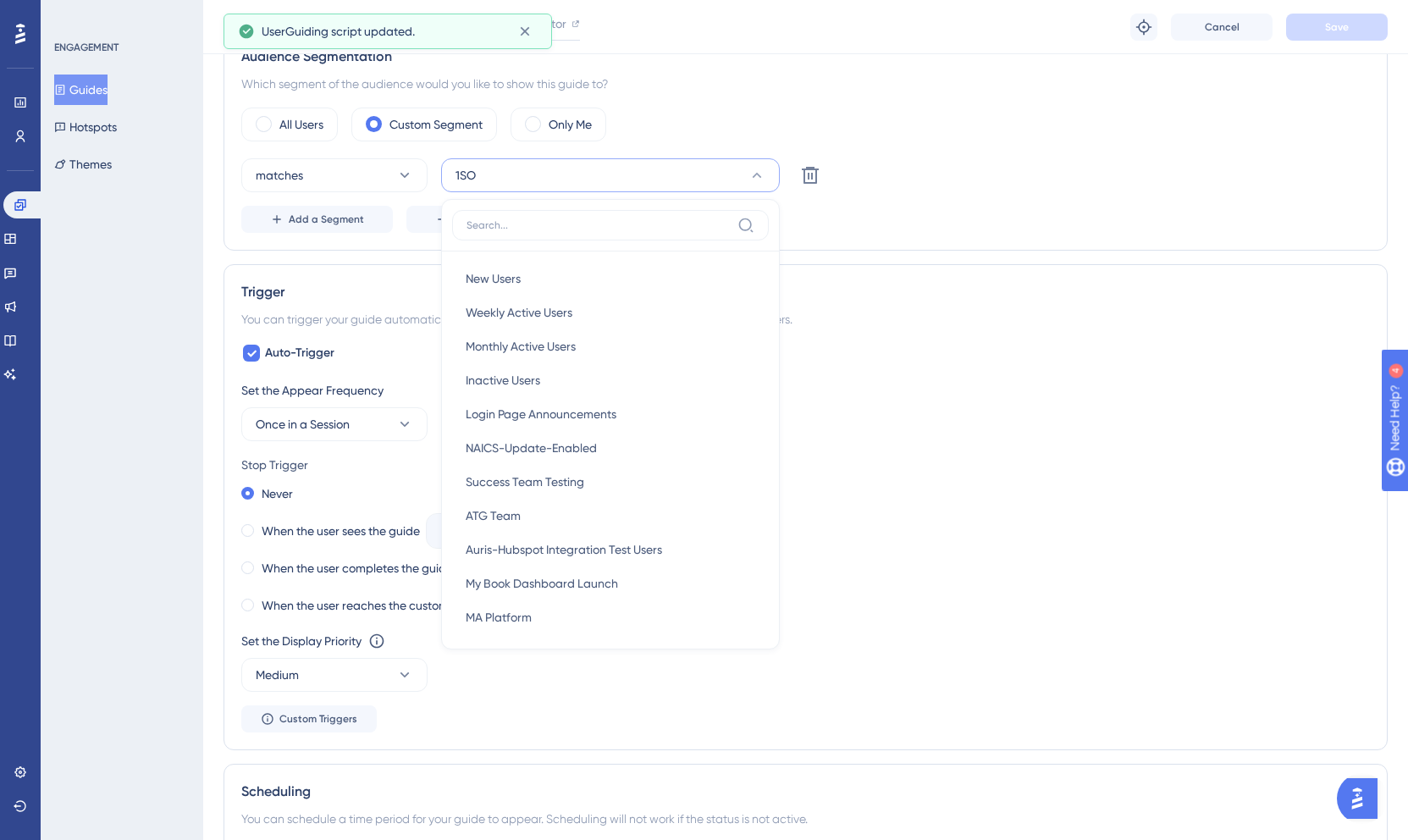
click at [940, 304] on div "Trigger You can trigger your guide automatically when the target URL is visited…" at bounding box center [805, 507] width 1164 height 487
